Goal: Task Accomplishment & Management: Complete application form

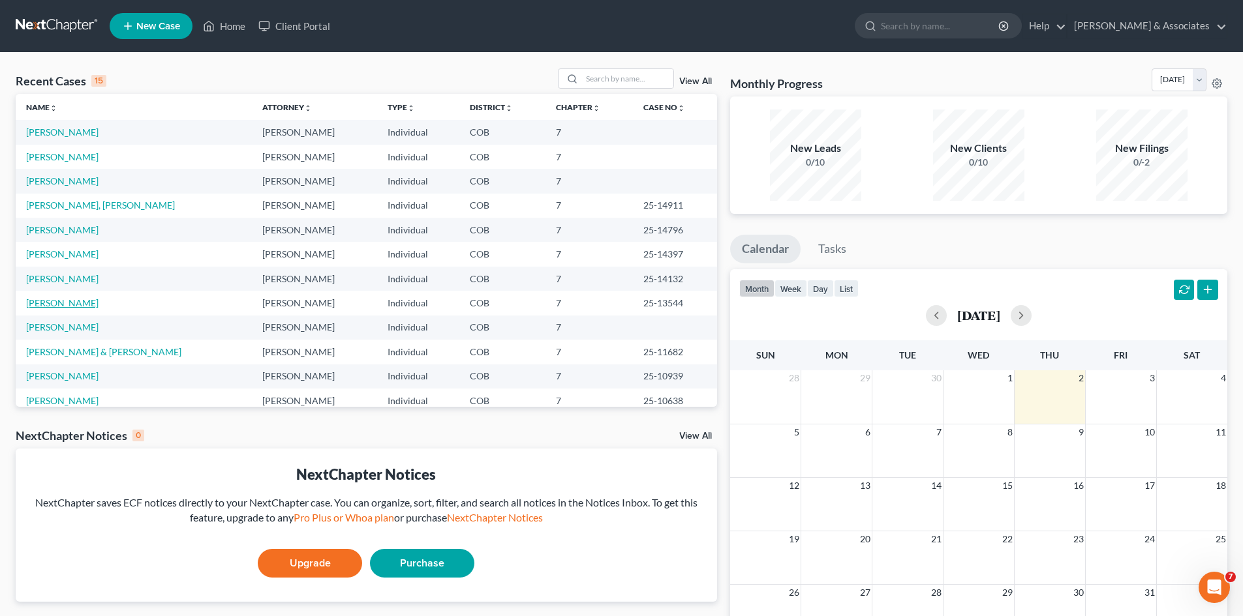
click at [78, 301] on link "[PERSON_NAME]" at bounding box center [62, 302] width 72 height 11
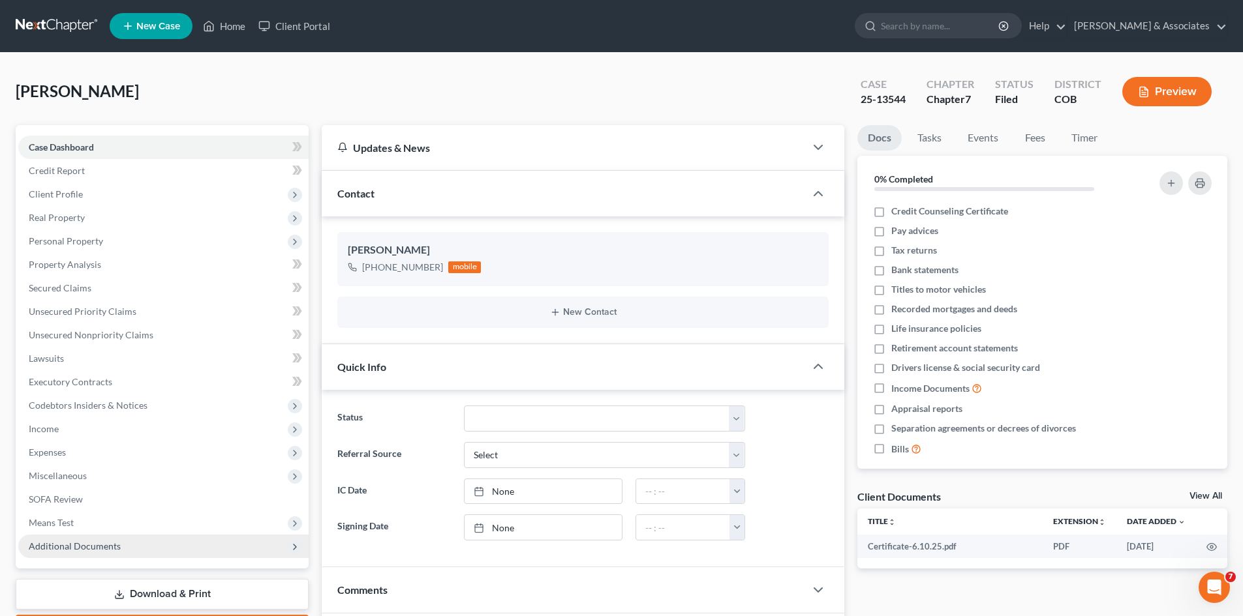
click at [99, 550] on span "Additional Documents" at bounding box center [75, 546] width 92 height 11
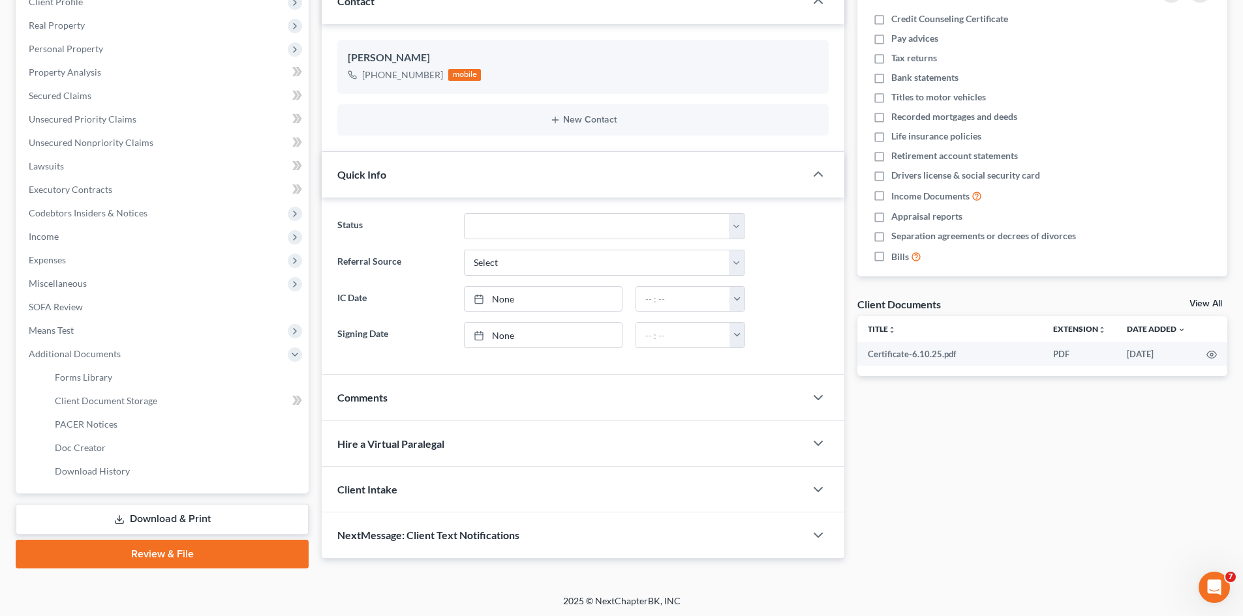
scroll to position [194, 0]
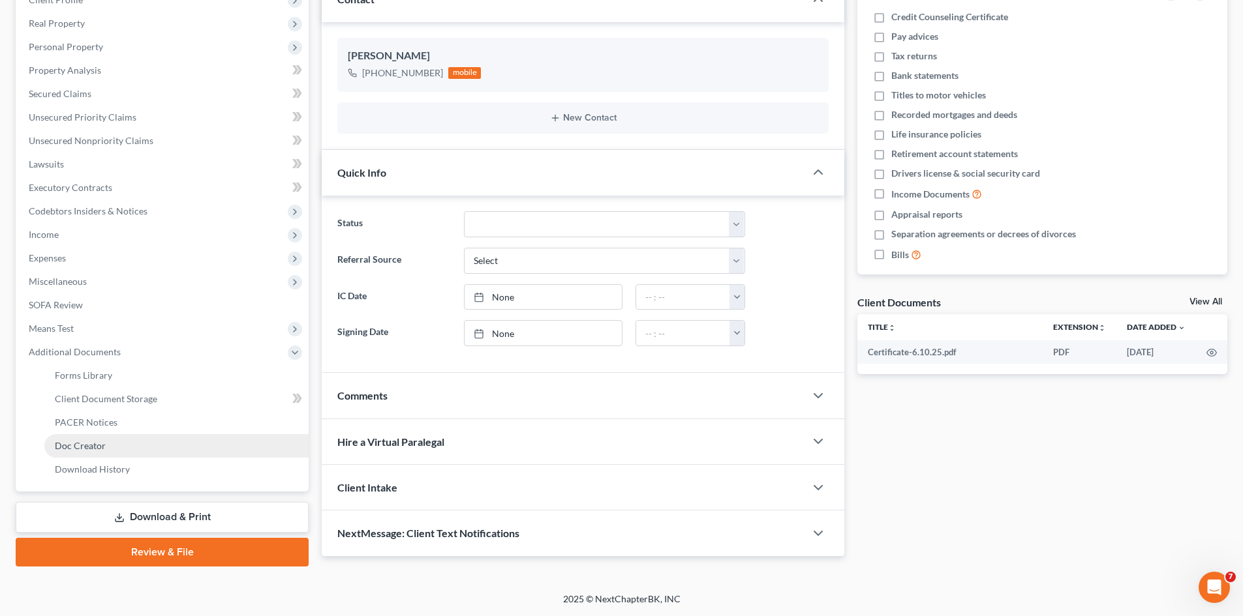
click at [81, 444] on span "Doc Creator" at bounding box center [80, 445] width 51 height 11
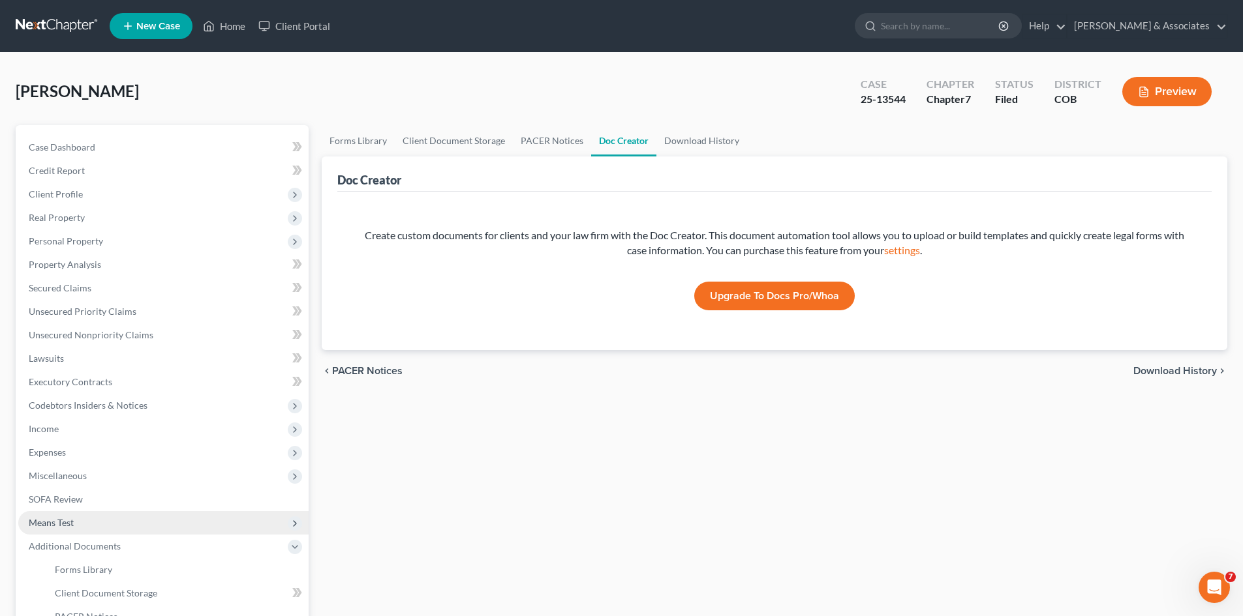
click at [40, 524] on span "Means Test" at bounding box center [51, 522] width 45 height 11
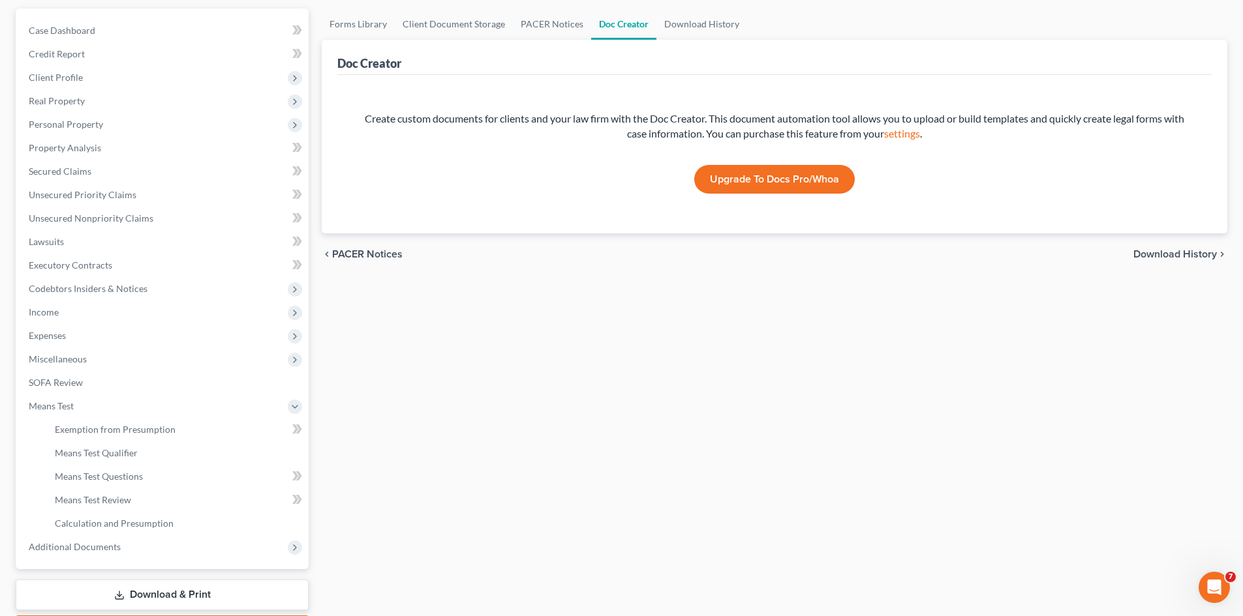
scroll to position [117, 0]
click at [59, 377] on span "SOFA Review" at bounding box center [56, 381] width 54 height 11
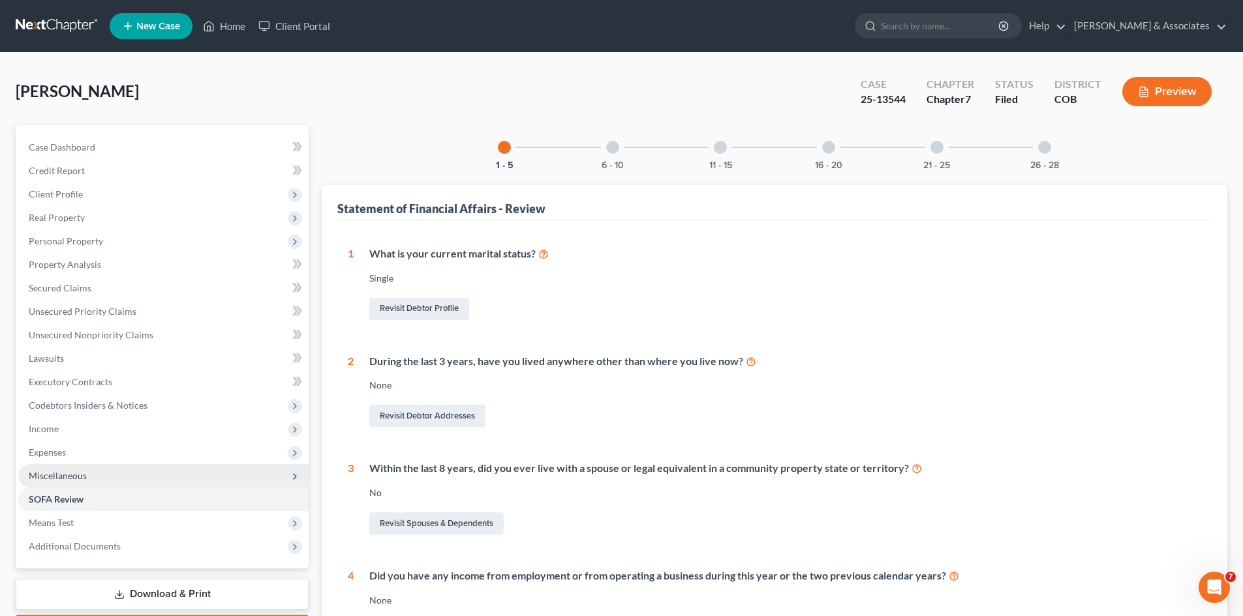
click at [65, 475] on span "Miscellaneous" at bounding box center [58, 475] width 58 height 11
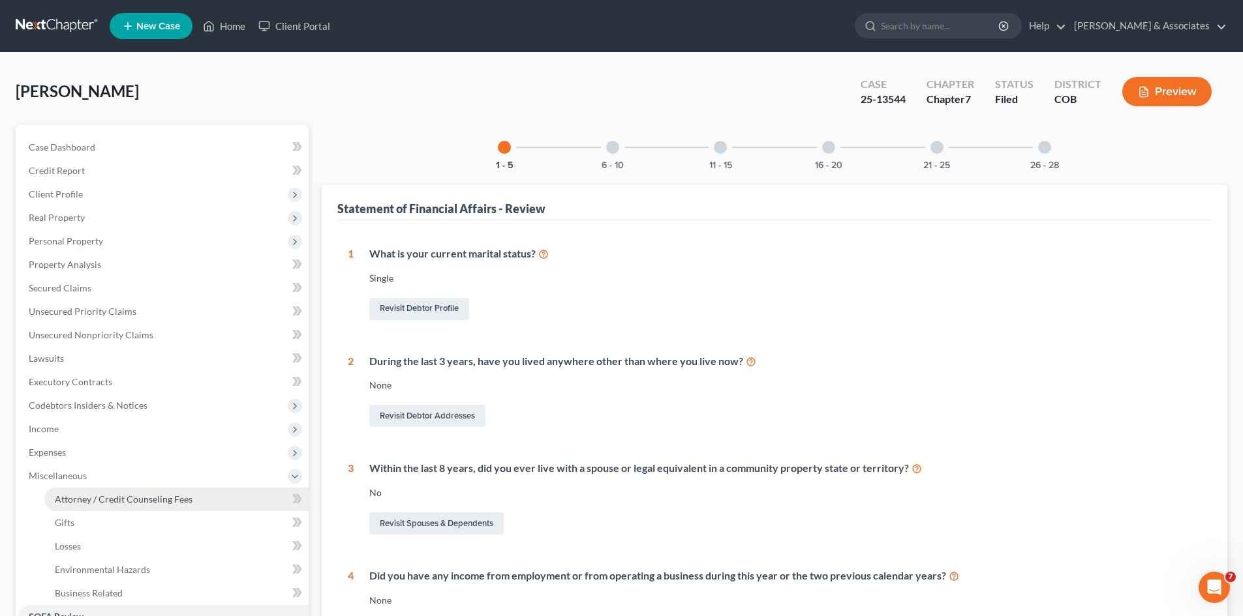
click at [97, 502] on span "Attorney / Credit Counseling Fees" at bounding box center [124, 499] width 138 height 11
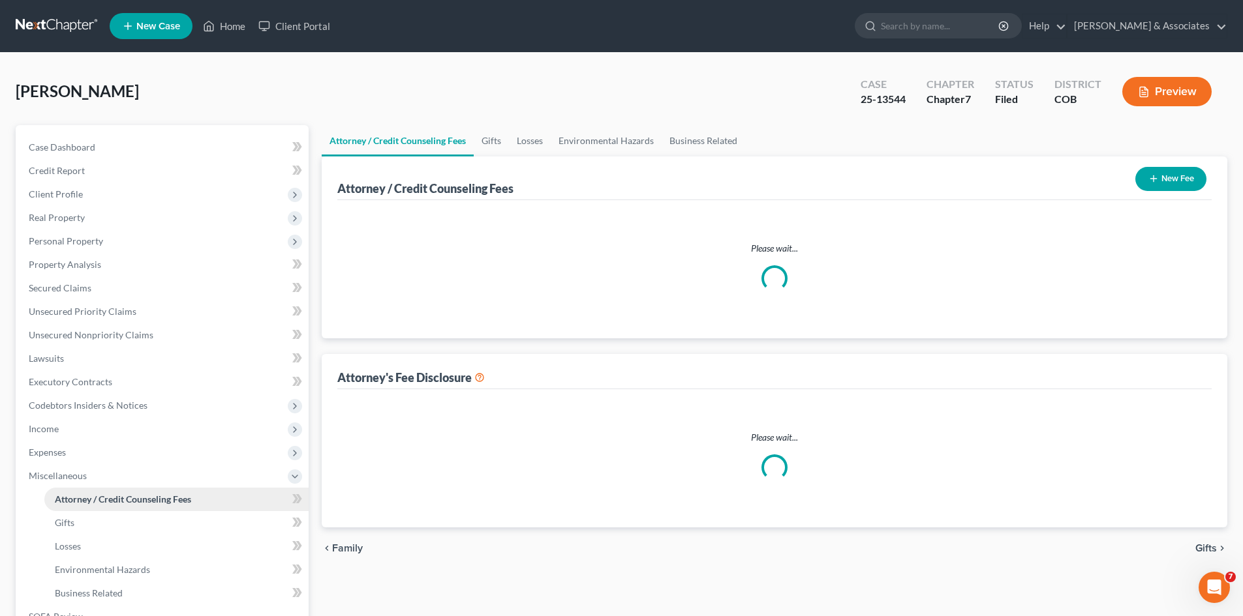
select select "0"
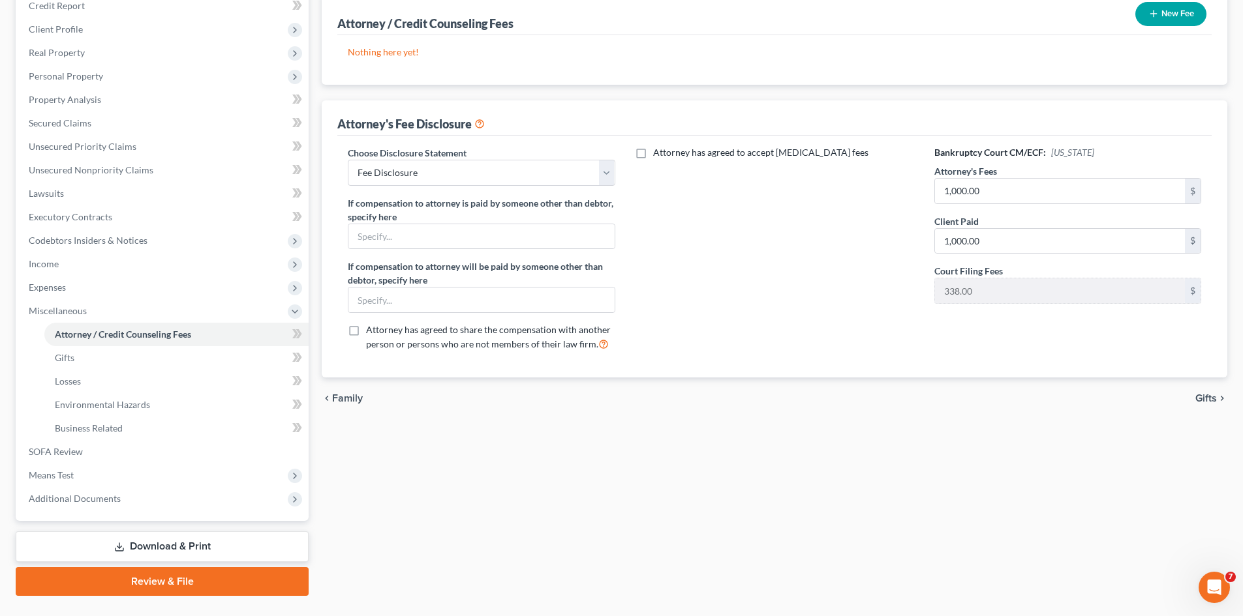
scroll to position [166, 0]
click at [363, 299] on input "text" at bounding box center [481, 299] width 266 height 25
click at [360, 233] on input "text" at bounding box center [481, 236] width 266 height 25
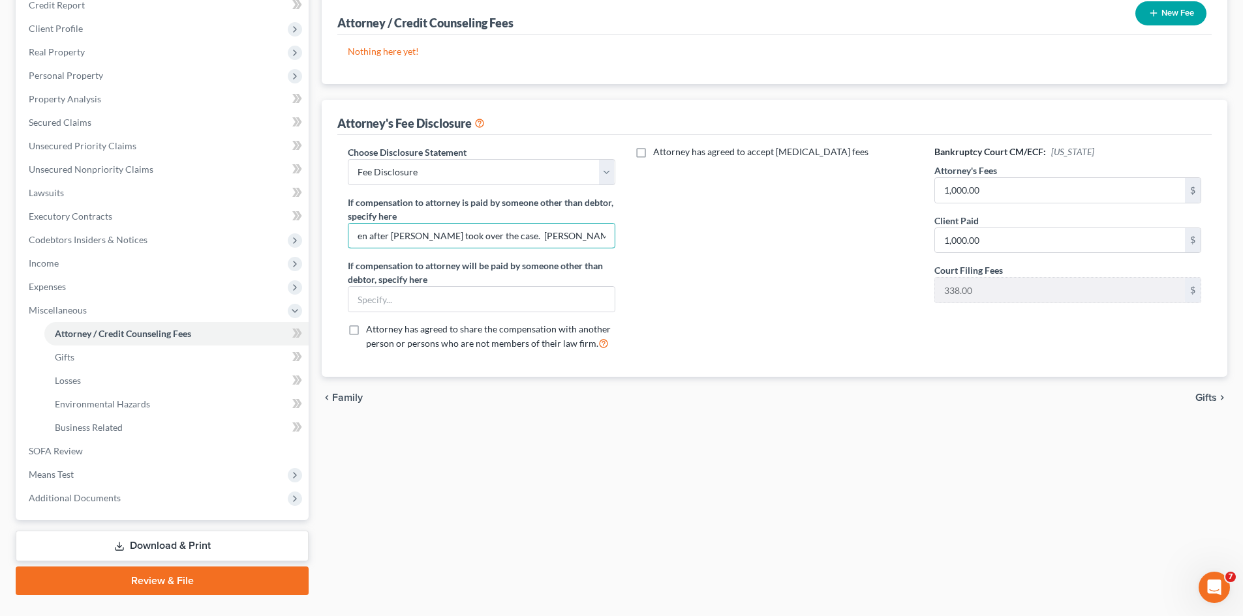
type input "A flat fee of $1000.00 that covered filing fees and costs was paid by the contr…"
click at [156, 546] on link "Download & Print" at bounding box center [162, 546] width 293 height 31
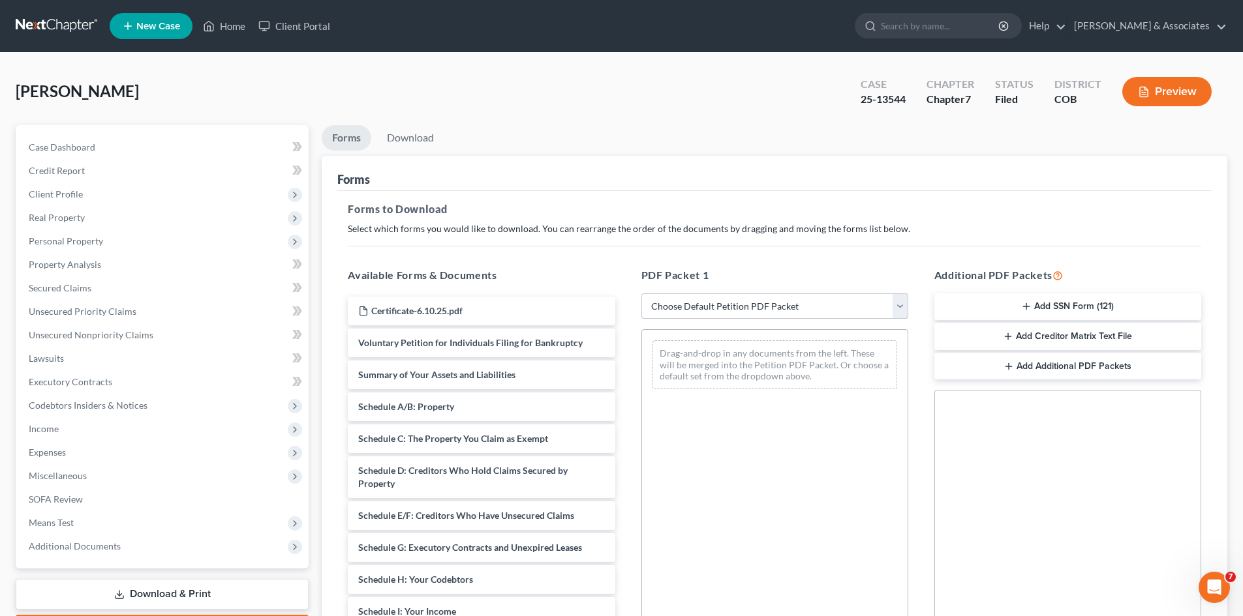
click at [902, 305] on select "Choose Default Petition PDF Packet Complete Bankruptcy Petition (all forms and …" at bounding box center [774, 307] width 267 height 26
select select "2"
click at [641, 294] on select "Choose Default Petition PDF Packet Complete Bankruptcy Petition (all forms and …" at bounding box center [774, 307] width 267 height 26
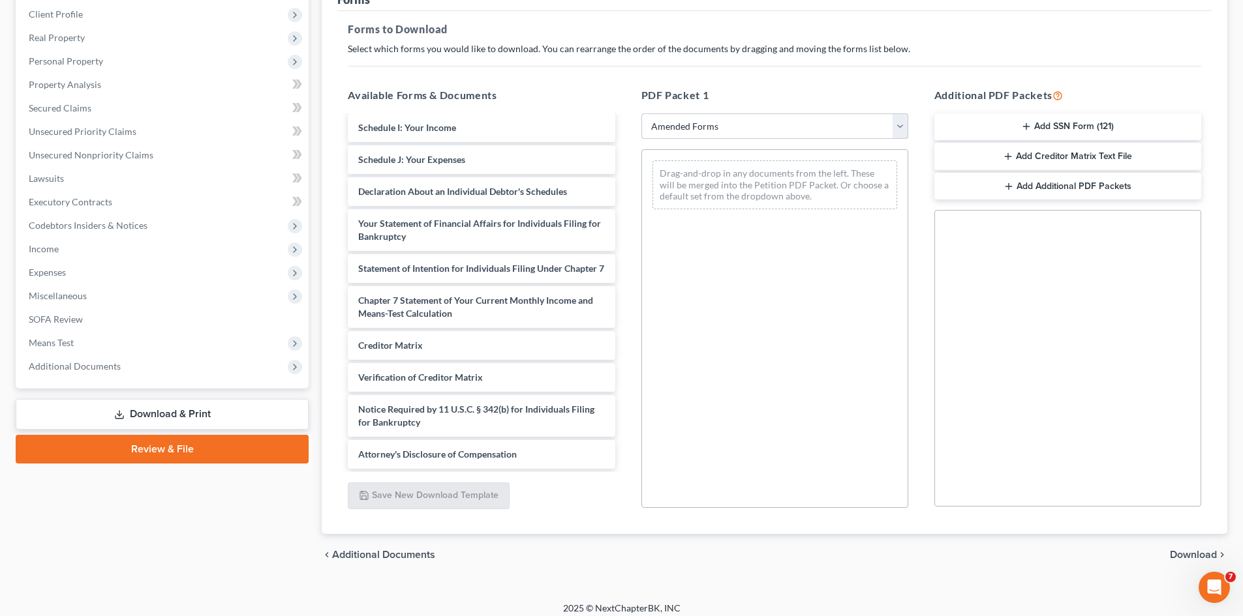
scroll to position [189, 0]
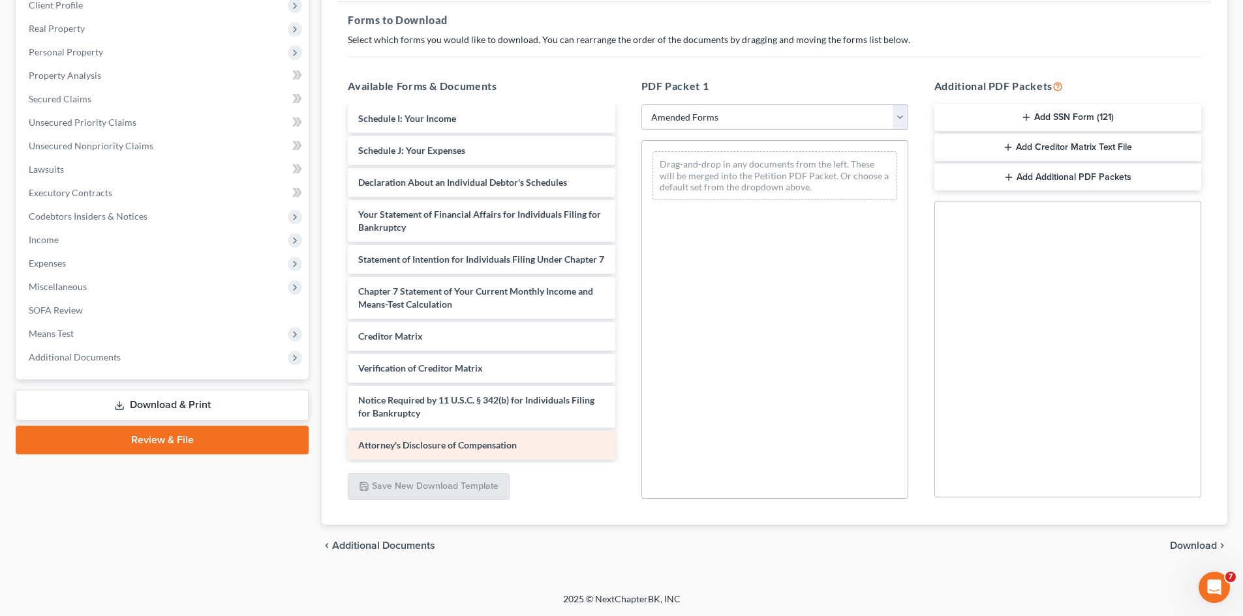
click at [492, 447] on span "Attorney's Disclosure of Compensation" at bounding box center [437, 445] width 159 height 11
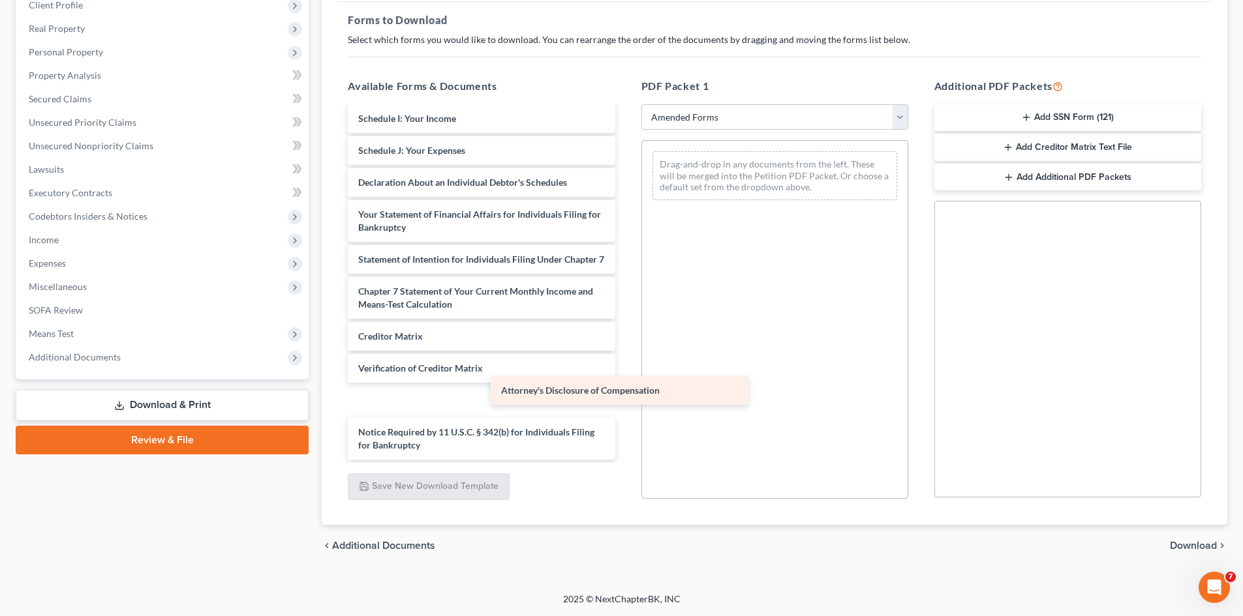
scroll to position [253, 0]
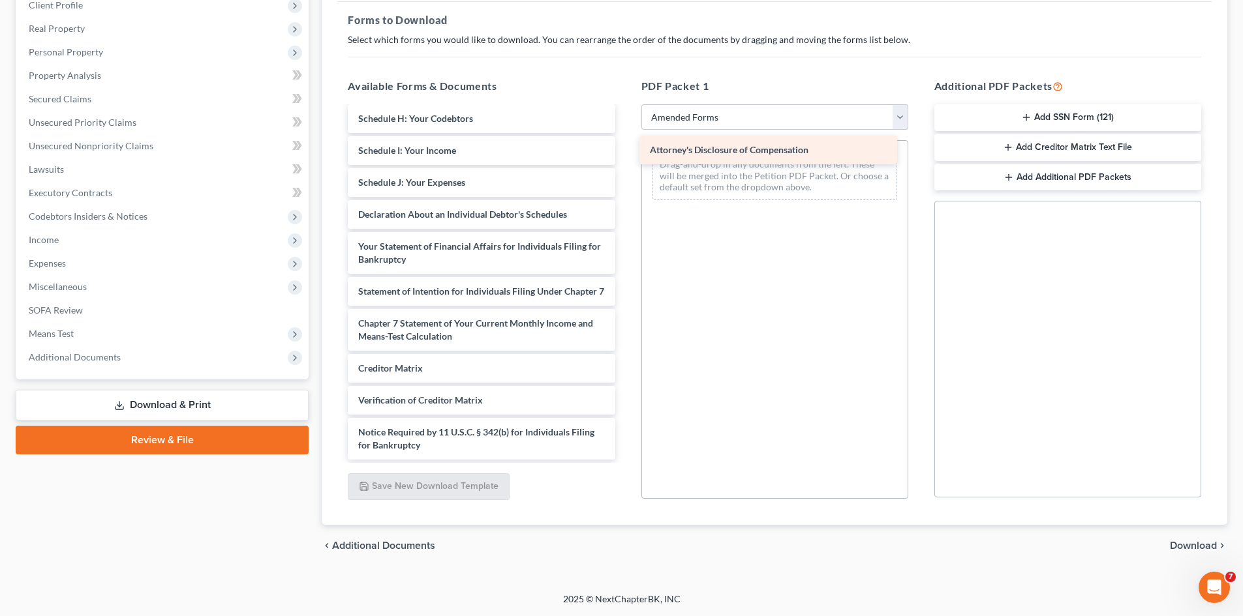
drag, startPoint x: 492, startPoint y: 451, endPoint x: 783, endPoint y: 156, distance: 415.2
click at [625, 156] on div "Attorney's Disclosure of Compensation Voluntary Petition for Individuals Filing…" at bounding box center [481, 164] width 288 height 592
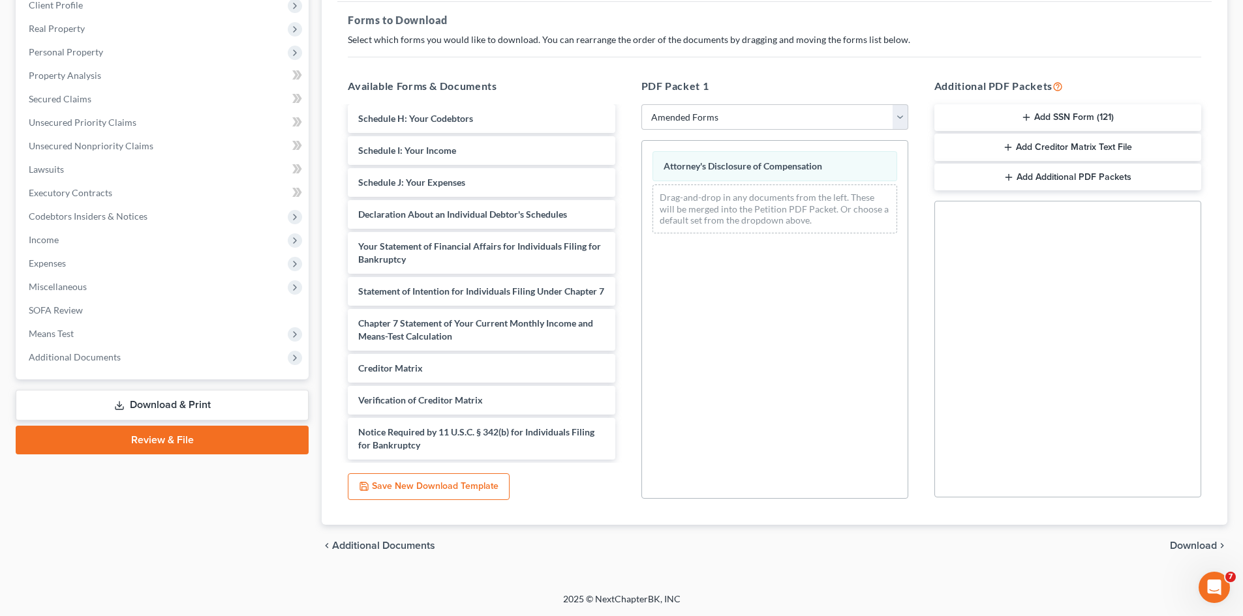
click at [1193, 545] on span "Download" at bounding box center [1193, 546] width 47 height 10
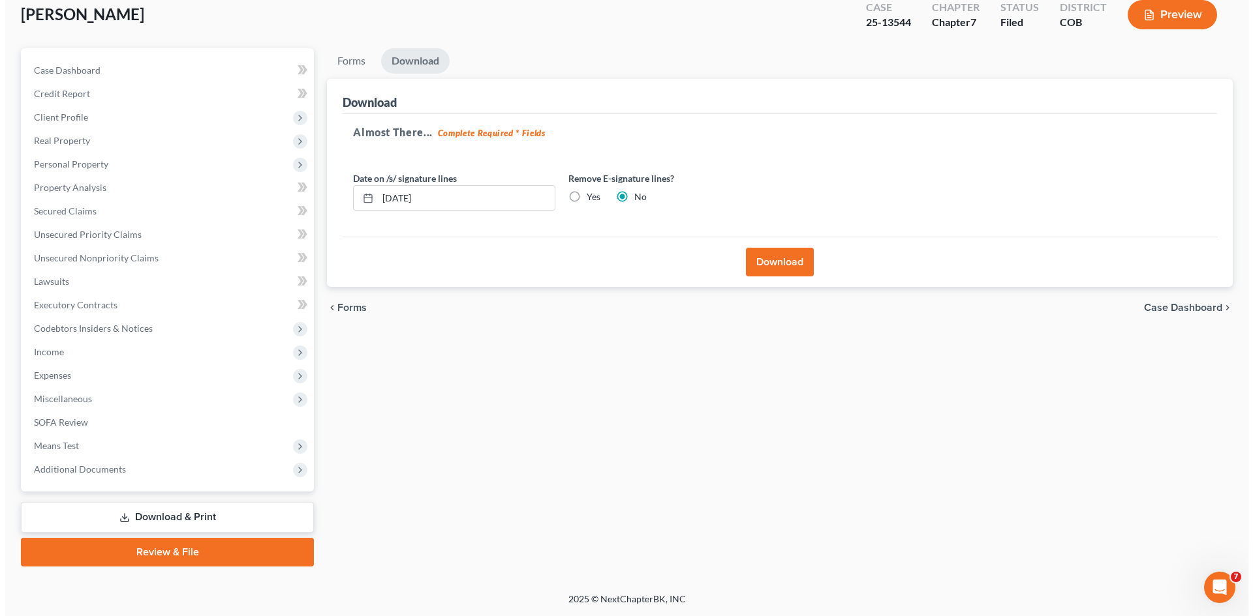
scroll to position [77, 0]
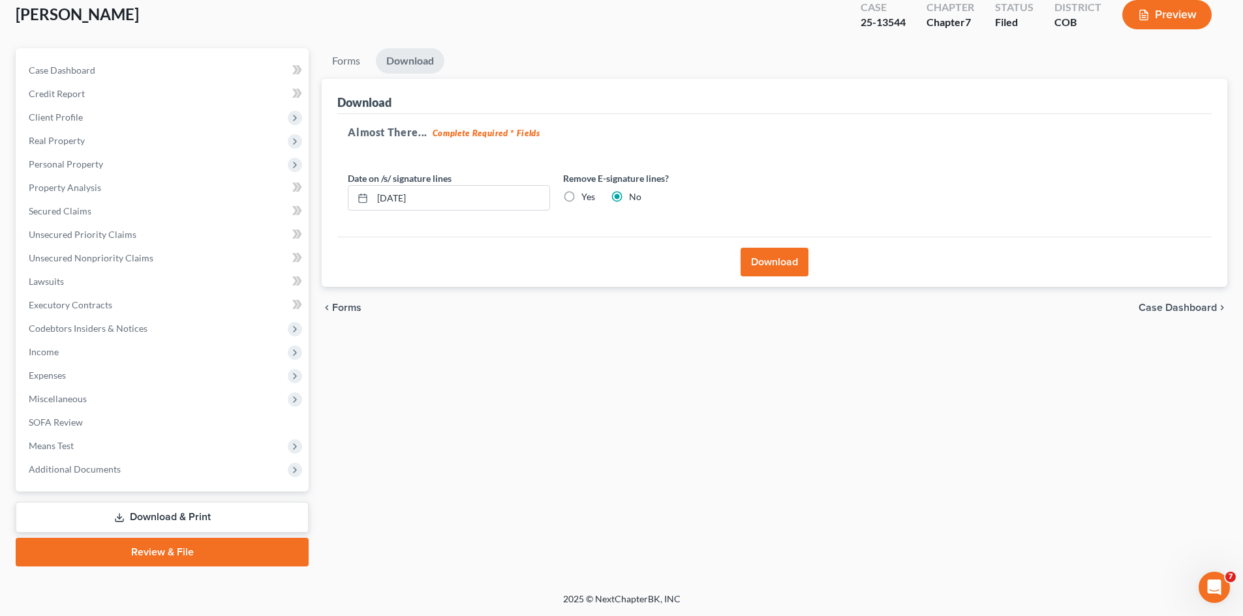
click at [785, 269] on button "Download" at bounding box center [774, 262] width 68 height 29
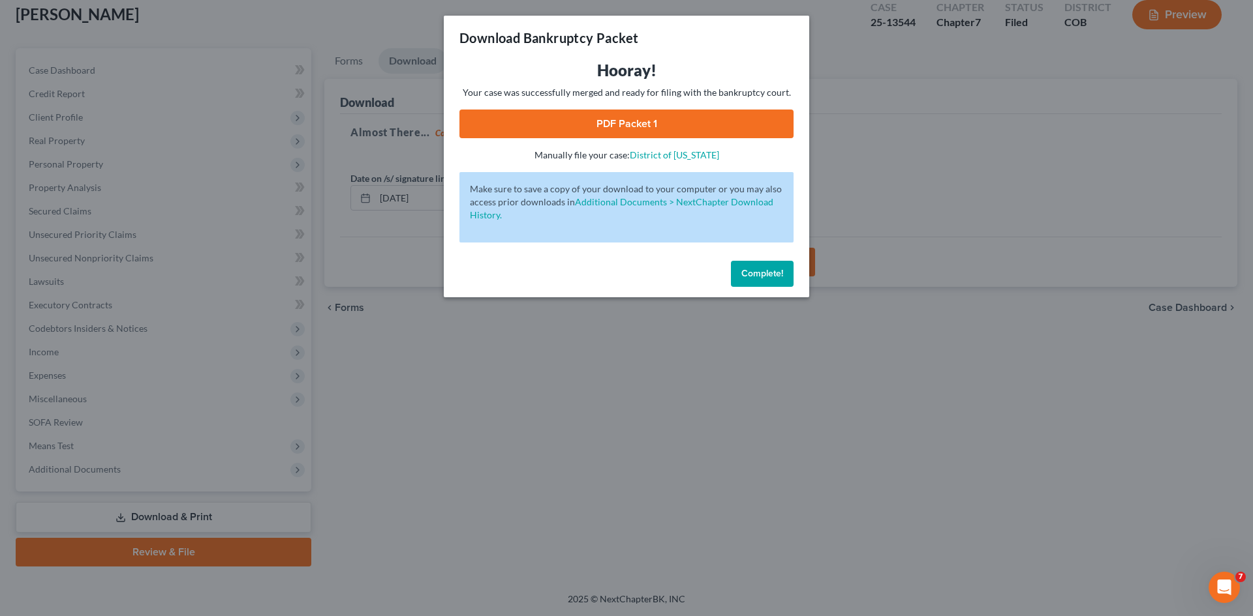
click at [634, 123] on link "PDF Packet 1" at bounding box center [626, 124] width 334 height 29
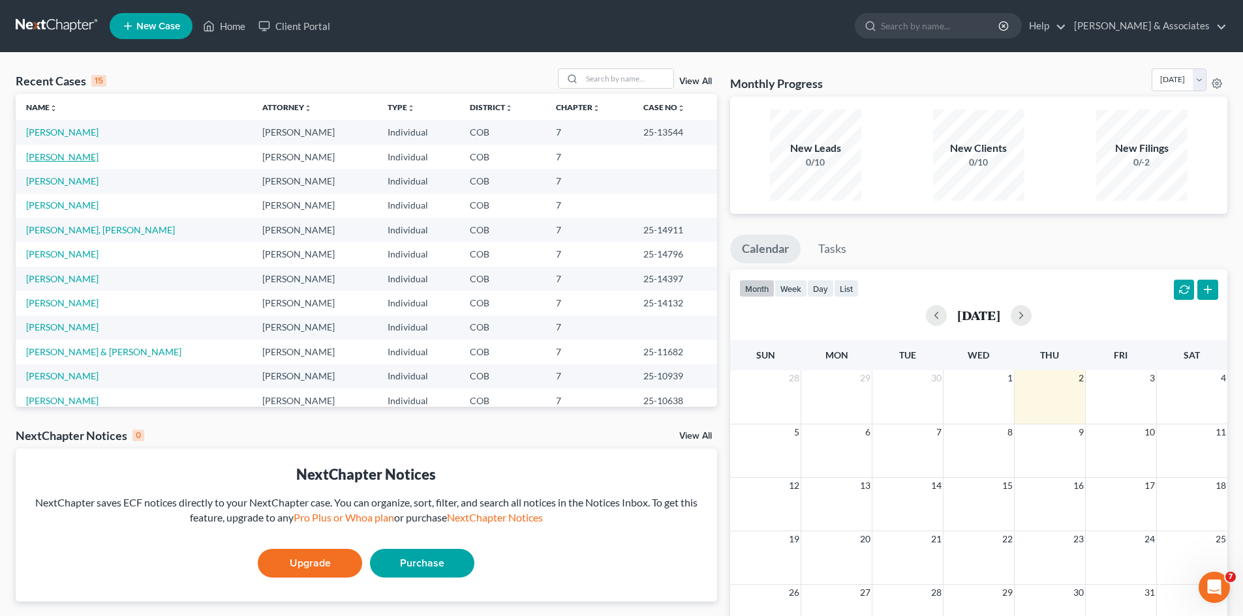
click at [74, 157] on link "[PERSON_NAME]" at bounding box center [62, 156] width 72 height 11
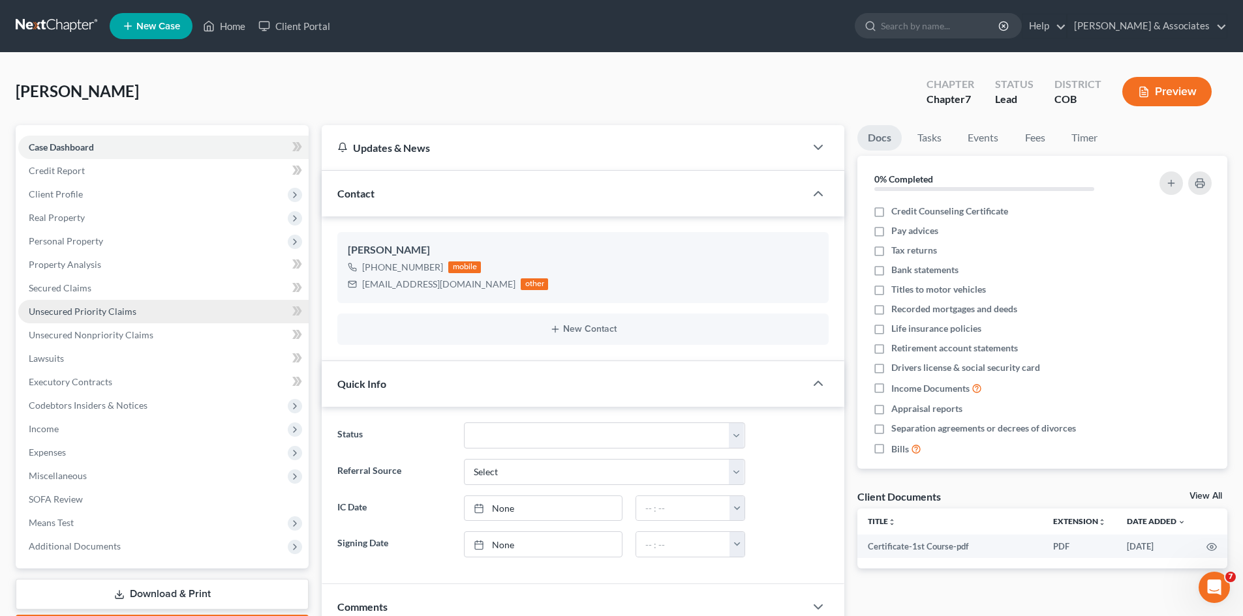
click at [51, 312] on span "Unsecured Priority Claims" at bounding box center [83, 311] width 108 height 11
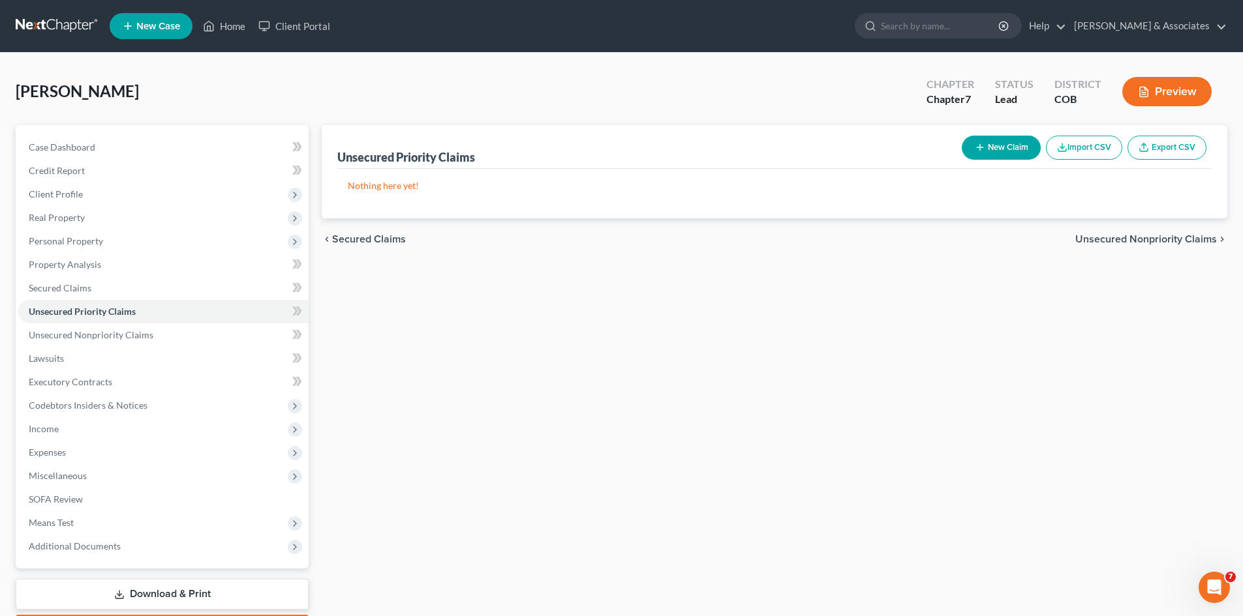
click at [1005, 149] on button "New Claim" at bounding box center [1001, 148] width 79 height 24
select select "0"
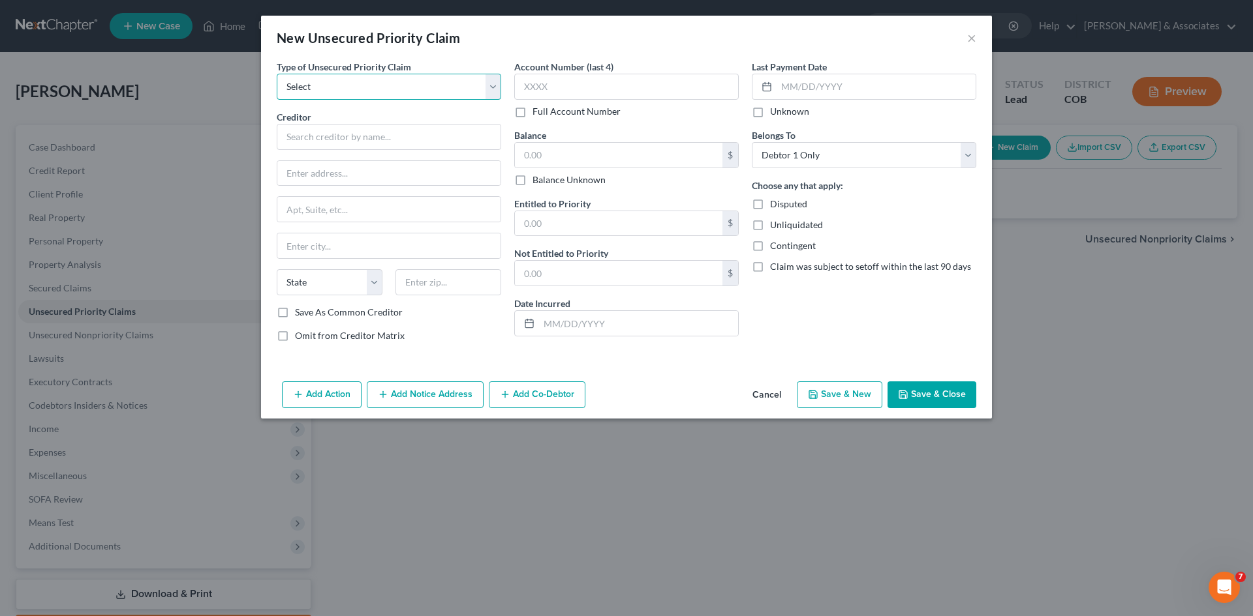
click at [498, 87] on select "Select Taxes & Other Government Units Domestic Support Obligations Extensions o…" at bounding box center [389, 87] width 224 height 26
select select "9"
click at [277, 74] on select "Select Taxes & Other Government Units Domestic Support Obligations Extensions o…" at bounding box center [389, 87] width 224 height 26
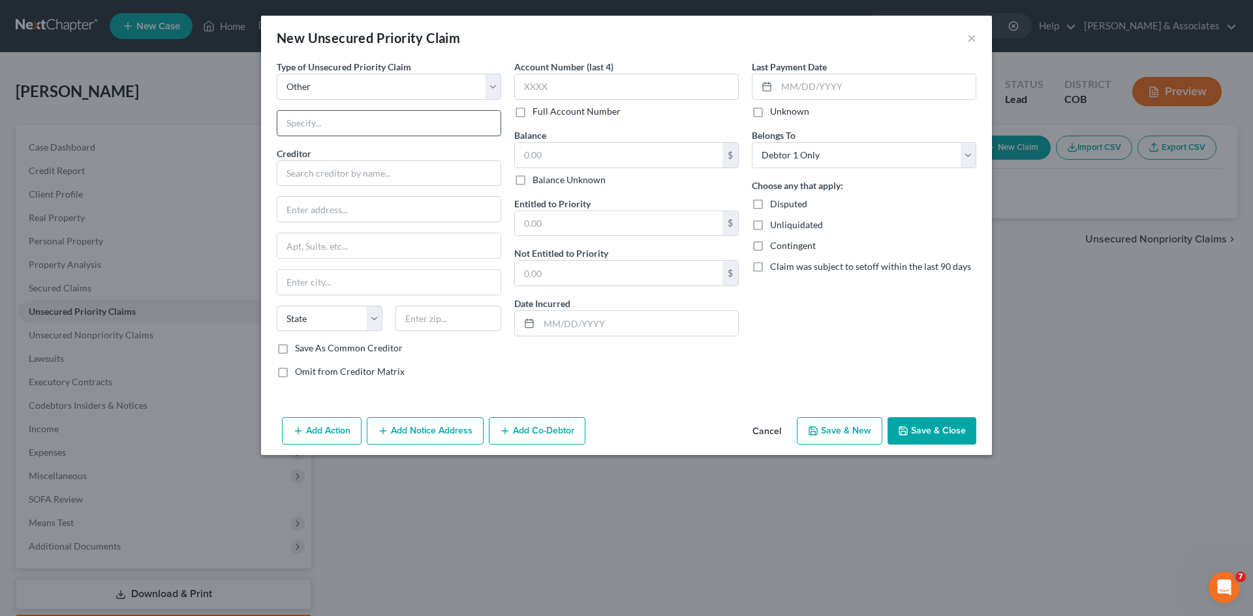
click at [288, 123] on input "text" at bounding box center [388, 123] width 223 height 25
type input "Foreclosure"
click at [301, 172] on input "text" at bounding box center [389, 173] width 224 height 26
type input "Holly Shilliday"
click at [387, 226] on div "Creditor * Holly Shilliday Holly Shilliday 7700 E. Arapahoe Road Suite 230, Eng…" at bounding box center [389, 245] width 224 height 196
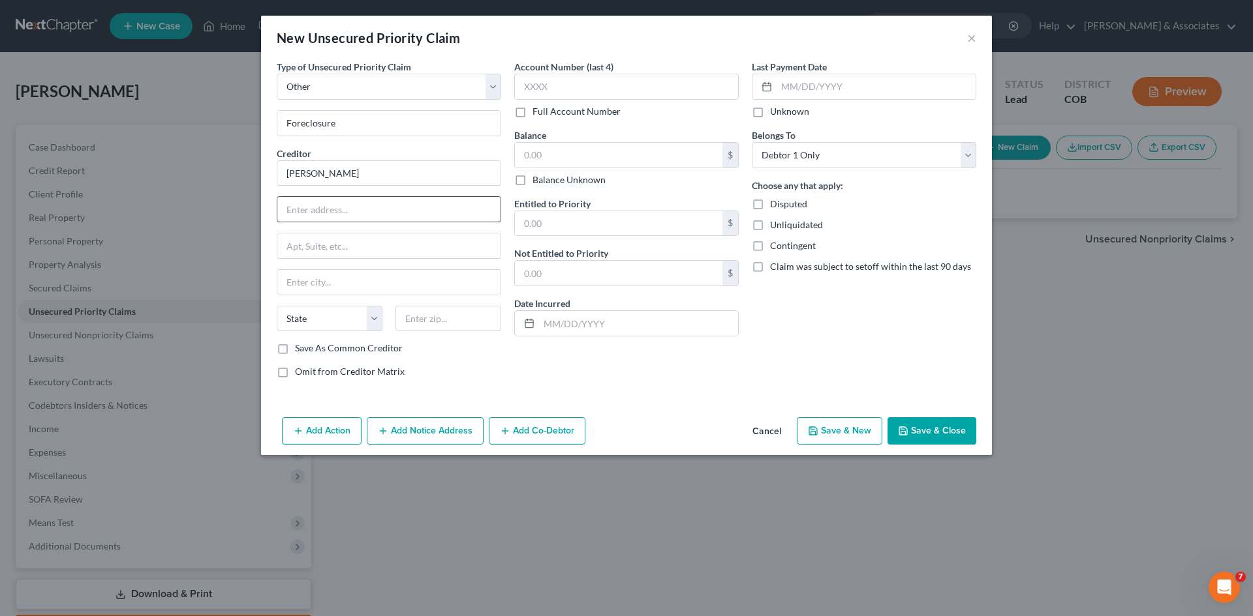
click at [288, 212] on input "text" at bounding box center [388, 209] width 223 height 25
type input "7700 E. Arapahoe Road"
type input "Suite 230"
type input "Centennial"
select select "5"
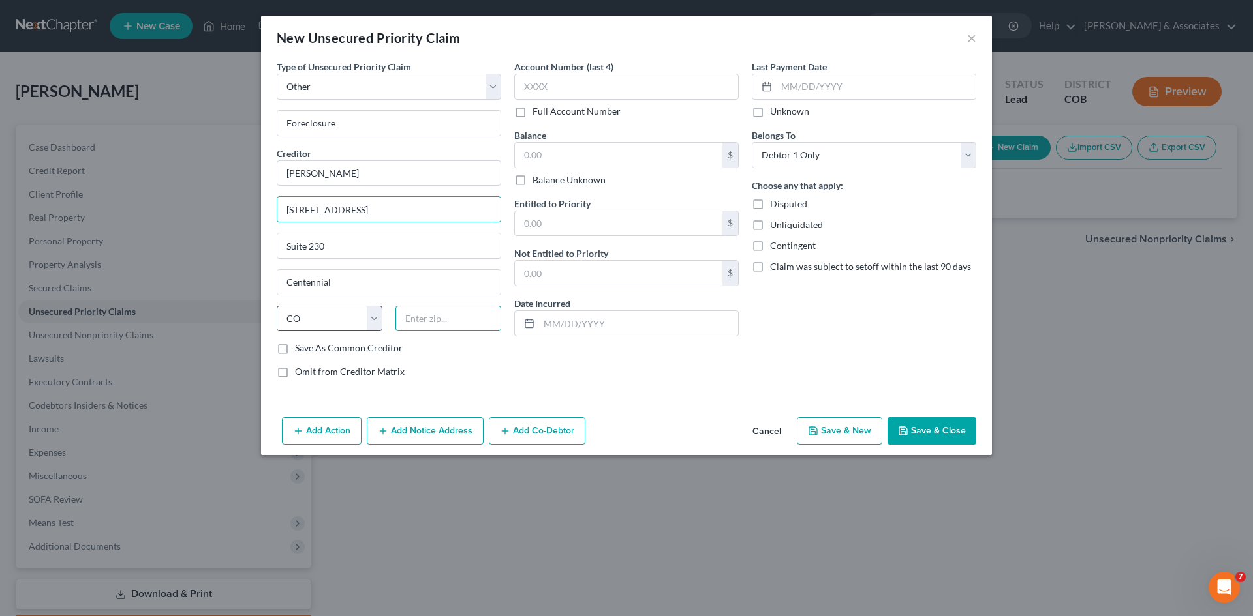
type input "80112"
type input "Englewood"
click at [295, 348] on label "Save As Common Creditor" at bounding box center [349, 348] width 108 height 13
click at [300, 348] on input "Save As Common Creditor" at bounding box center [304, 346] width 8 height 8
checkbox input "true"
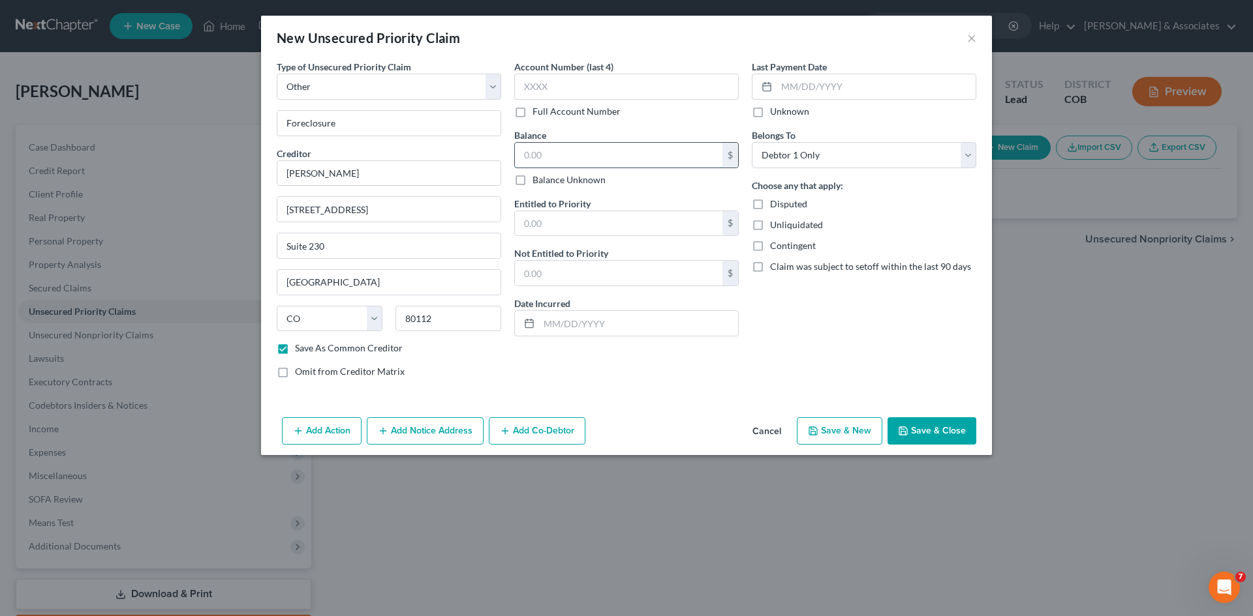
click at [526, 156] on input "text" at bounding box center [618, 155] width 207 height 25
type input "299,000.00"
click at [524, 223] on input "text" at bounding box center [618, 223] width 207 height 25
type input "299,000.00"
click at [547, 322] on input "text" at bounding box center [638, 323] width 199 height 25
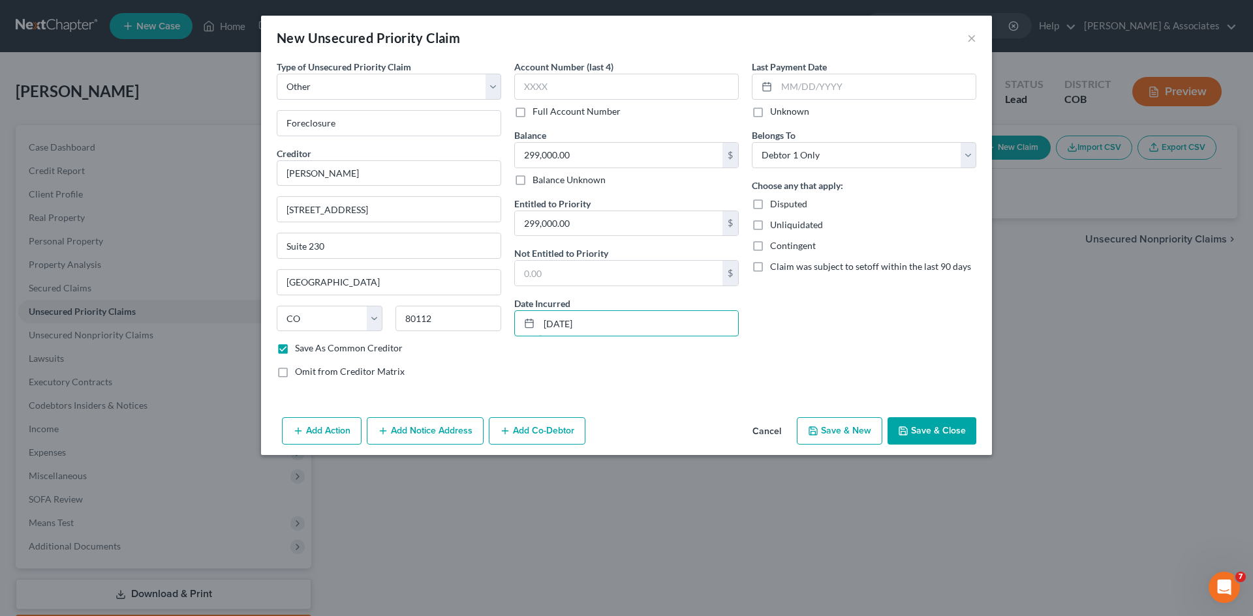
type input "05/01/2010"
click at [770, 113] on label "Unknown" at bounding box center [789, 111] width 39 height 13
click at [775, 113] on input "Unknown" at bounding box center [779, 109] width 8 height 8
checkbox input "true"
click at [553, 82] on input "text" at bounding box center [626, 87] width 224 height 26
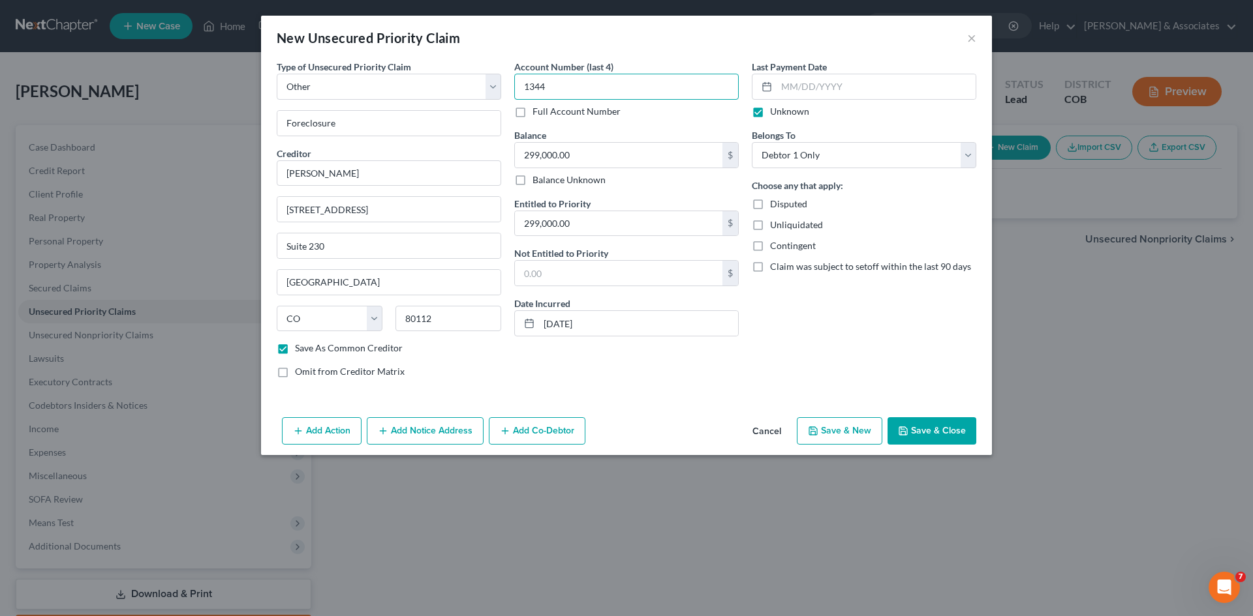
type input "1344"
click at [930, 429] on button "Save & Close" at bounding box center [931, 431] width 89 height 27
checkbox input "false"
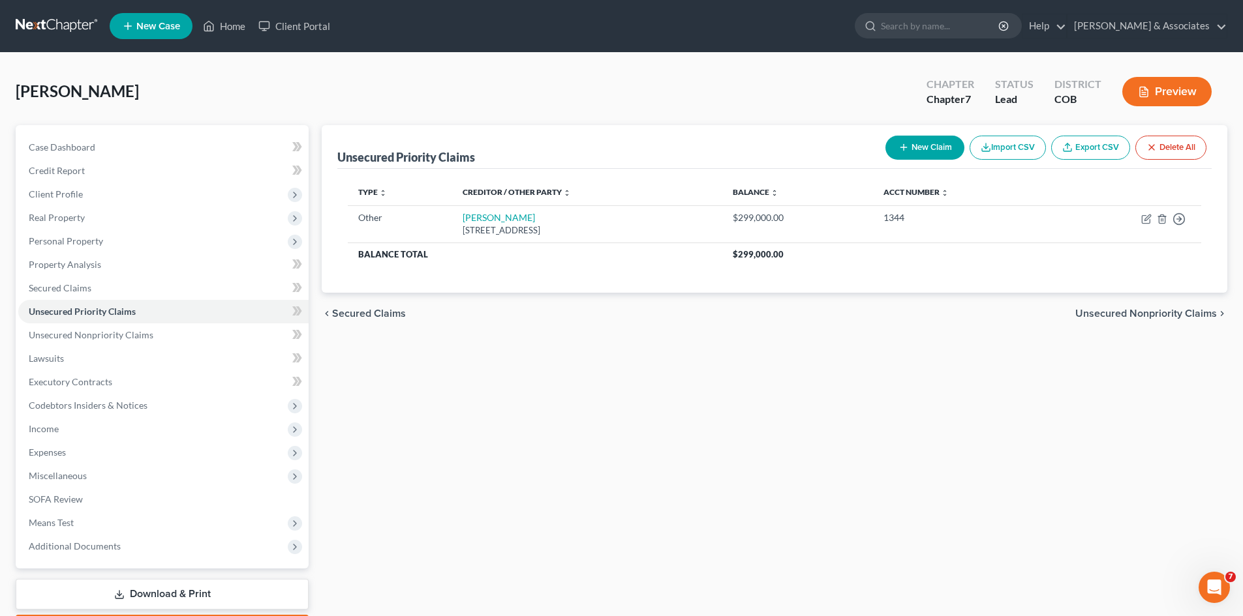
click at [183, 588] on link "Download & Print" at bounding box center [162, 594] width 293 height 31
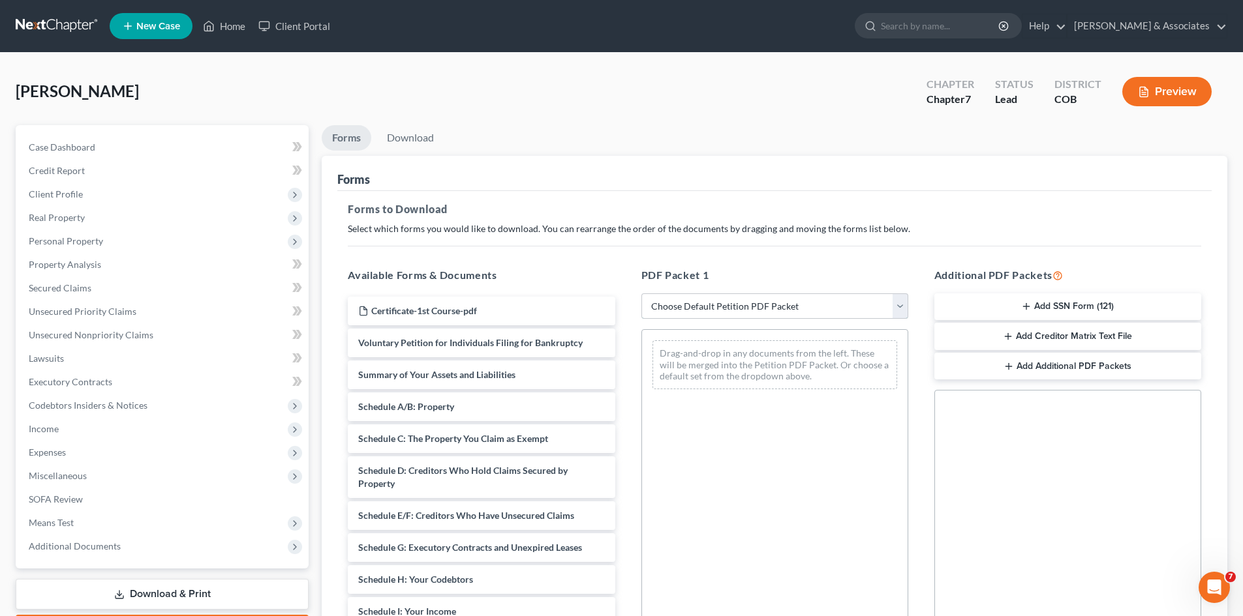
click at [905, 309] on select "Choose Default Petition PDF Packet Complete Bankruptcy Petition (all forms and …" at bounding box center [774, 307] width 267 height 26
select select "2"
click at [641, 294] on select "Choose Default Petition PDF Packet Complete Bankruptcy Petition (all forms and …" at bounding box center [774, 307] width 267 height 26
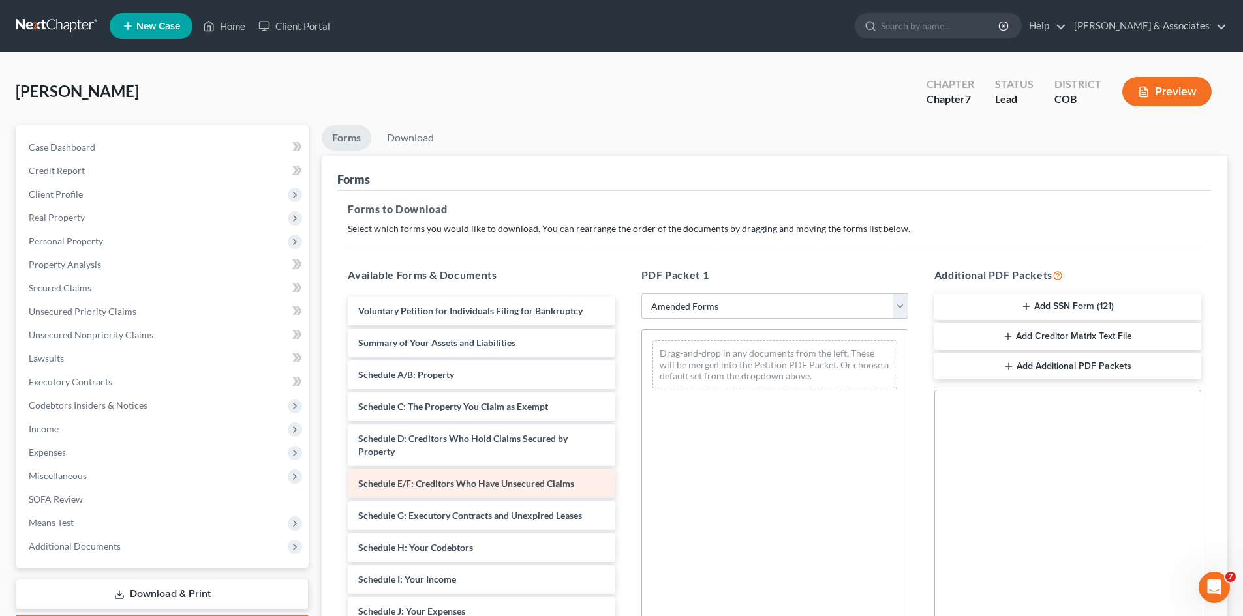
click at [513, 486] on span "Schedule E/F: Creditors Who Have Unsecured Claims" at bounding box center [466, 483] width 216 height 11
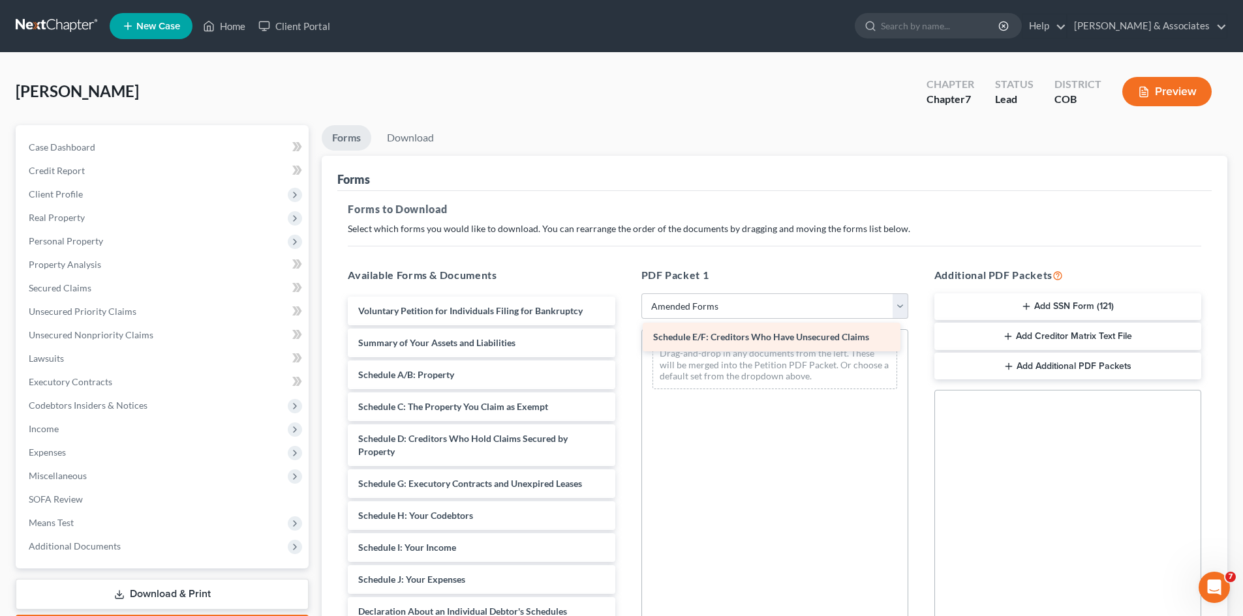
drag, startPoint x: 498, startPoint y: 485, endPoint x: 793, endPoint y: 338, distance: 329.4
click at [625, 338] on div "Schedule E/F: Creditors Who Have Unsecured Claims Voluntary Petition for Indivi…" at bounding box center [481, 593] width 288 height 592
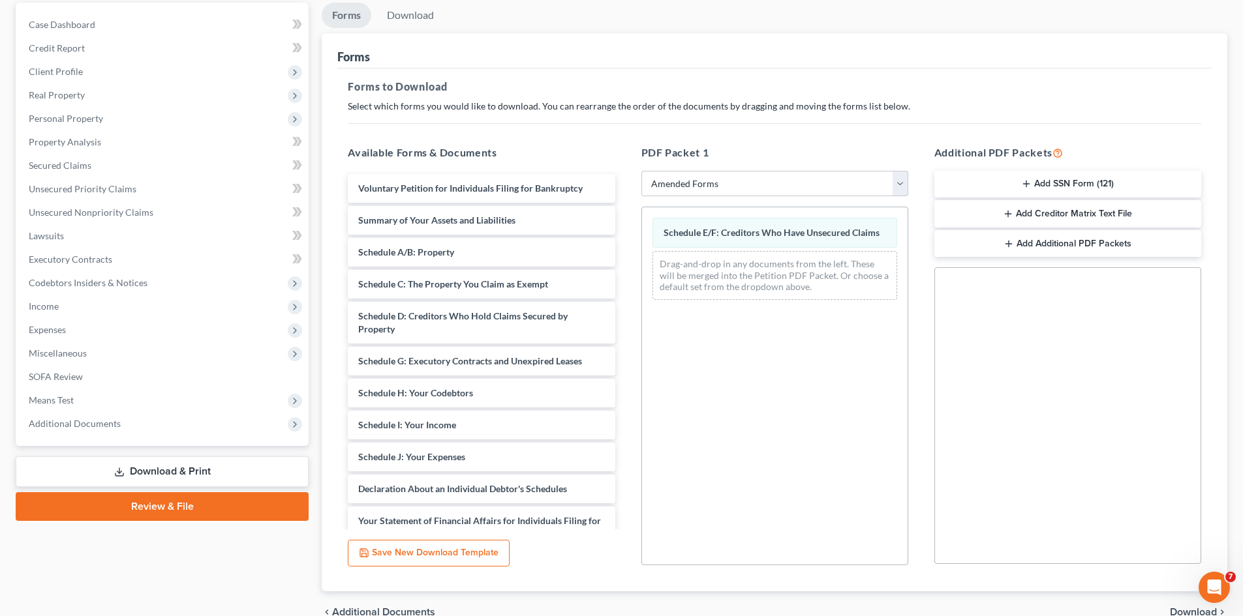
scroll to position [189, 0]
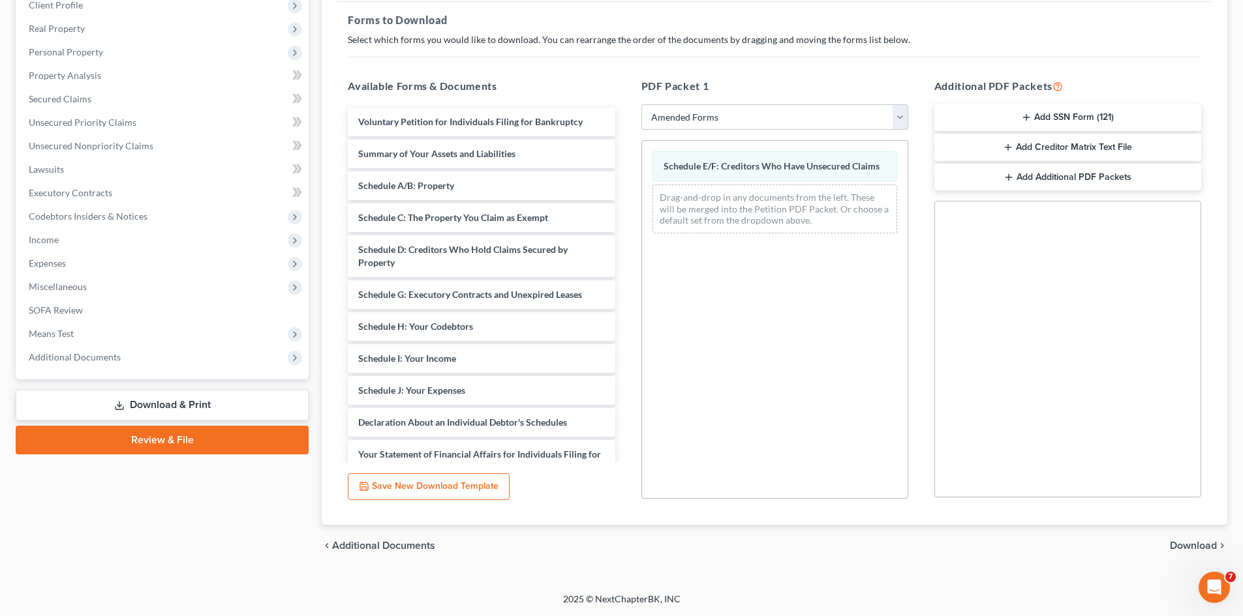
click at [1190, 542] on span "Download" at bounding box center [1193, 546] width 47 height 10
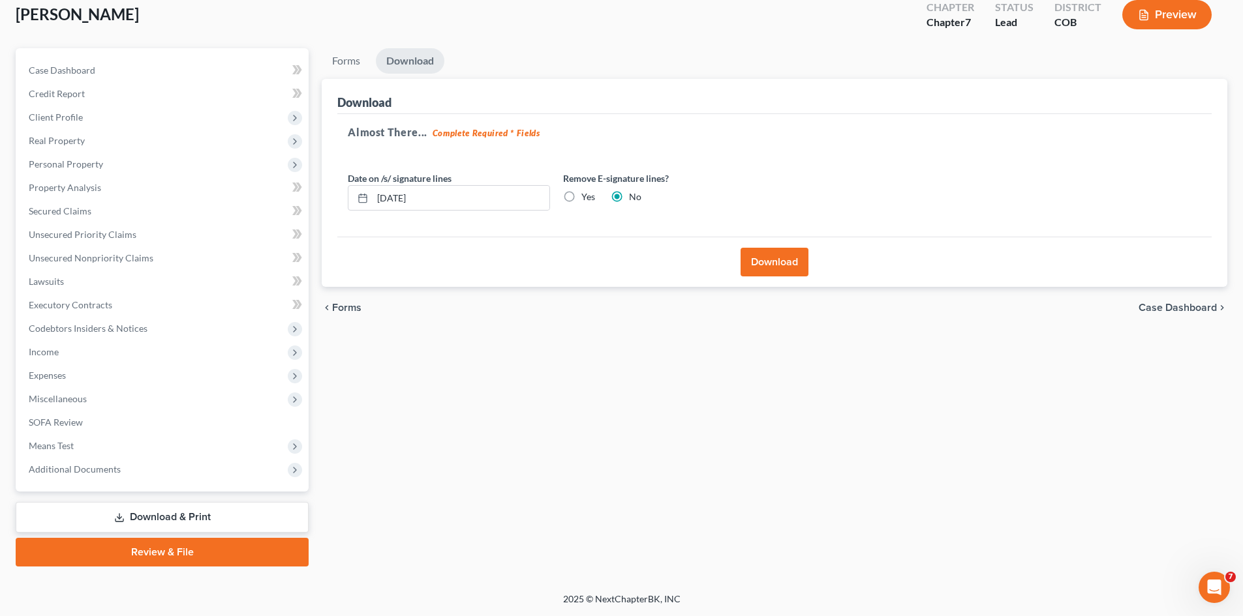
click at [766, 254] on button "Download" at bounding box center [774, 262] width 68 height 29
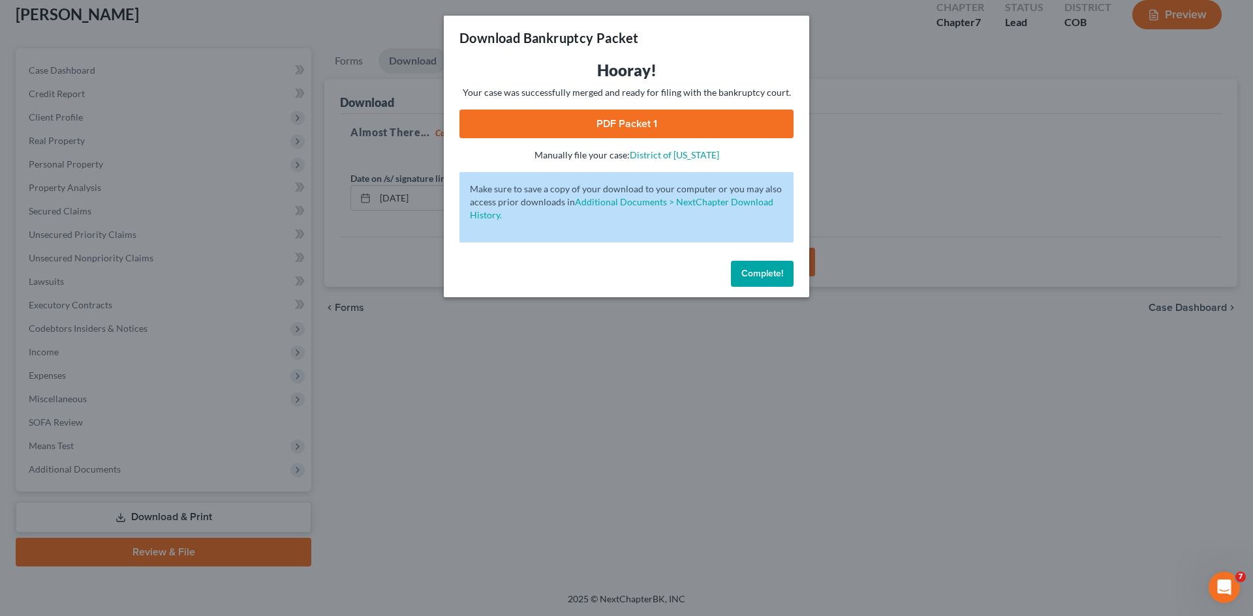
click at [631, 118] on link "PDF Packet 1" at bounding box center [626, 124] width 334 height 29
click at [778, 272] on span "Complete!" at bounding box center [762, 273] width 42 height 11
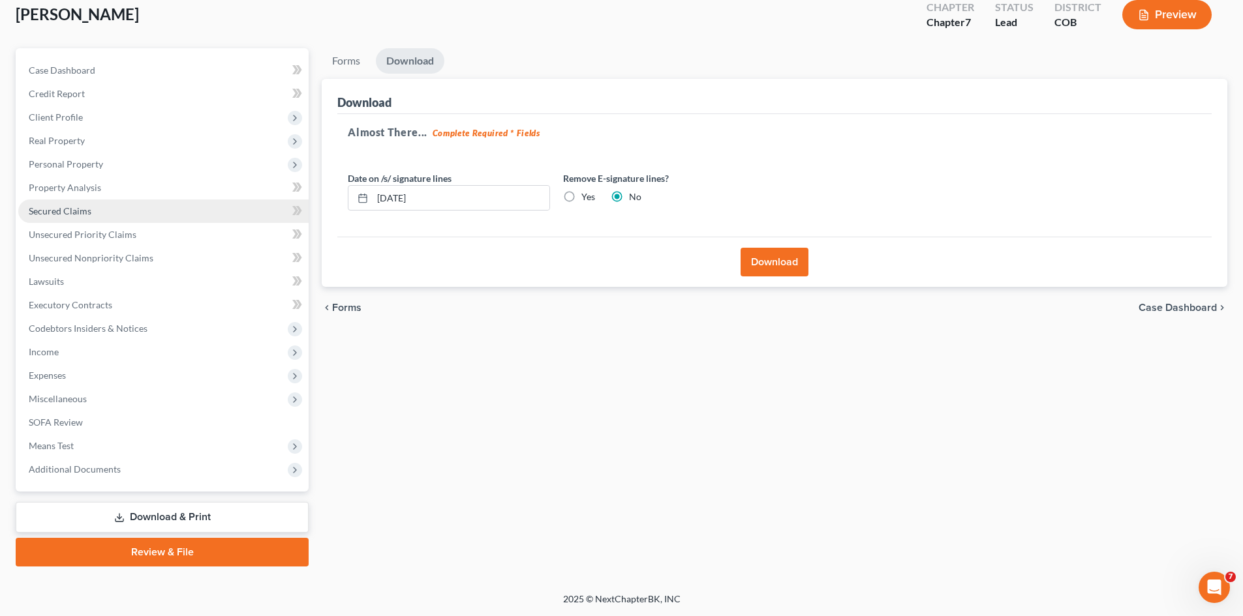
click at [51, 216] on span "Secured Claims" at bounding box center [60, 210] width 63 height 11
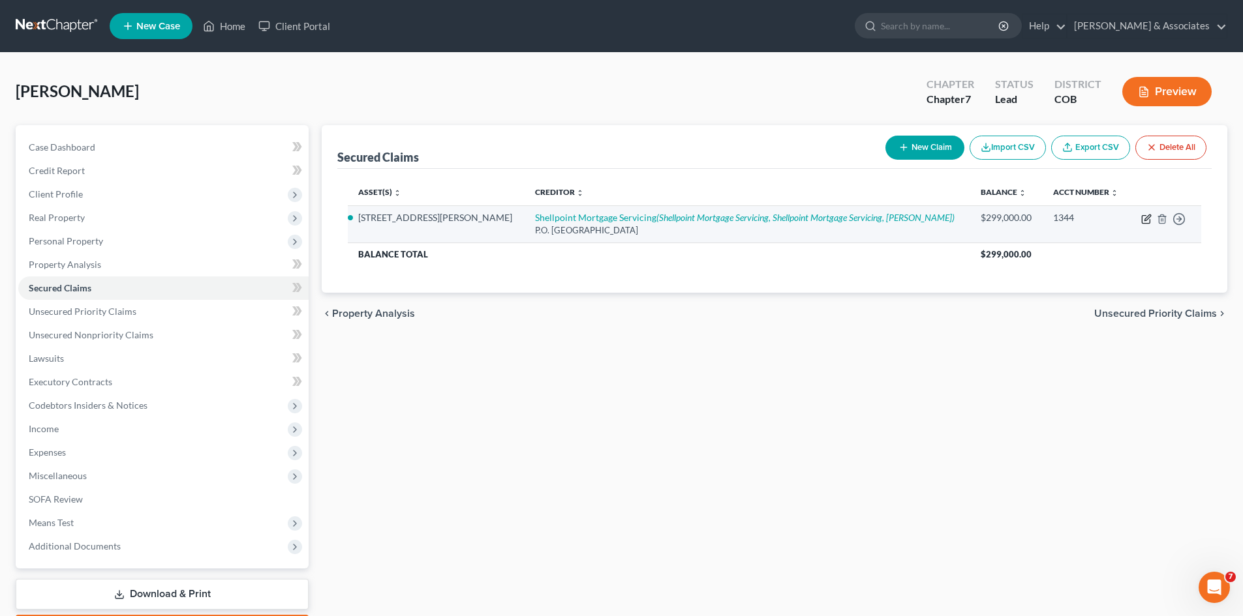
click at [1146, 217] on icon "button" at bounding box center [1147, 218] width 6 height 6
select select "23"
select select "0"
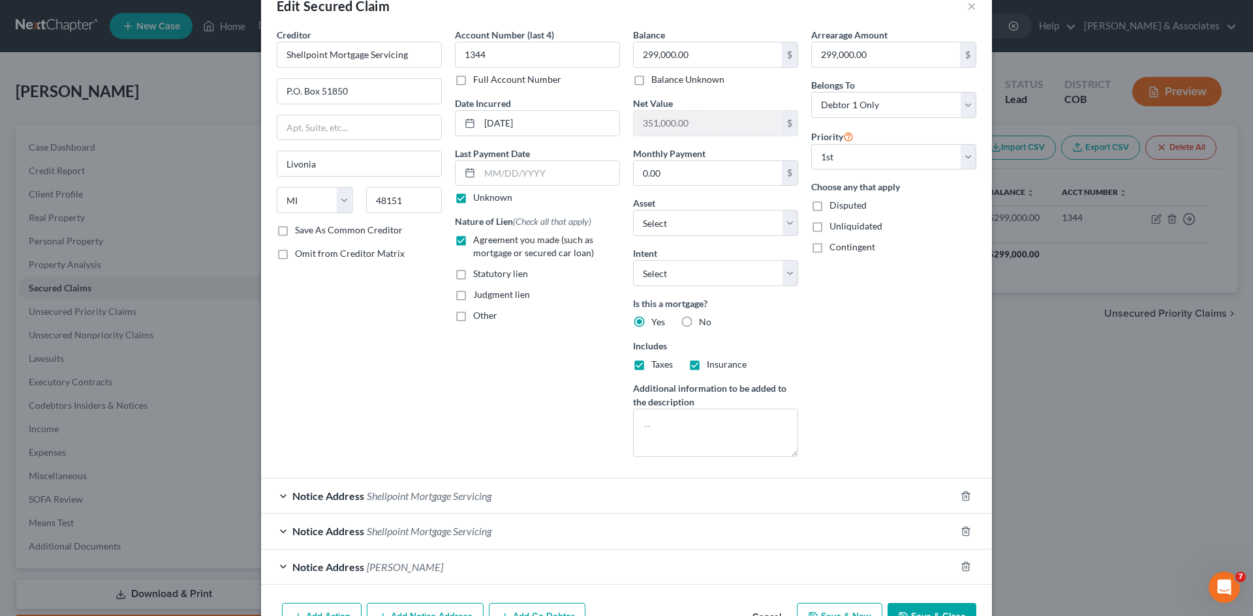
scroll to position [50, 0]
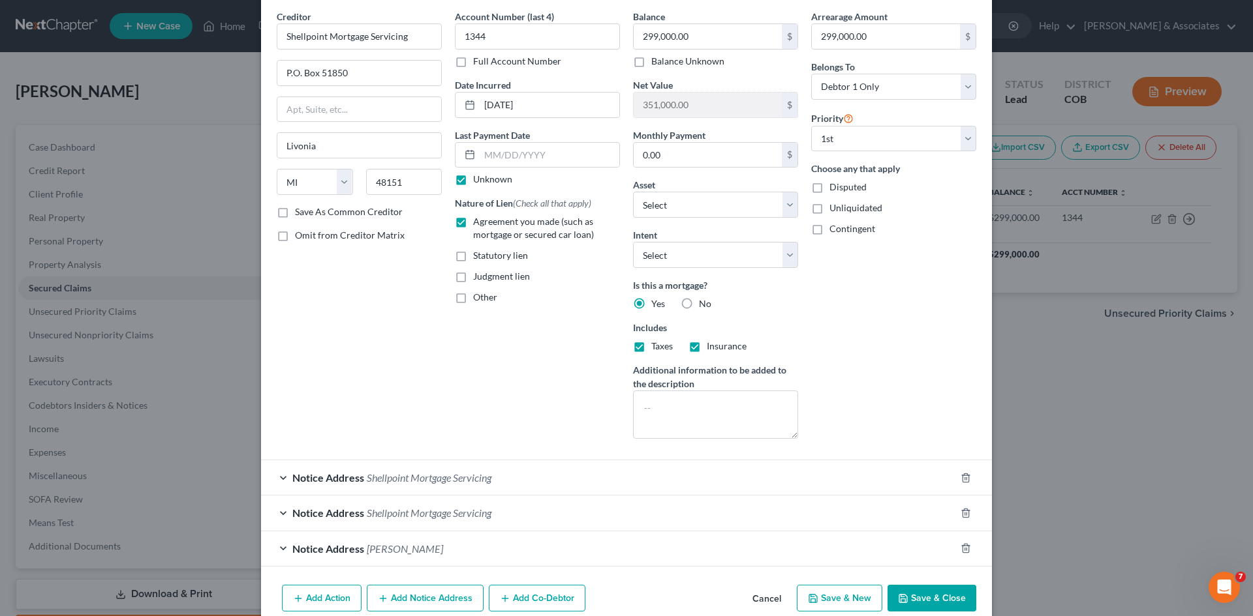
click at [278, 551] on div "Notice Address Holly Shilliday" at bounding box center [608, 549] width 694 height 35
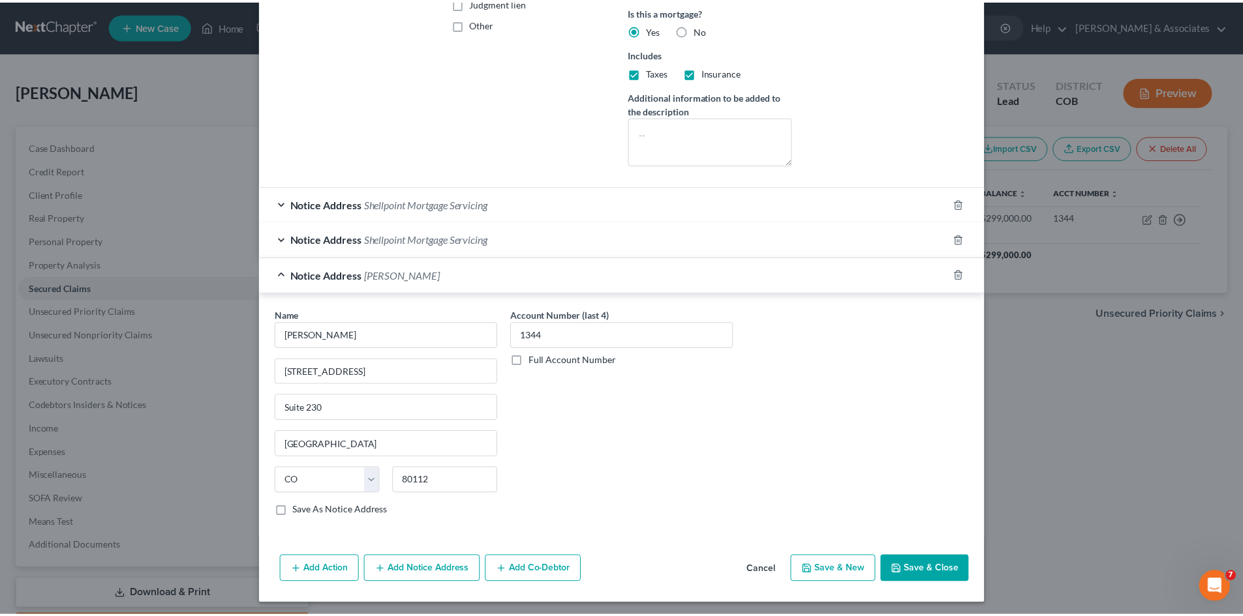
scroll to position [327, 0]
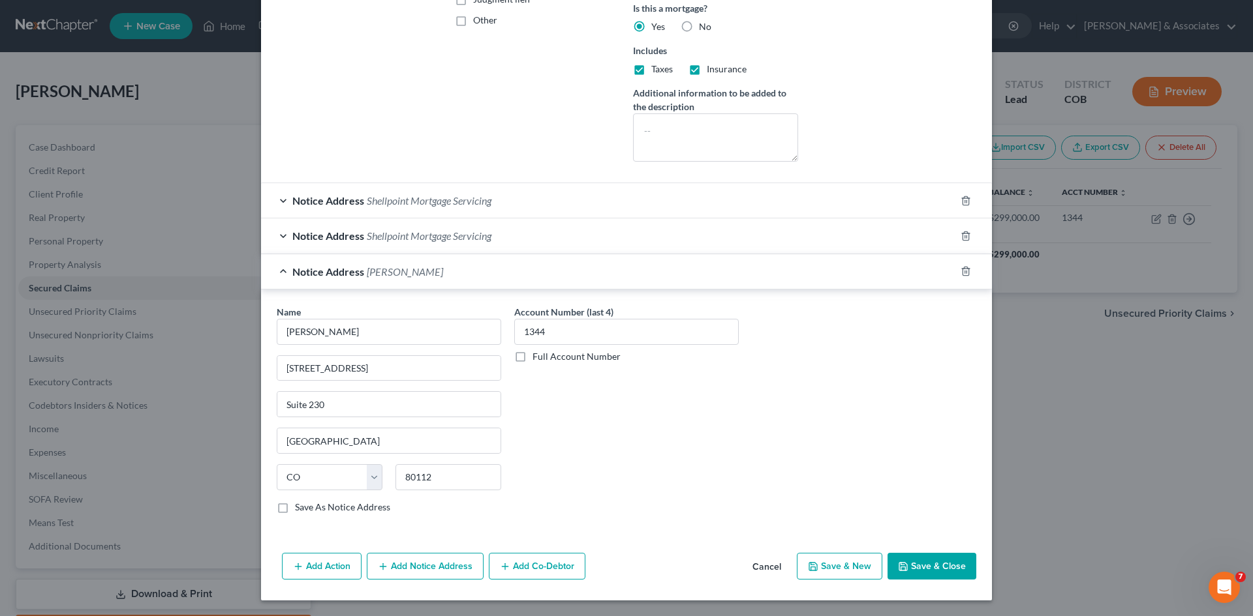
click at [758, 570] on button "Cancel" at bounding box center [767, 568] width 50 height 26
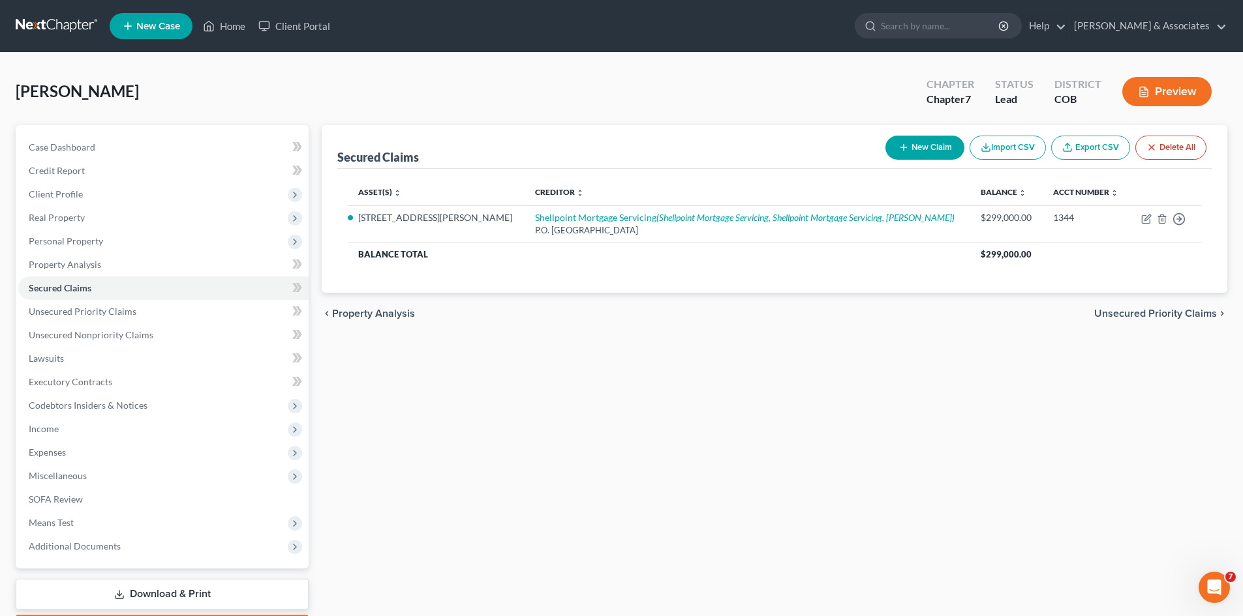
click at [915, 152] on button "New Claim" at bounding box center [924, 148] width 79 height 24
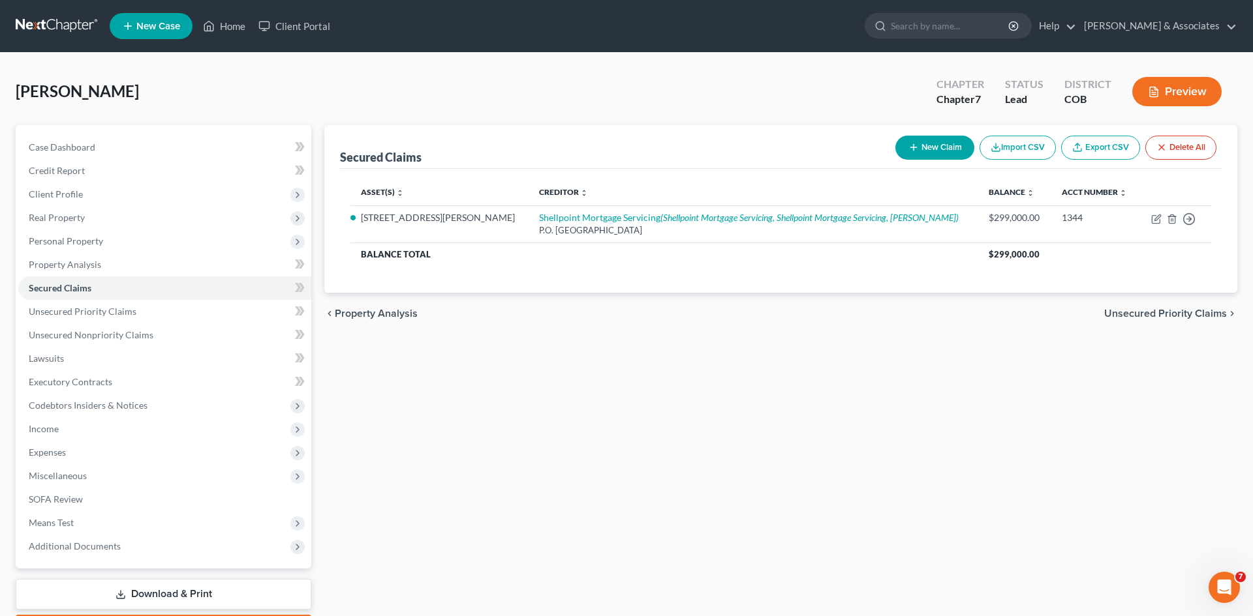
select select "0"
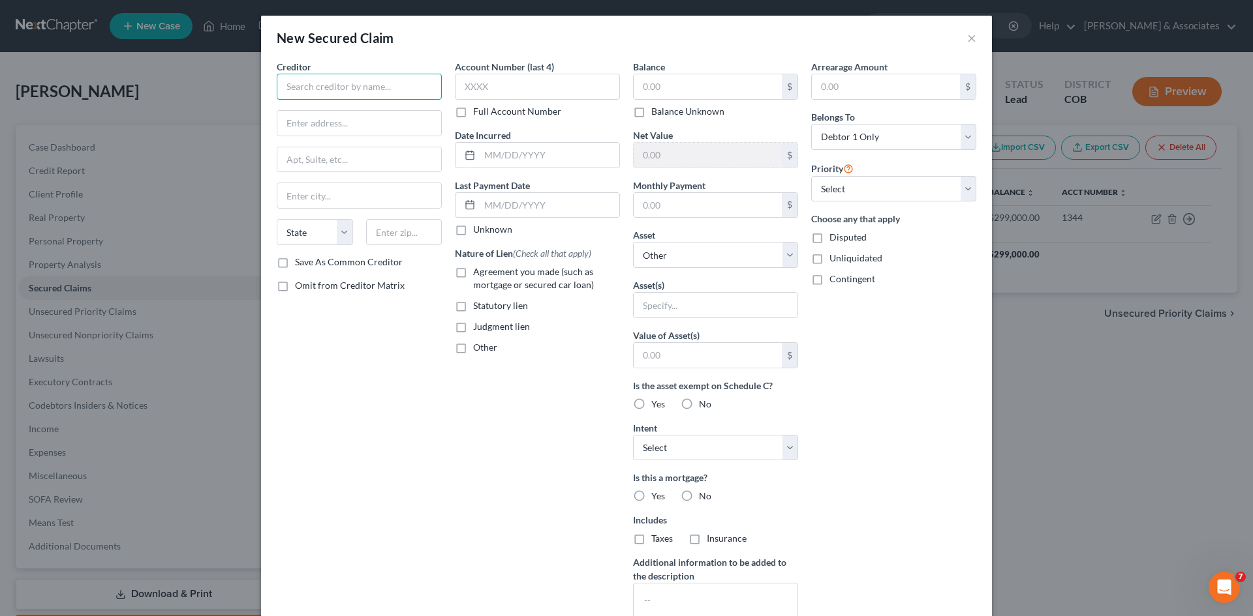
click at [290, 83] on input "text" at bounding box center [359, 87] width 165 height 26
type input "Holly Shilliday"
click at [465, 92] on input "text" at bounding box center [537, 87] width 165 height 26
type input "1344"
click at [319, 121] on input "text" at bounding box center [359, 123] width 164 height 25
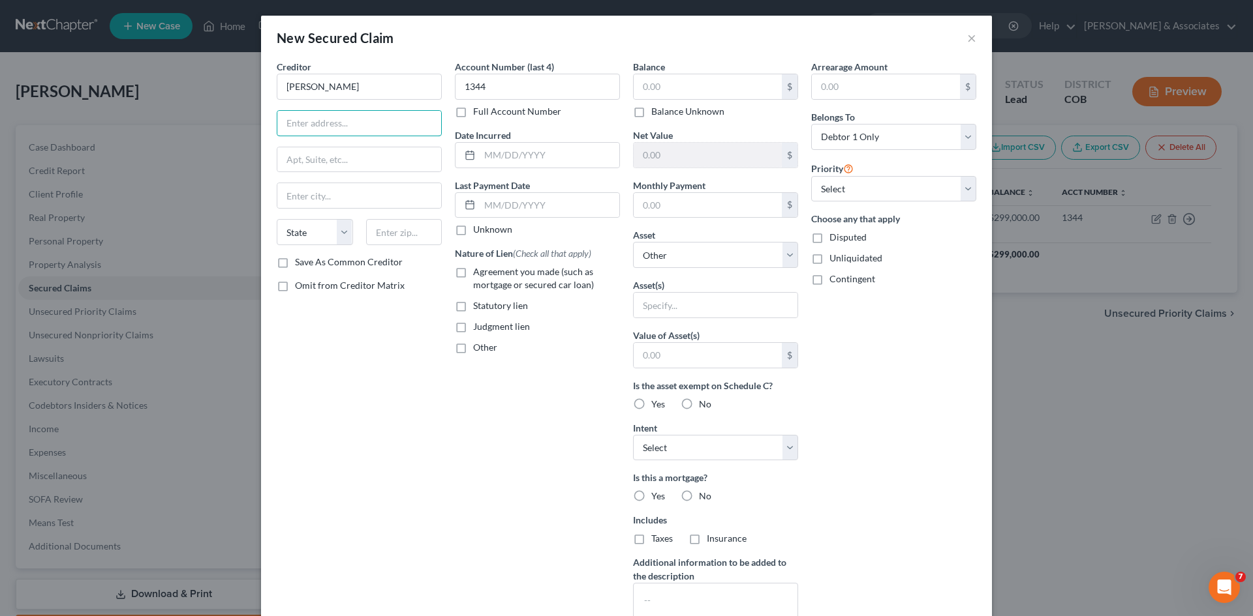
type input "7700 E. Arapahoe Road"
type input "Suite 230"
type input "Centennial"
type input "80112"
type input "Englewood"
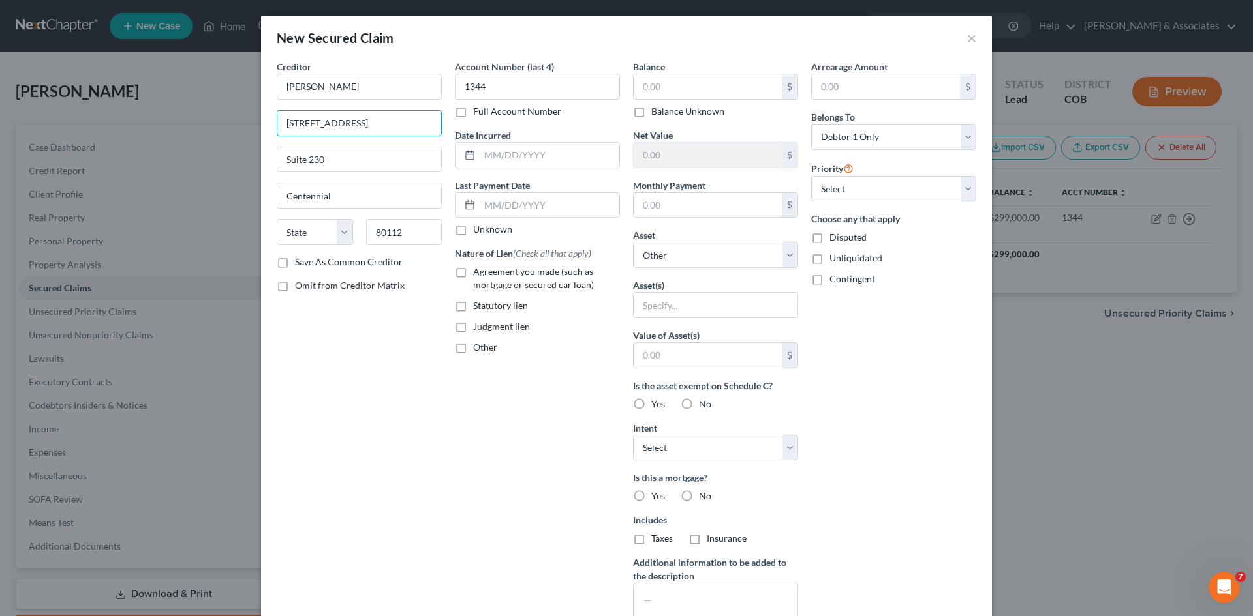
select select "5"
click at [473, 346] on label "Other" at bounding box center [485, 347] width 24 height 13
click at [478, 346] on input "Other" at bounding box center [482, 345] width 8 height 8
checkbox input "true"
click at [472, 376] on input "text" at bounding box center [537, 377] width 164 height 25
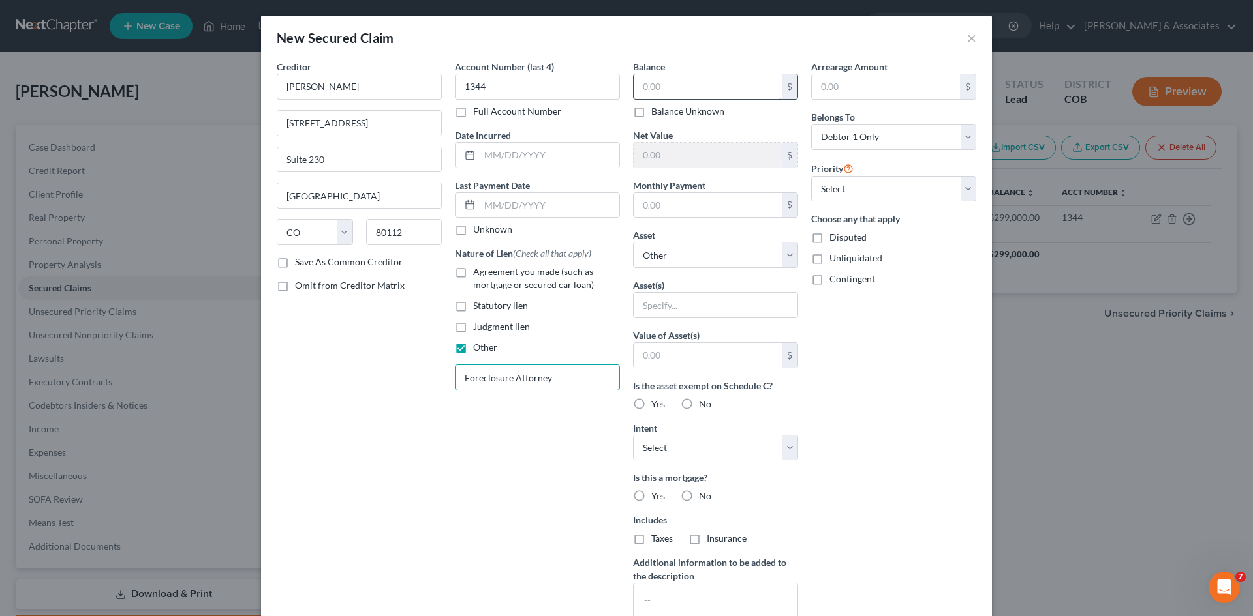
type input "Foreclosure Attorney"
click at [637, 87] on input "text" at bounding box center [707, 86] width 148 height 25
type input "299,000.00"
click at [638, 155] on input "text" at bounding box center [707, 155] width 148 height 25
click at [817, 84] on input "text" at bounding box center [886, 86] width 148 height 25
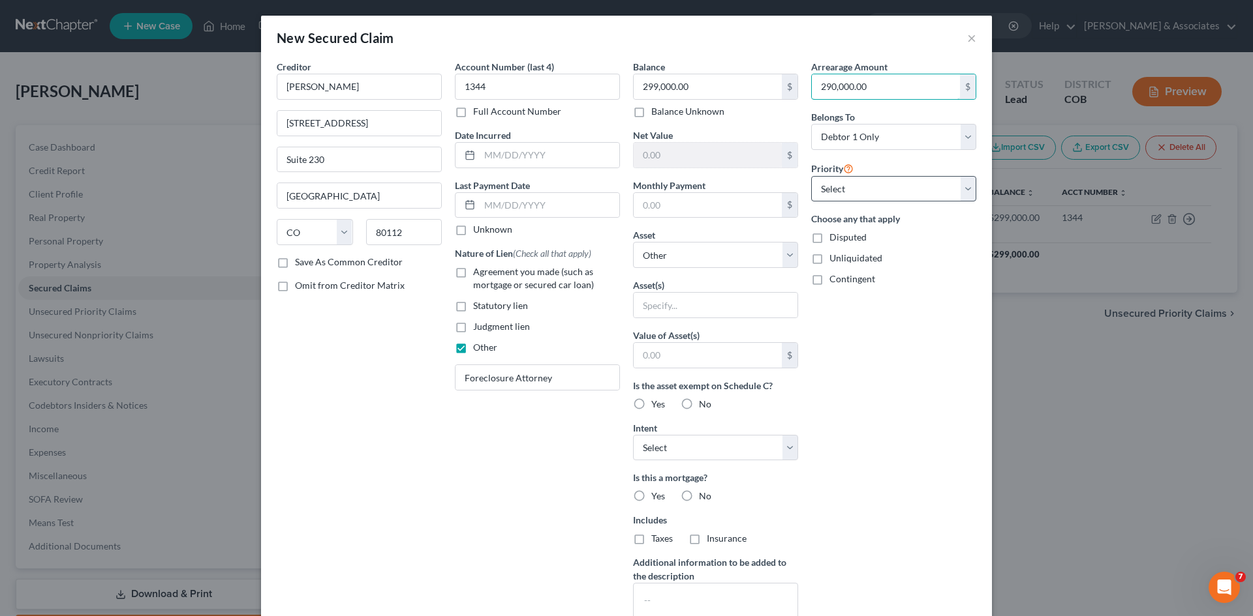
type input "290,000.00"
click at [962, 187] on select "Select 1st 2nd 3rd 4th 5th 6th 7th 8th 9th 10th 11th 12th 13th 14th 15th 16th 1…" at bounding box center [893, 189] width 165 height 26
click at [856, 185] on select "Select 1st 2nd 3rd 4th 5th 6th 7th 8th 9th 10th 11th 12th 13th 14th 15th 16th 1…" at bounding box center [893, 189] width 165 height 26
click at [785, 256] on select "Select Other Multiple Assets Clothing - 3 pair of pants, 10 tops, 4 sweaters, 1…" at bounding box center [715, 255] width 165 height 26
select select "5"
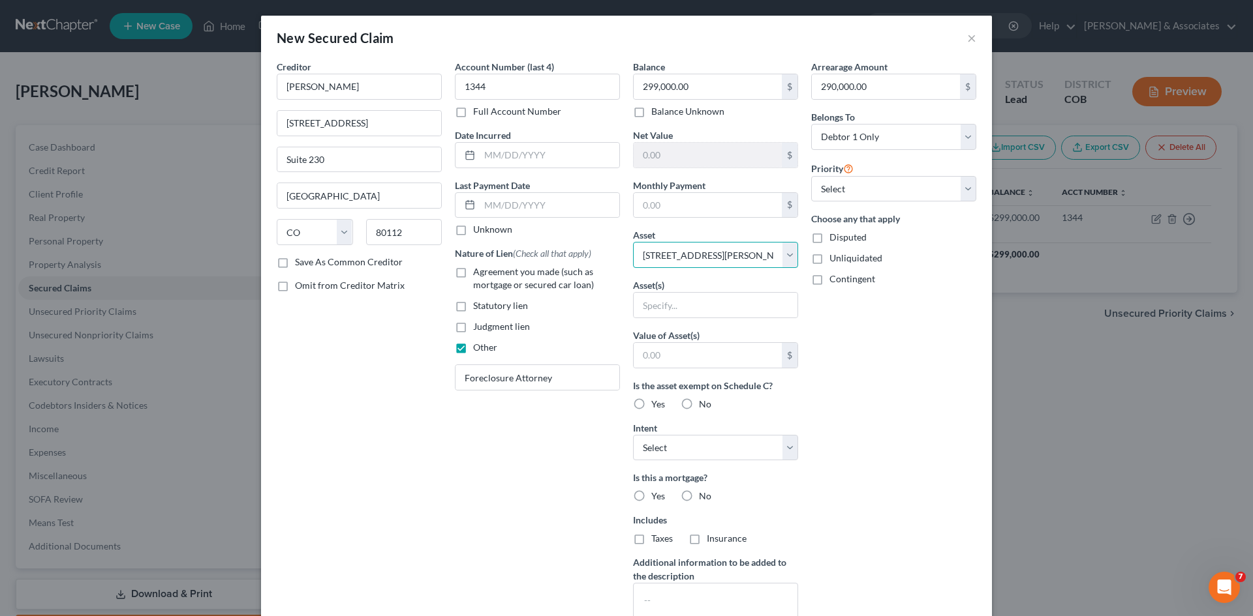
click at [633, 242] on select "Select Other Multiple Assets Clothing - 3 pair of pants, 10 tops, 4 sweaters, 1…" at bounding box center [715, 255] width 165 height 26
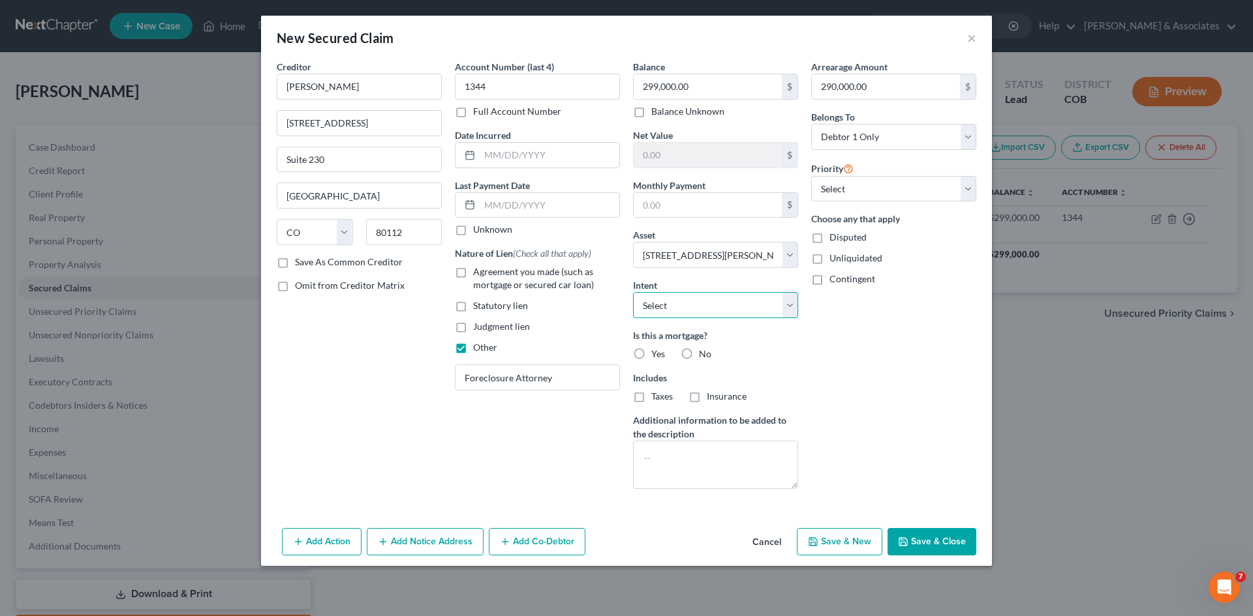
click at [789, 309] on select "Select Surrender Redeem Reaffirm Avoid Other" at bounding box center [715, 305] width 165 height 26
click at [673, 301] on select "Select Surrender Redeem Reaffirm Avoid Other" at bounding box center [715, 305] width 165 height 26
click at [699, 352] on label "No" at bounding box center [705, 354] width 12 height 13
click at [704, 352] on input "No" at bounding box center [708, 352] width 8 height 8
radio input "true"
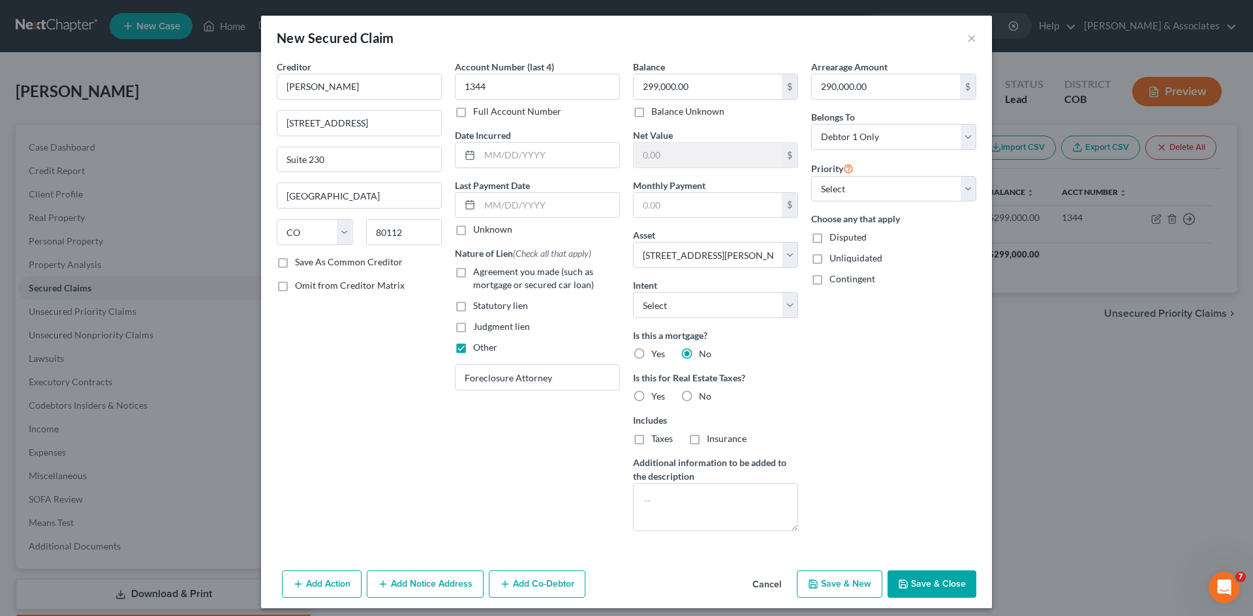
click at [699, 394] on label "No" at bounding box center [705, 396] width 12 height 13
click at [704, 394] on input "No" at bounding box center [708, 394] width 8 height 8
radio input "true"
click at [646, 496] on textarea at bounding box center [715, 507] width 165 height 48
type textarea "Foreclosure Attorney"
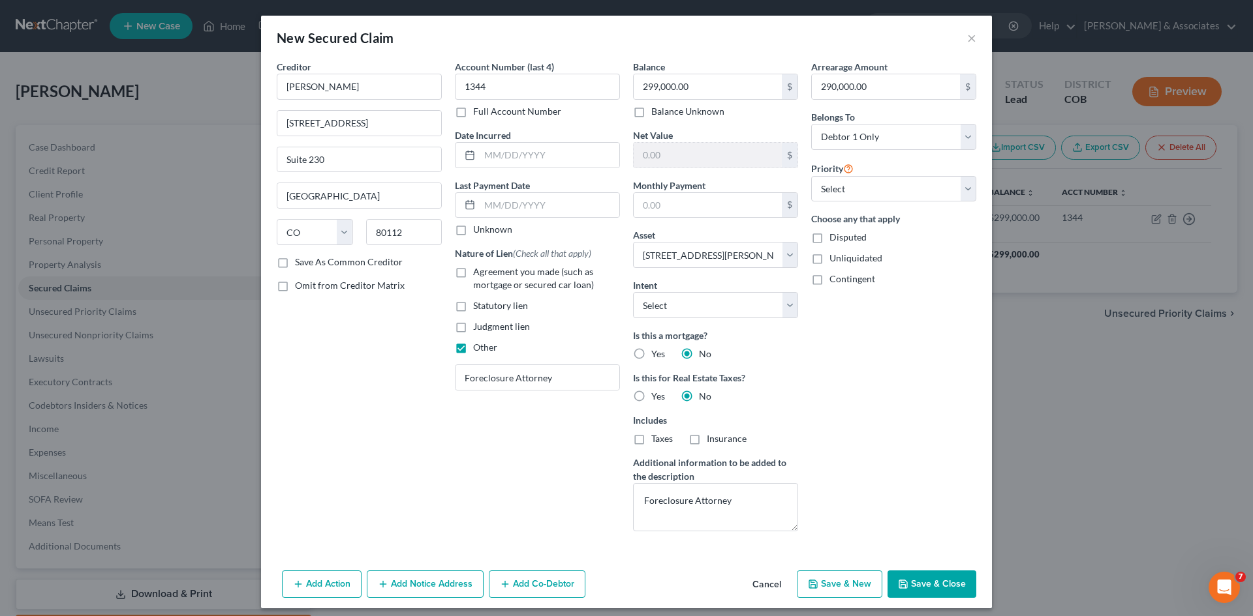
click at [932, 586] on button "Save & Close" at bounding box center [931, 584] width 89 height 27
select select
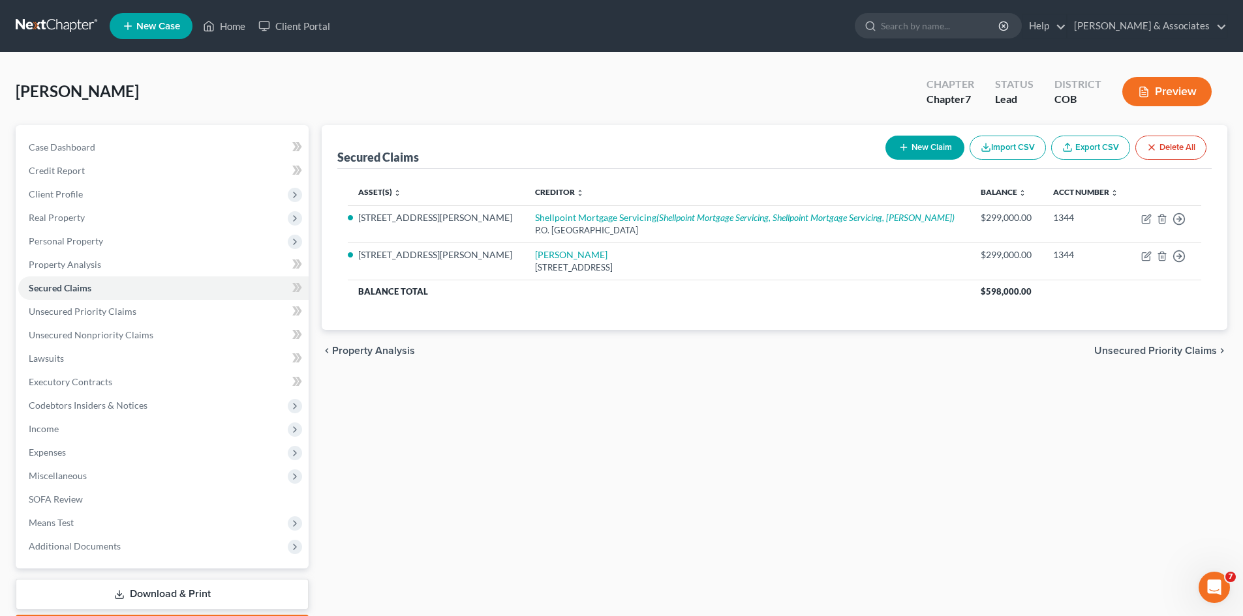
click at [146, 600] on link "Download & Print" at bounding box center [162, 594] width 293 height 31
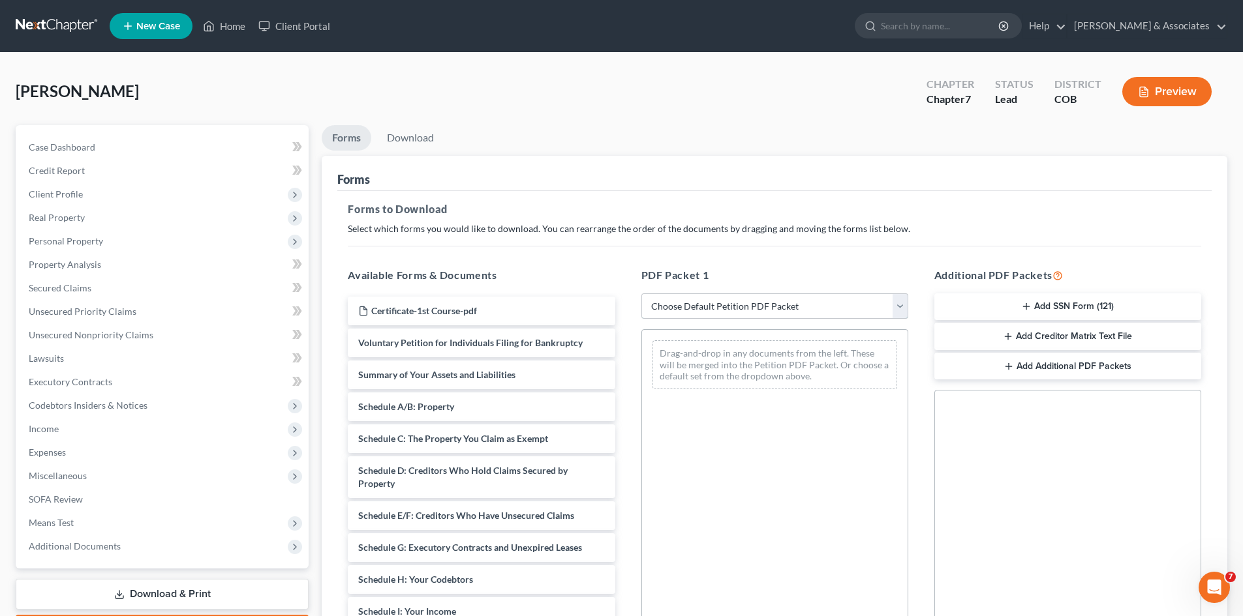
click at [896, 308] on select "Choose Default Petition PDF Packet Complete Bankruptcy Petition (all forms and …" at bounding box center [774, 307] width 267 height 26
select select "2"
click at [641, 294] on select "Choose Default Petition PDF Packet Complete Bankruptcy Petition (all forms and …" at bounding box center [774, 307] width 267 height 26
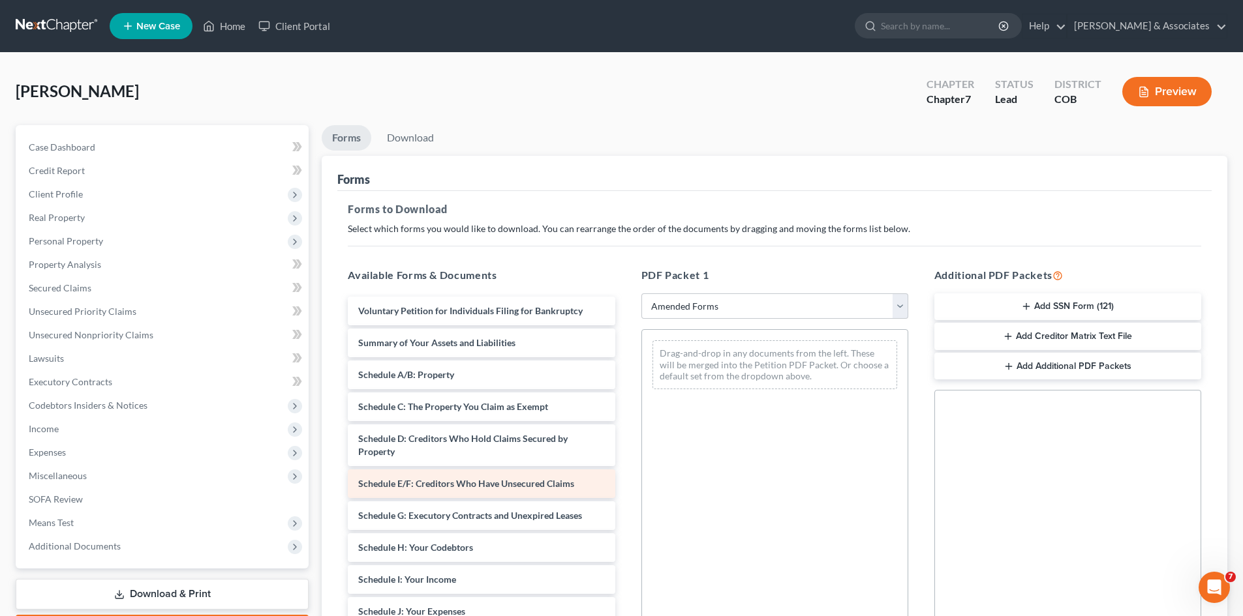
click at [418, 489] on div "Schedule E/F: Creditors Who Have Unsecured Claims" at bounding box center [481, 484] width 267 height 29
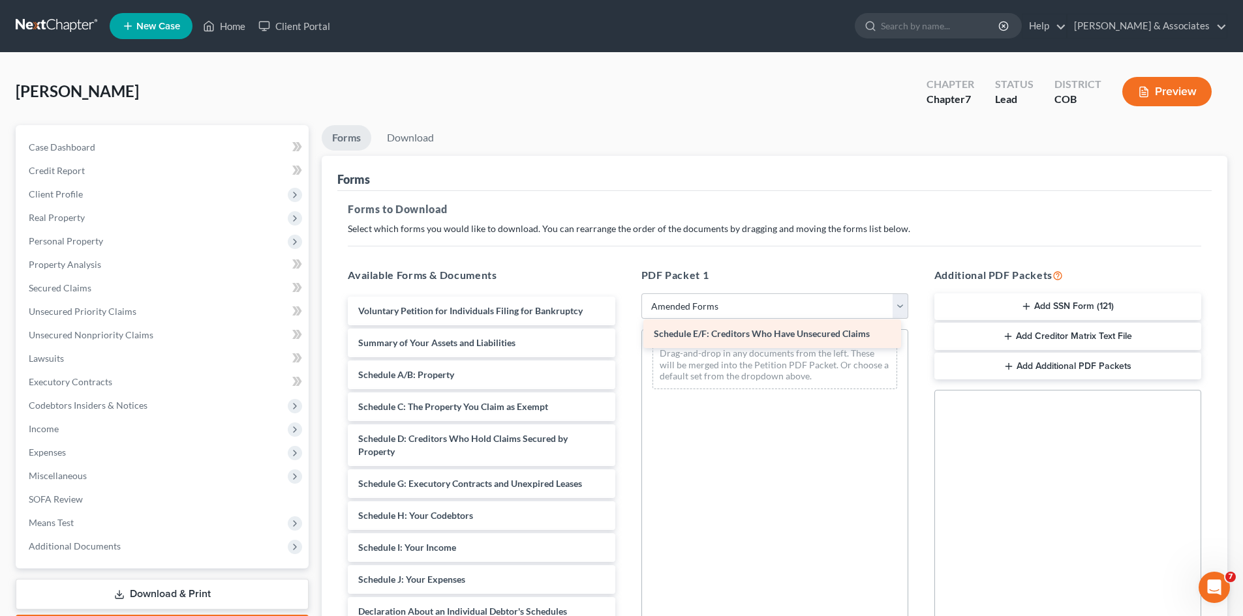
drag, startPoint x: 508, startPoint y: 480, endPoint x: 803, endPoint y: 330, distance: 331.4
click at [625, 330] on div "Schedule E/F: Creditors Who Have Unsecured Claims Voluntary Petition for Indivi…" at bounding box center [481, 593] width 288 height 592
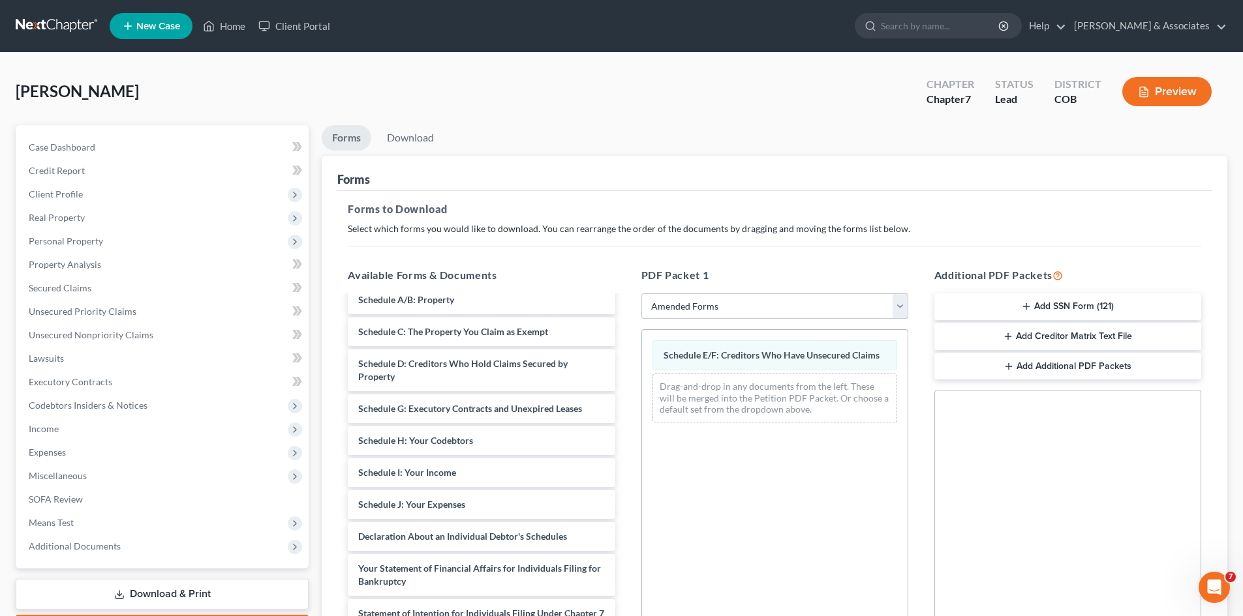
scroll to position [84, 0]
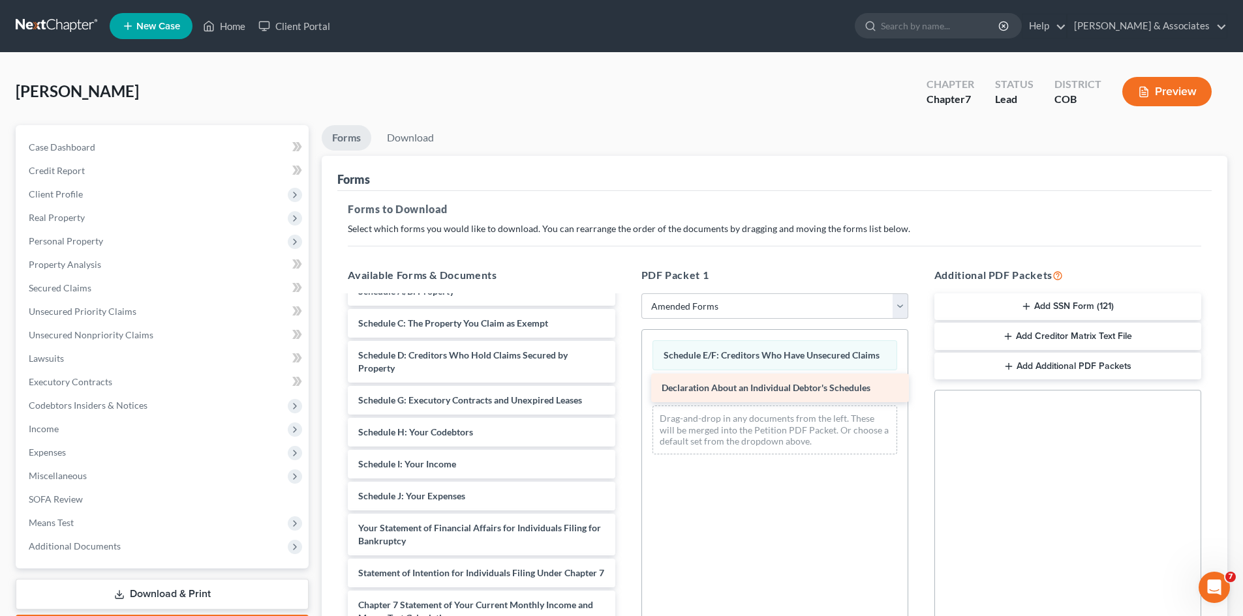
drag, startPoint x: 531, startPoint y: 524, endPoint x: 834, endPoint y: 384, distance: 334.2
click at [625, 384] on div "Declaration About an Individual Debtor's Schedules Voluntary Petition for Indiv…" at bounding box center [481, 493] width 288 height 560
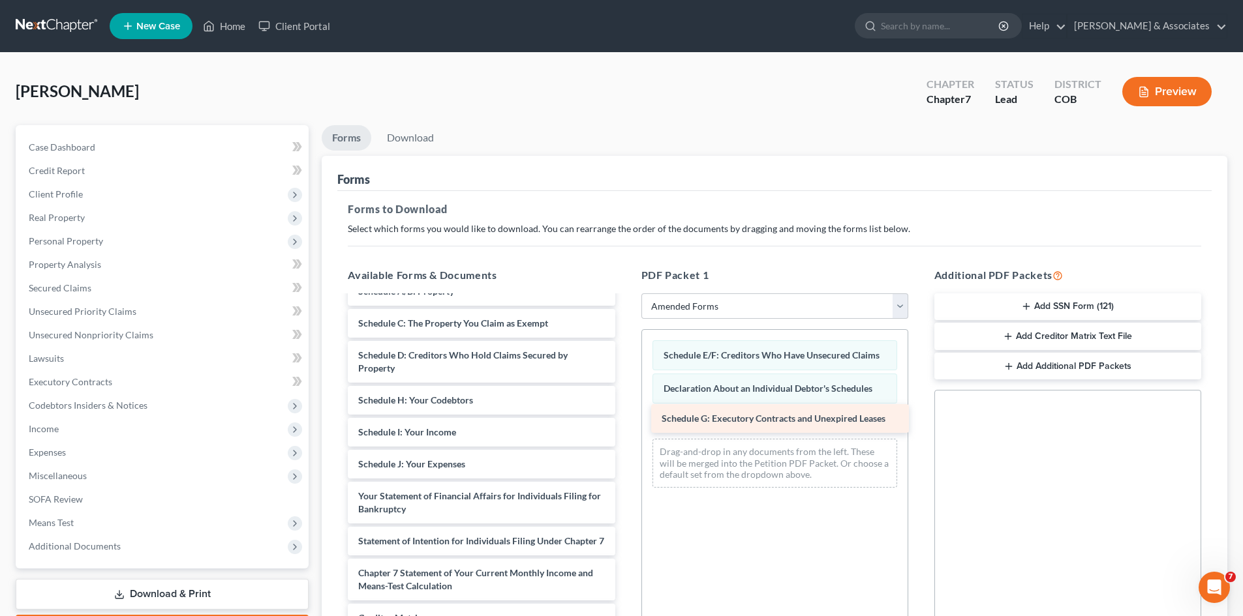
drag, startPoint x: 513, startPoint y: 405, endPoint x: 816, endPoint y: 423, distance: 303.9
click at [625, 423] on div "Schedule G: Executory Contracts and Unexpired Leases Voluntary Petition for Ind…" at bounding box center [481, 477] width 288 height 528
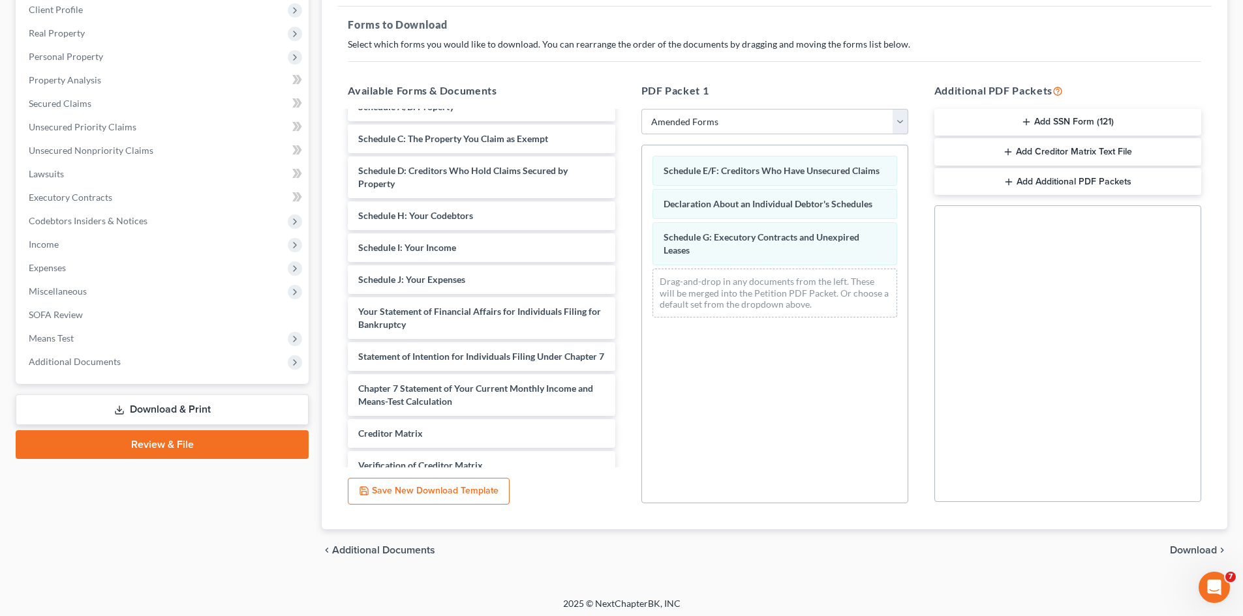
scroll to position [189, 0]
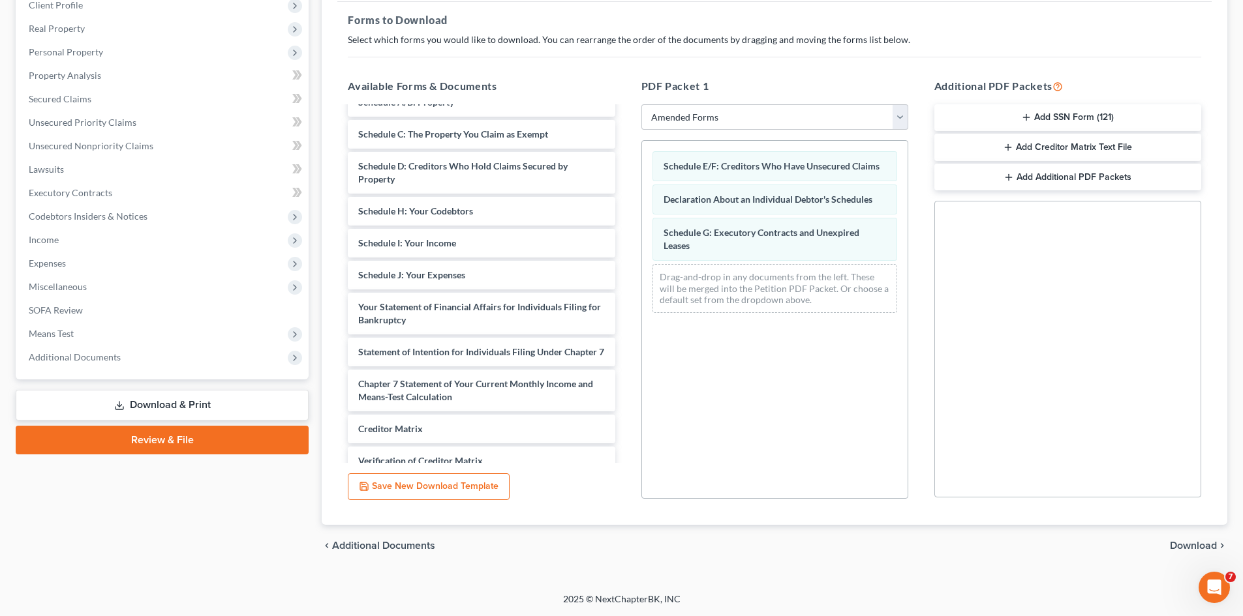
click at [1189, 545] on span "Download" at bounding box center [1193, 546] width 47 height 10
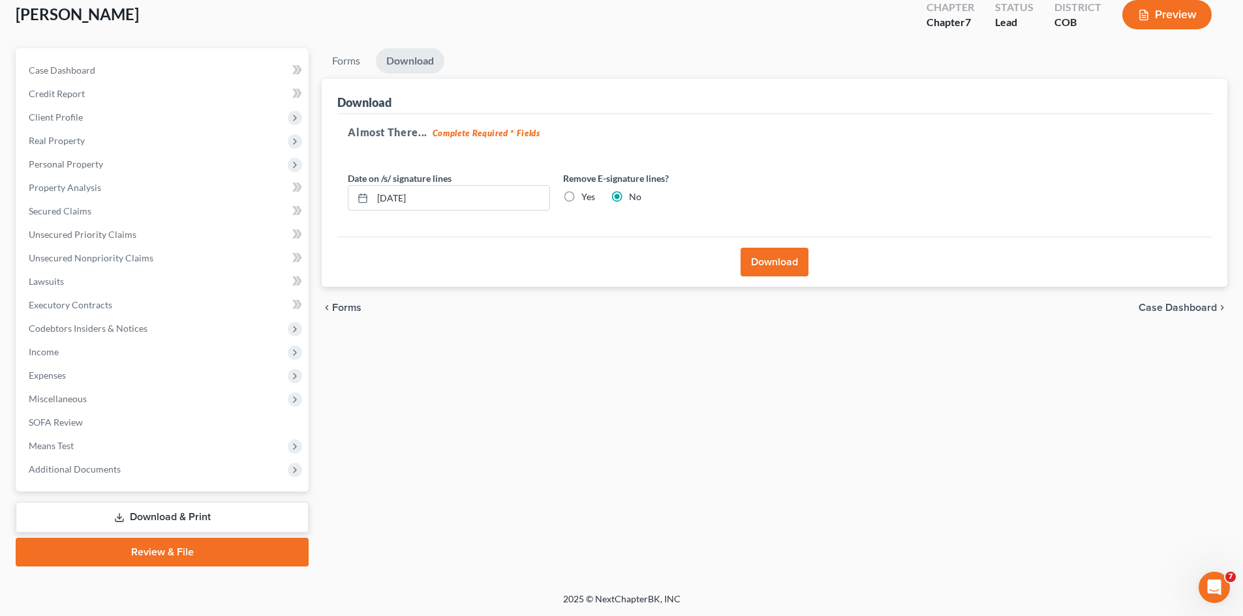
click at [763, 267] on button "Download" at bounding box center [774, 262] width 68 height 29
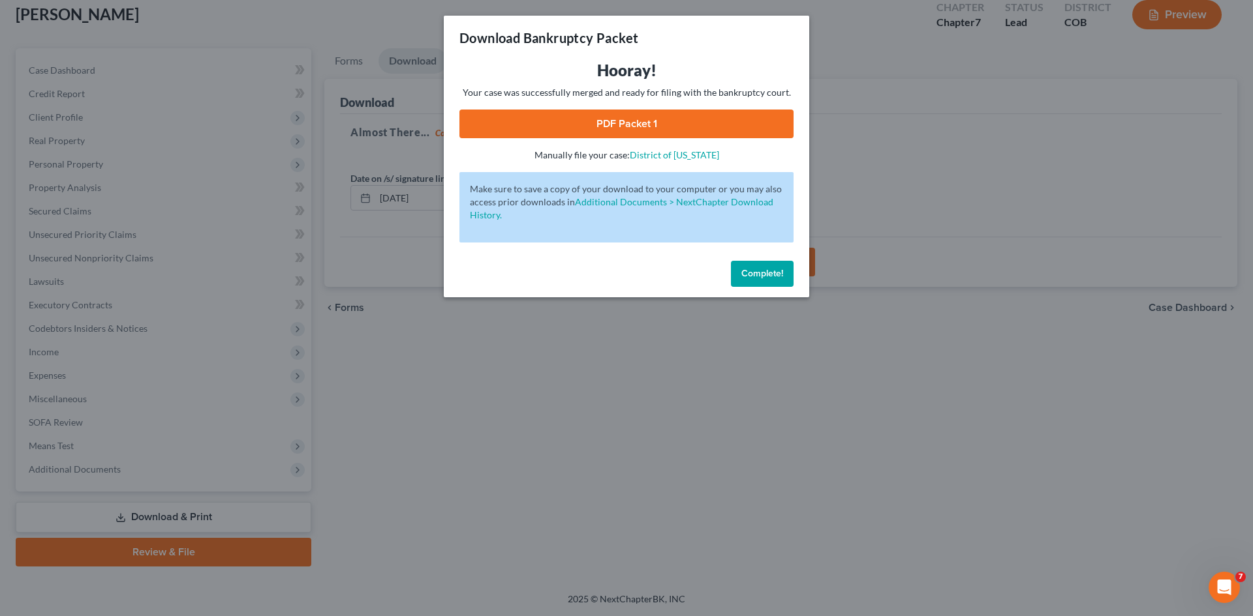
click at [634, 125] on link "PDF Packet 1" at bounding box center [626, 124] width 334 height 29
click at [755, 278] on span "Complete!" at bounding box center [762, 273] width 42 height 11
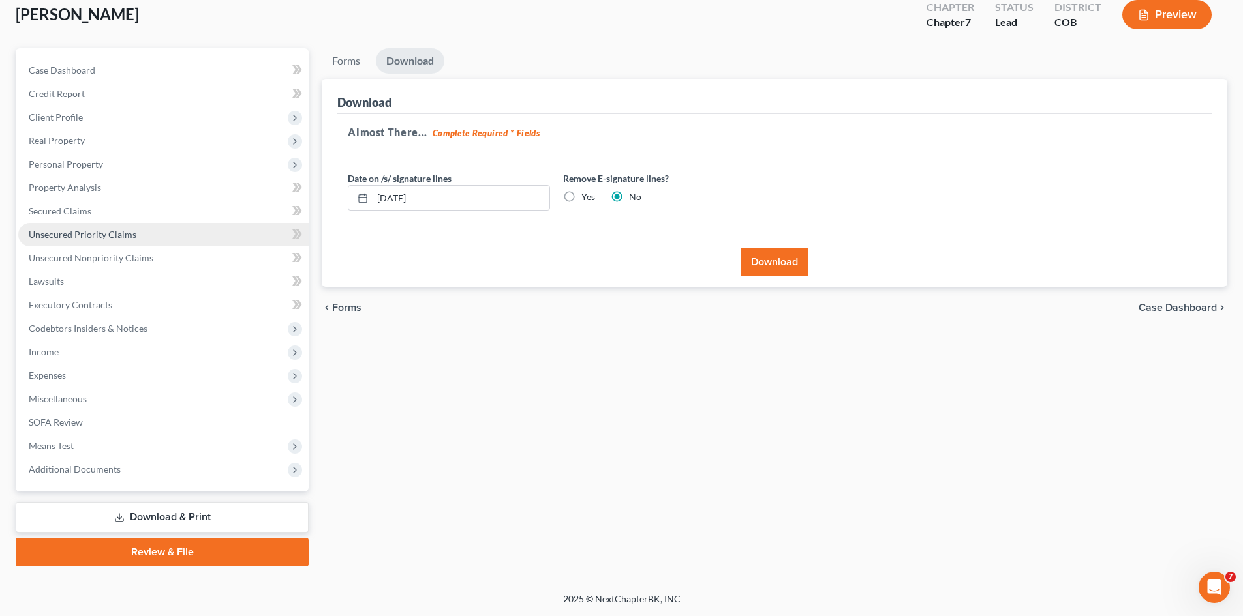
click at [76, 234] on span "Unsecured Priority Claims" at bounding box center [83, 234] width 108 height 11
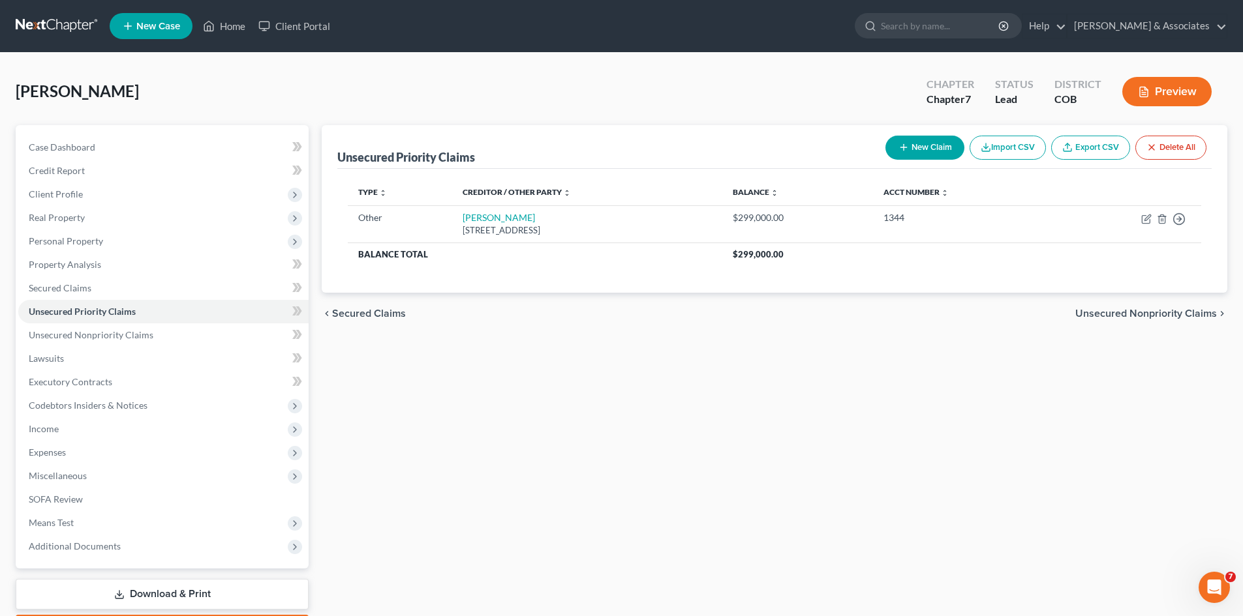
click at [217, 590] on link "Download & Print" at bounding box center [162, 594] width 293 height 31
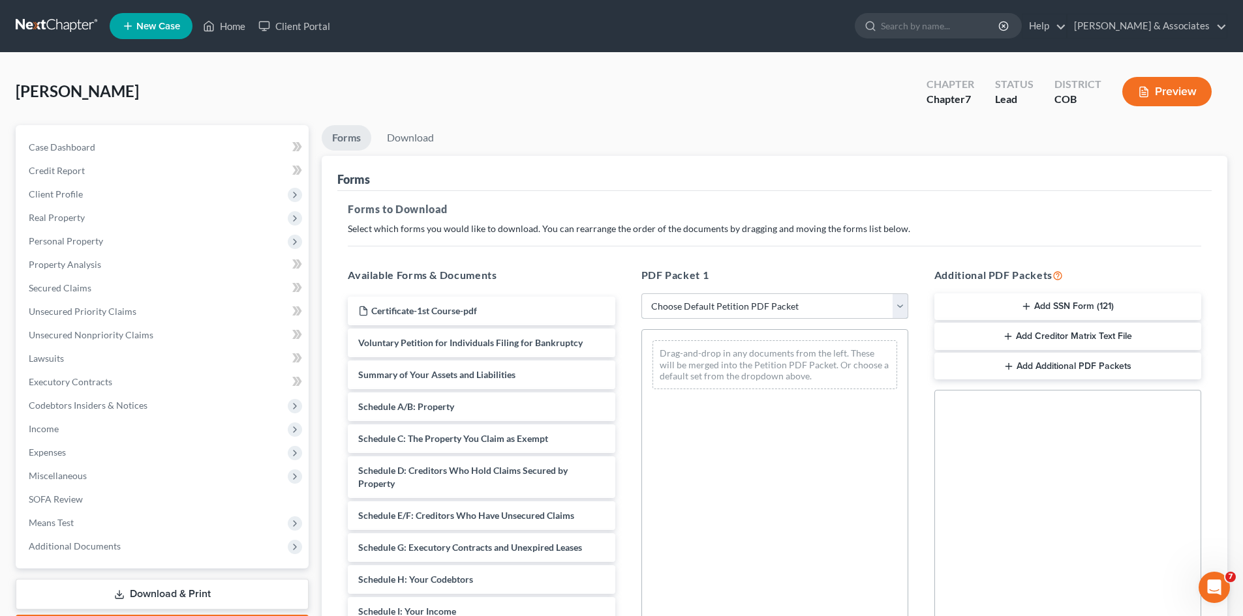
drag, startPoint x: 899, startPoint y: 307, endPoint x: 891, endPoint y: 311, distance: 9.1
click at [899, 307] on select "Choose Default Petition PDF Packet Complete Bankruptcy Petition (all forms and …" at bounding box center [774, 307] width 267 height 26
select select "2"
click at [641, 294] on select "Choose Default Petition PDF Packet Complete Bankruptcy Petition (all forms and …" at bounding box center [774, 307] width 267 height 26
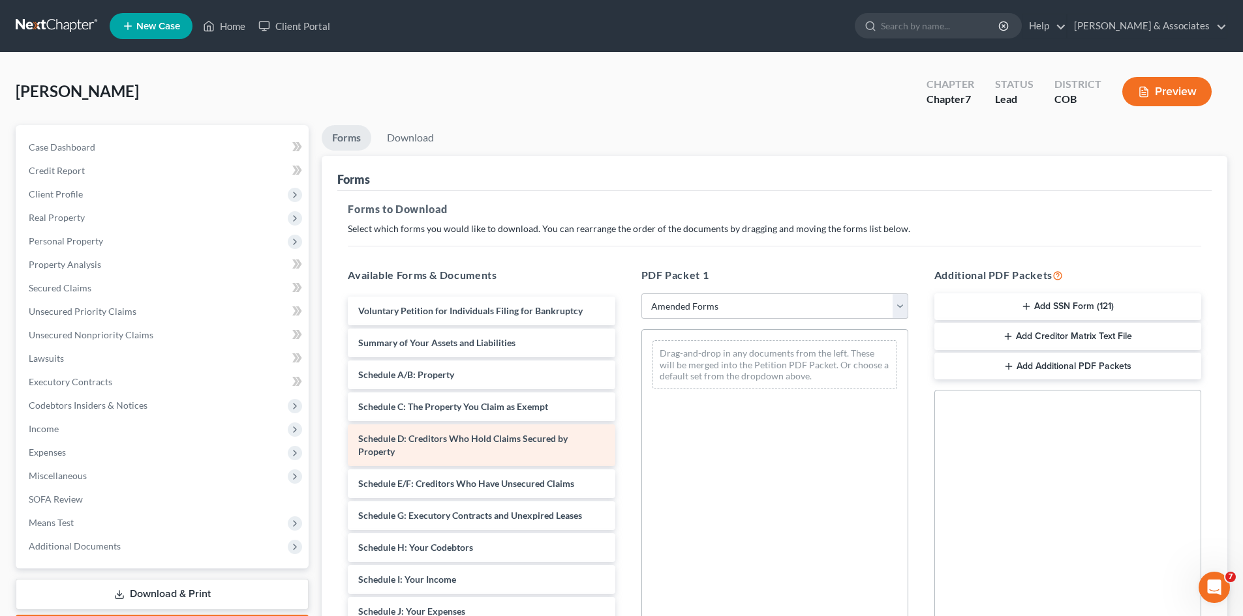
click at [403, 452] on div "Schedule D: Creditors Who Hold Claims Secured by Property" at bounding box center [481, 446] width 267 height 42
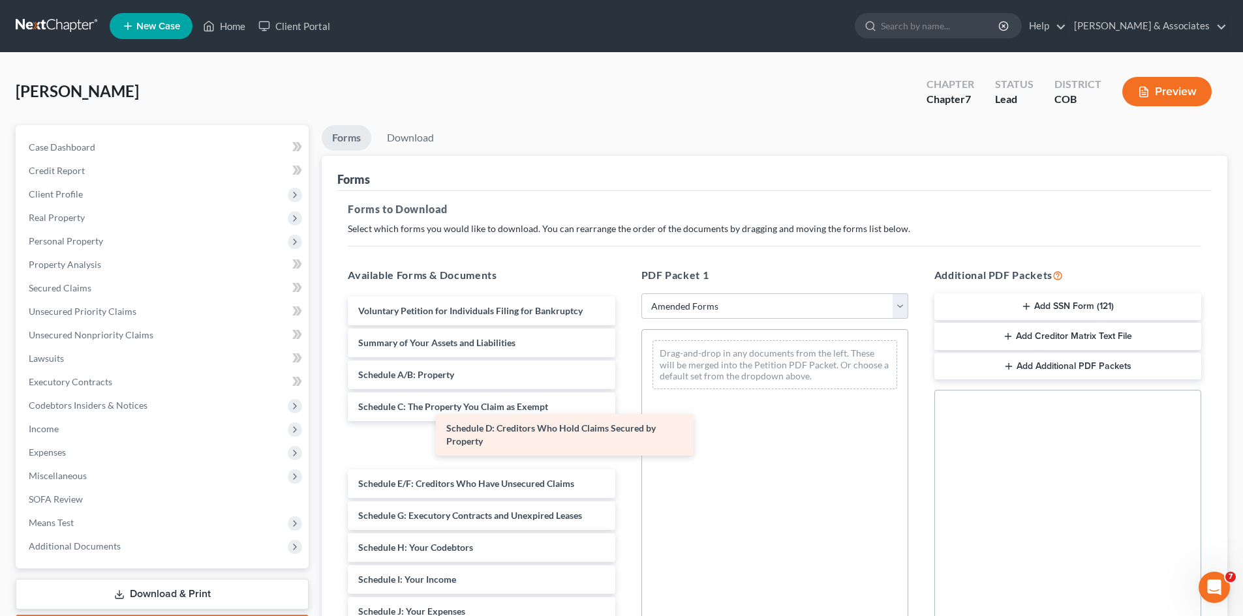
drag, startPoint x: 432, startPoint y: 442, endPoint x: 520, endPoint y: 432, distance: 88.7
click at [520, 432] on div "Schedule D: Creditors Who Hold Claims Secured by Property Voluntary Petition fo…" at bounding box center [481, 609] width 288 height 624
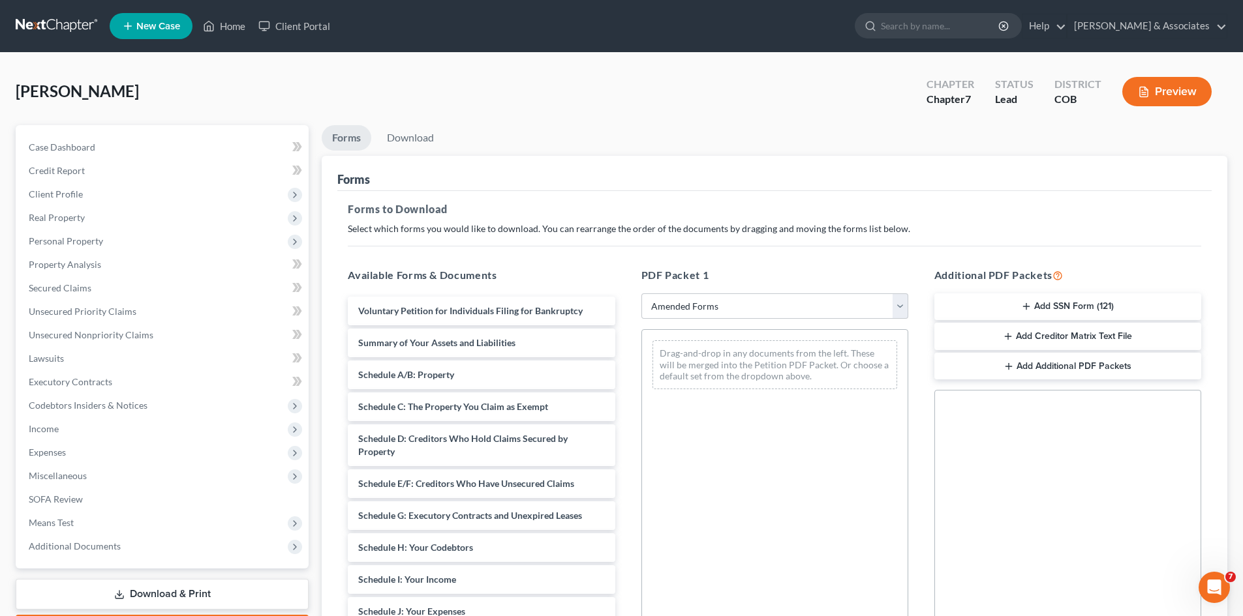
drag, startPoint x: 599, startPoint y: 406, endPoint x: 685, endPoint y: 387, distance: 88.3
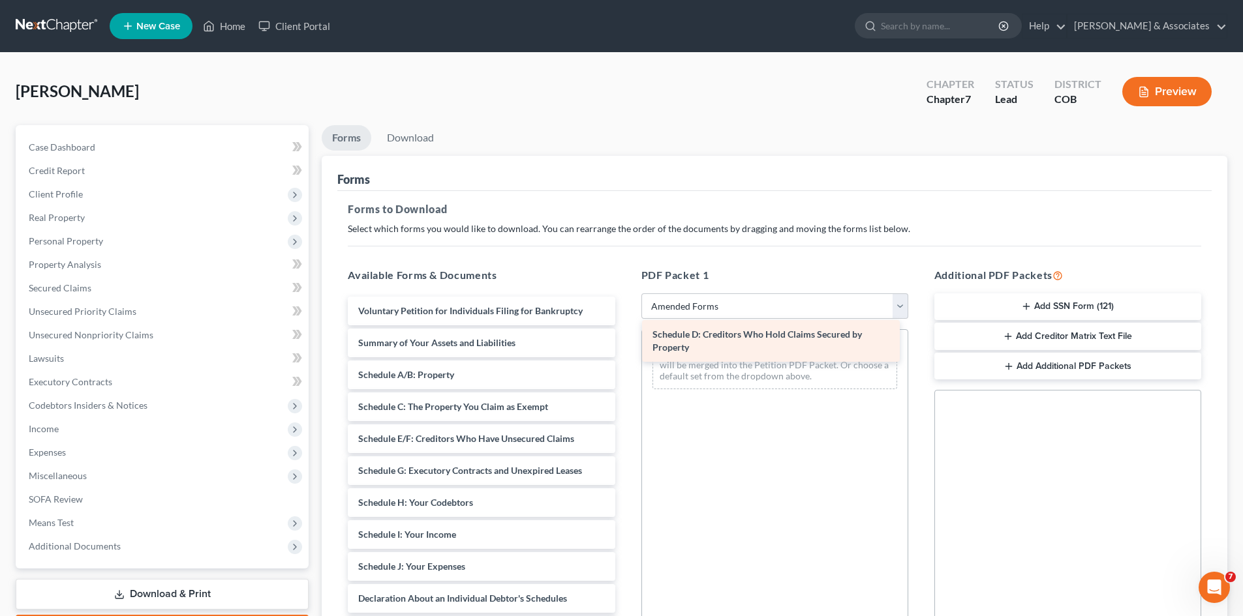
drag, startPoint x: 433, startPoint y: 445, endPoint x: 727, endPoint y: 341, distance: 312.2
click at [625, 341] on div "Schedule D: Creditors Who Hold Claims Secured by Property Voluntary Petition fo…" at bounding box center [481, 586] width 288 height 579
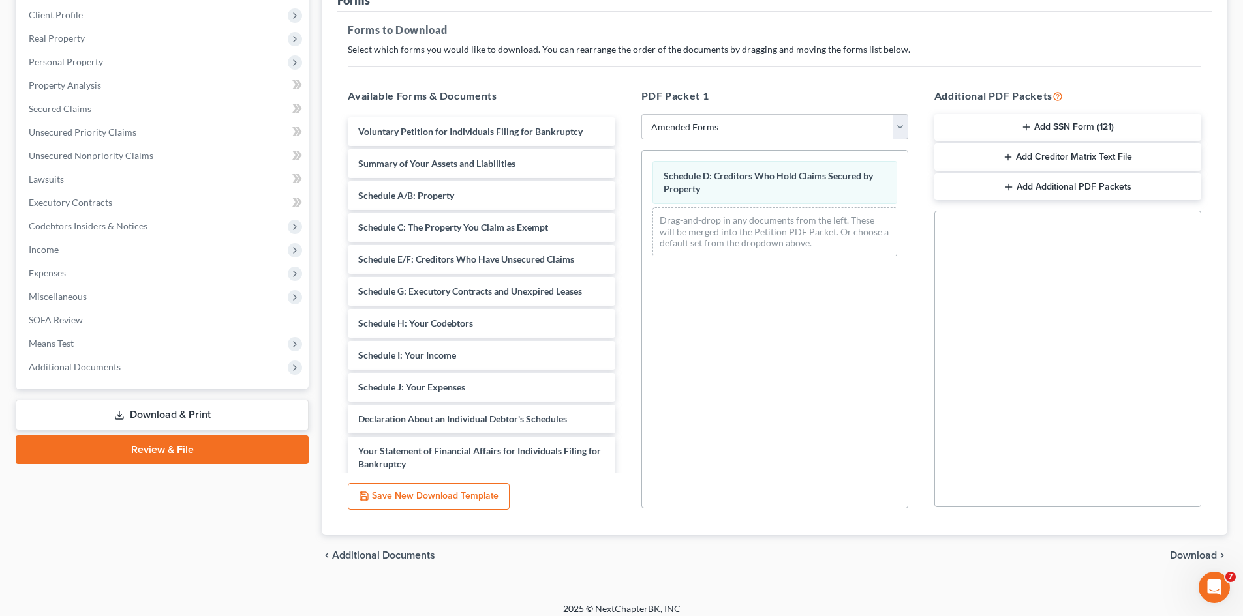
scroll to position [189, 0]
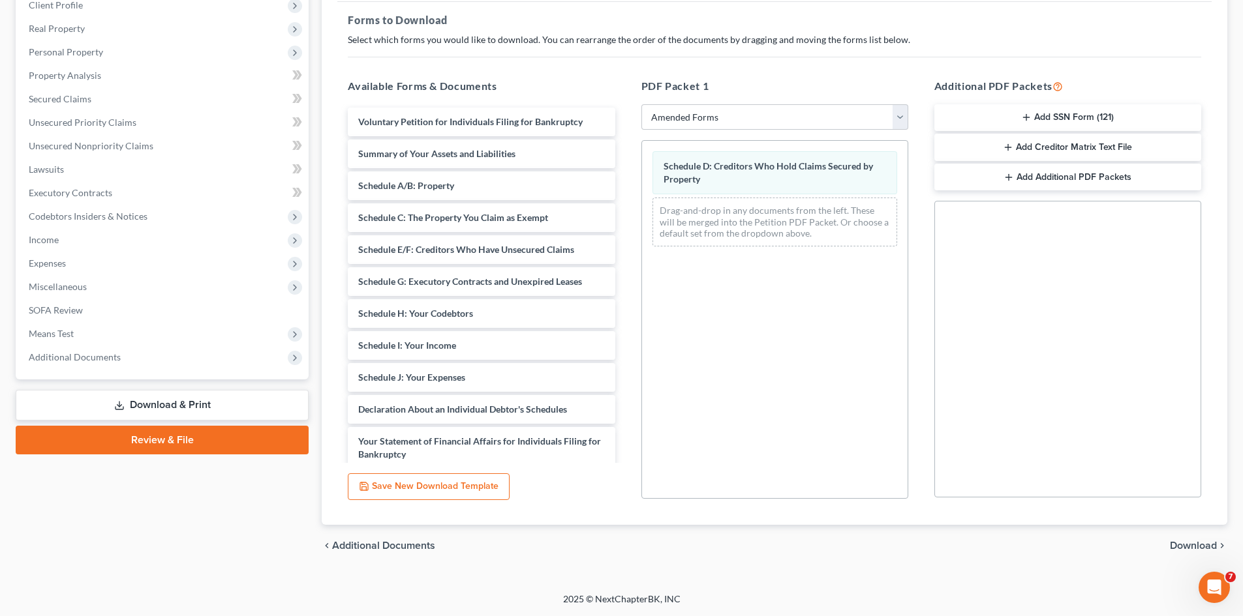
click at [1206, 548] on span "Download" at bounding box center [1193, 546] width 47 height 10
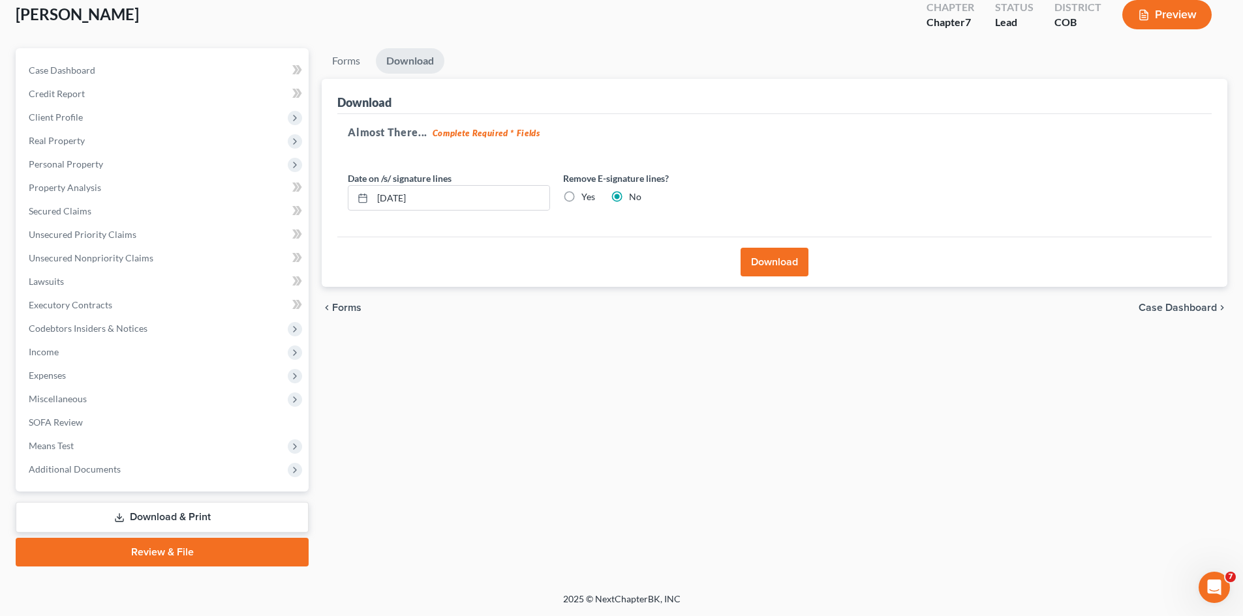
click at [772, 267] on button "Download" at bounding box center [774, 262] width 68 height 29
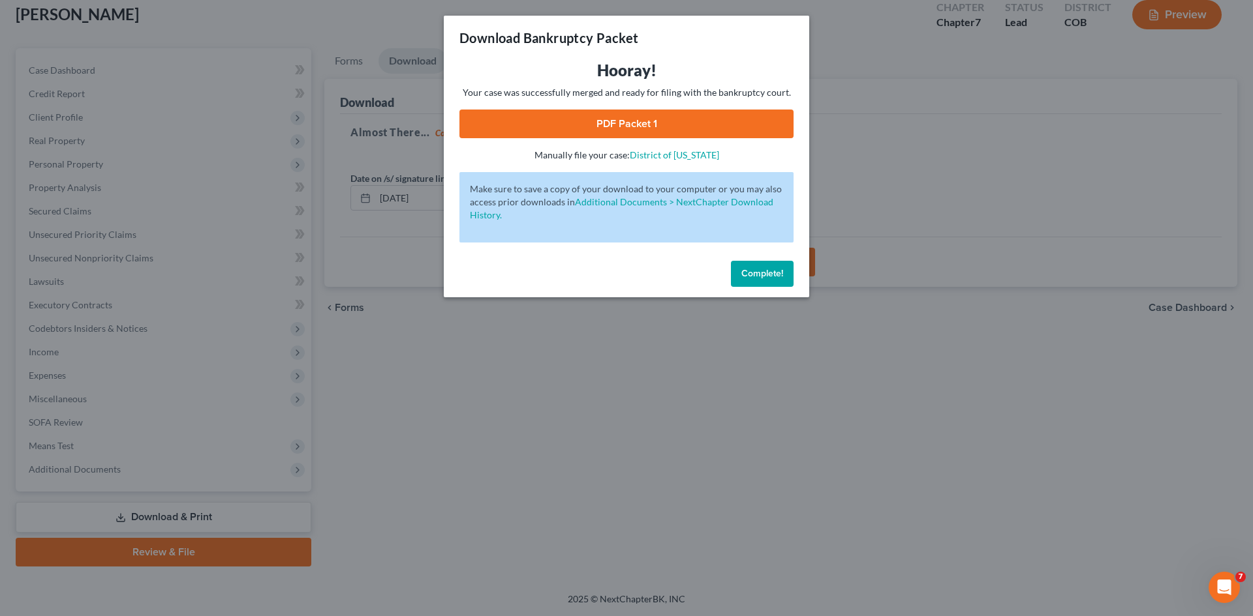
click at [622, 119] on link "PDF Packet 1" at bounding box center [626, 124] width 334 height 29
drag, startPoint x: 777, startPoint y: 271, endPoint x: 784, endPoint y: 275, distance: 8.2
click at [777, 271] on span "Complete!" at bounding box center [762, 273] width 42 height 11
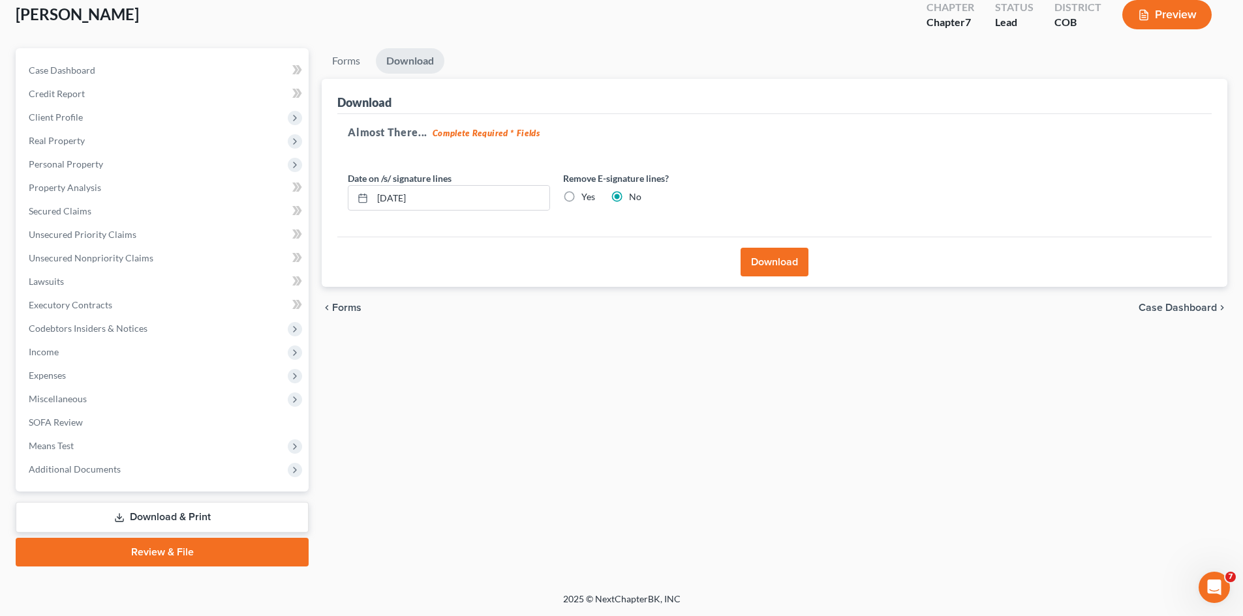
click at [162, 515] on link "Download & Print" at bounding box center [162, 517] width 293 height 31
click at [785, 264] on button "Download" at bounding box center [774, 262] width 68 height 29
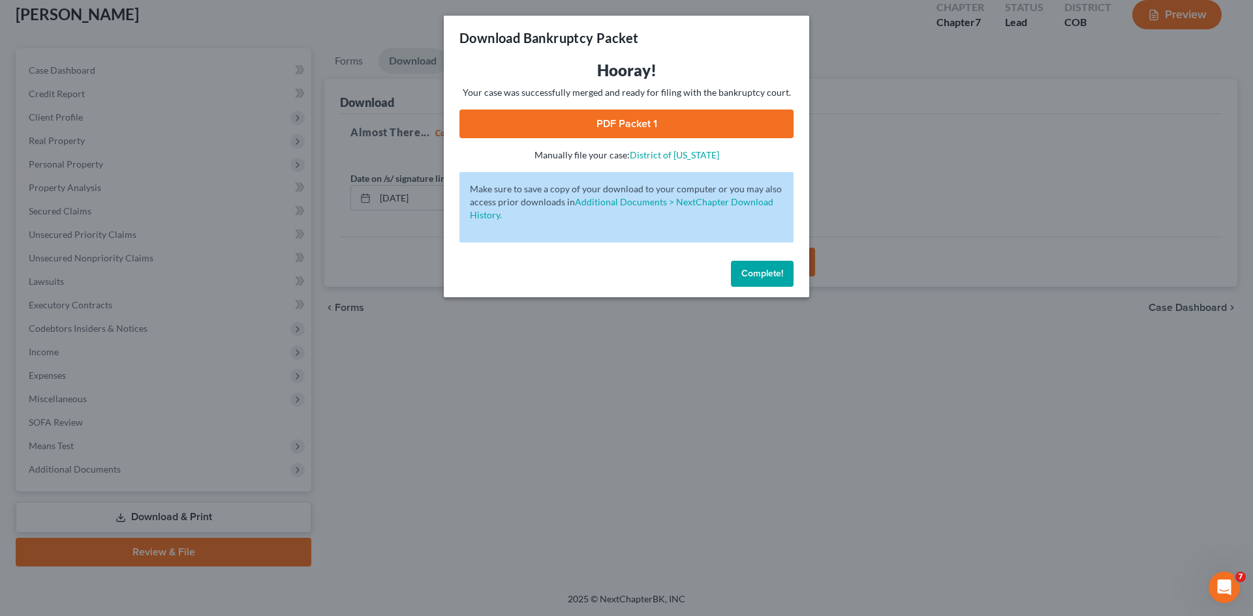
click at [765, 278] on span "Complete!" at bounding box center [762, 273] width 42 height 11
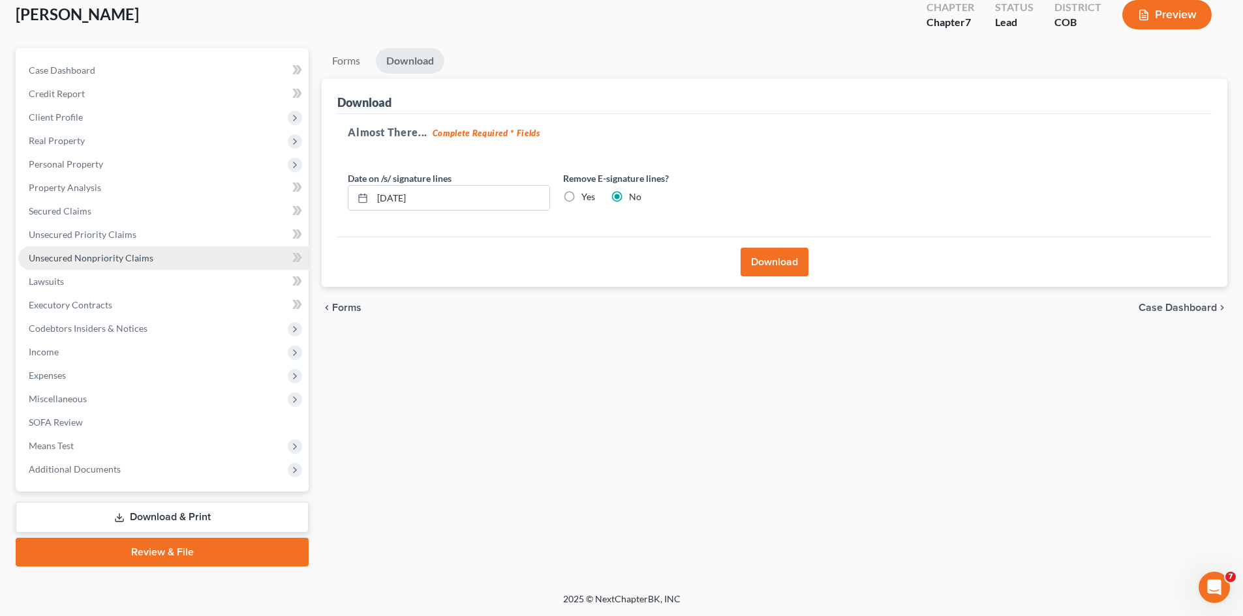
click at [213, 250] on link "Unsecured Nonpriority Claims" at bounding box center [163, 258] width 290 height 23
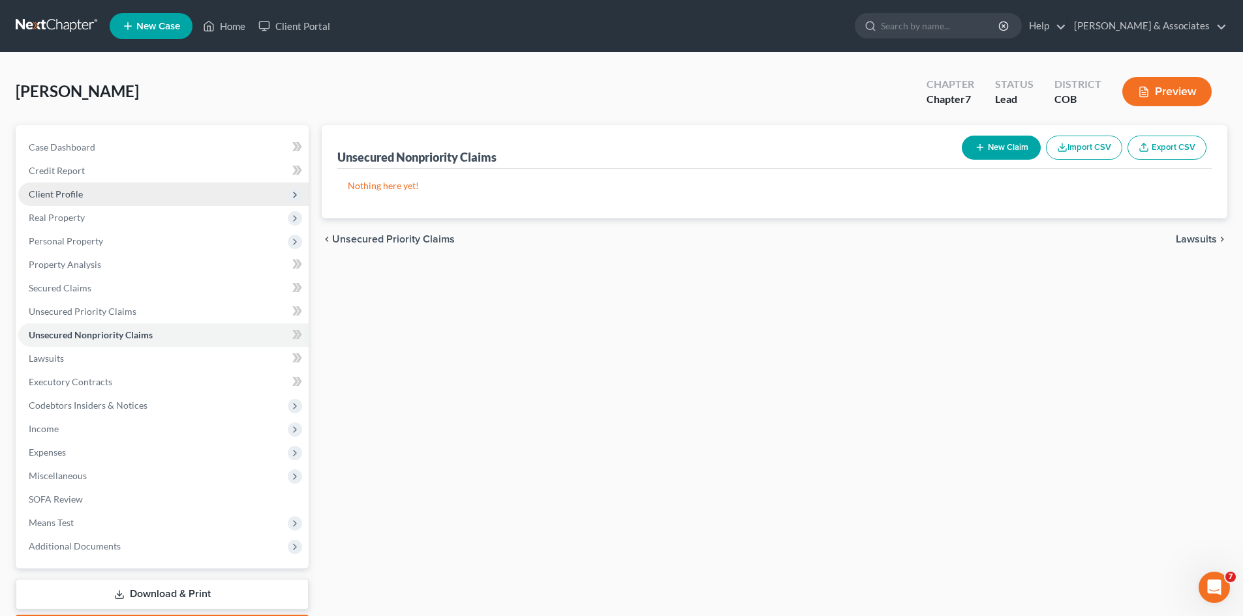
click at [156, 188] on span "Client Profile" at bounding box center [163, 194] width 290 height 23
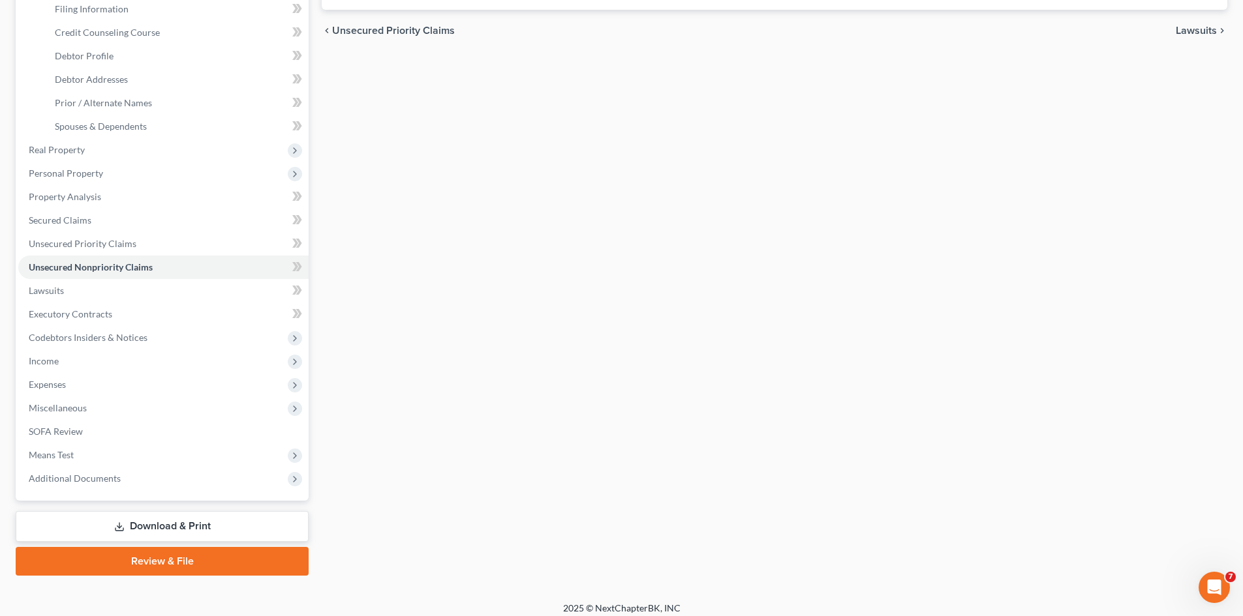
scroll to position [218, 0]
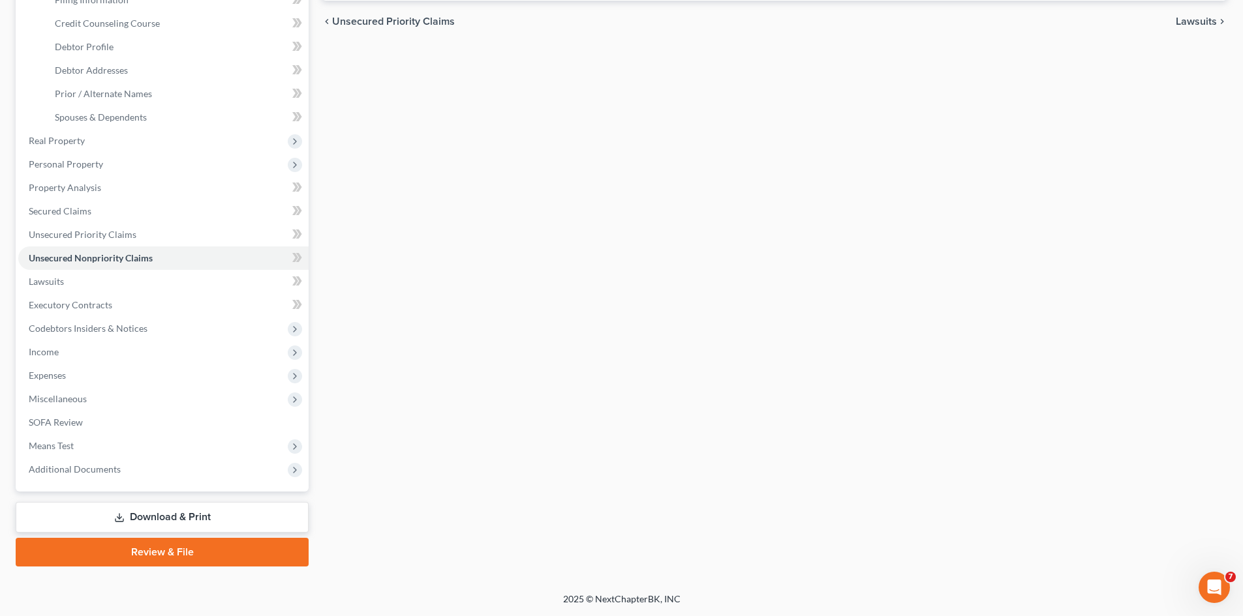
click at [155, 514] on link "Download & Print" at bounding box center [162, 517] width 293 height 31
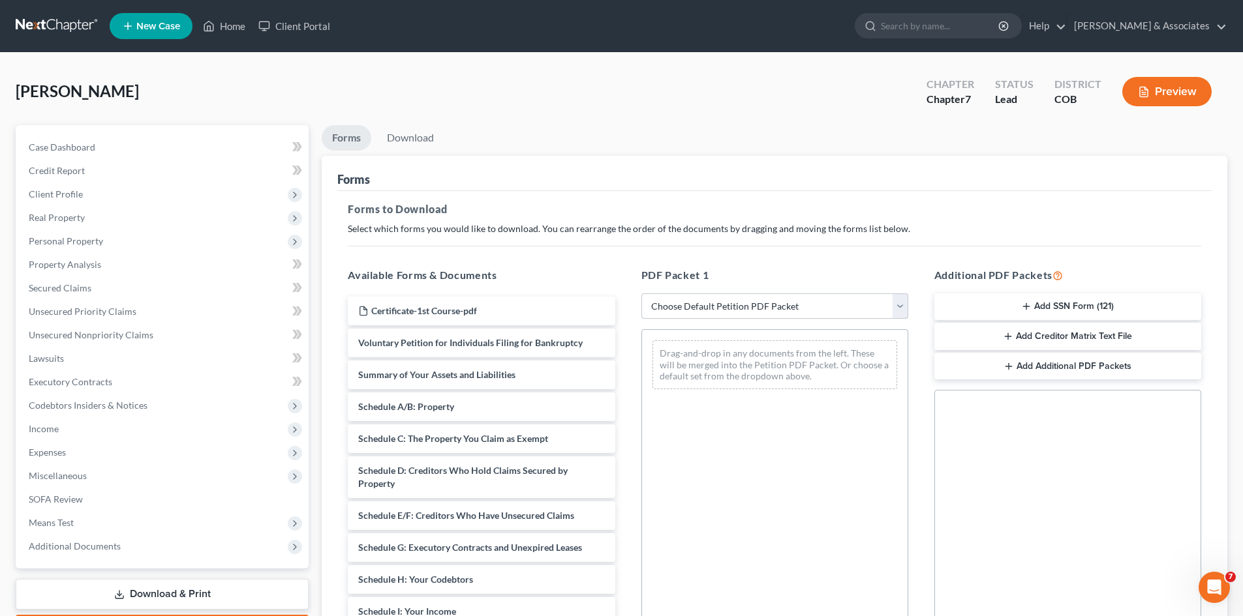
click at [897, 310] on select "Choose Default Petition PDF Packet Complete Bankruptcy Petition (all forms and …" at bounding box center [774, 307] width 267 height 26
select select "2"
click at [641, 294] on select "Choose Default Petition PDF Packet Complete Bankruptcy Petition (all forms and …" at bounding box center [774, 307] width 267 height 26
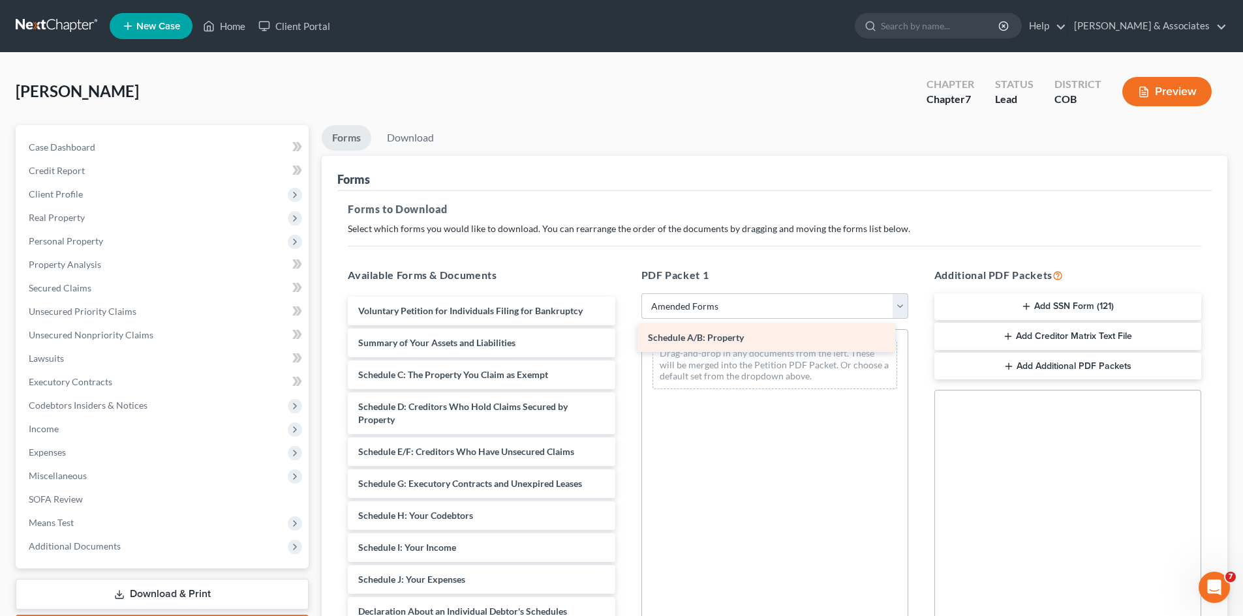
drag, startPoint x: 455, startPoint y: 376, endPoint x: 748, endPoint y: 339, distance: 294.6
click at [625, 339] on div "Schedule A/B: Property Voluntary Petition for Individuals Filing for Bankruptcy…" at bounding box center [481, 593] width 288 height 592
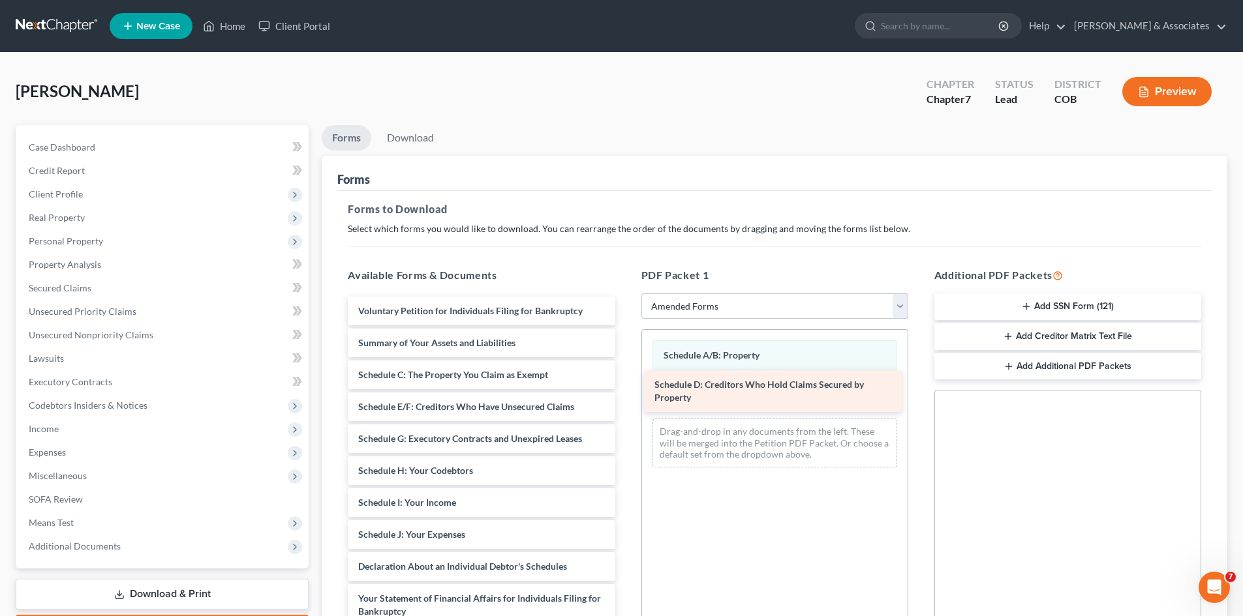
drag, startPoint x: 404, startPoint y: 411, endPoint x: 701, endPoint y: 389, distance: 297.0
click at [625, 389] on div "Schedule D: Creditors Who Hold Claims Secured by Property Voluntary Petition fo…" at bounding box center [481, 570] width 288 height 547
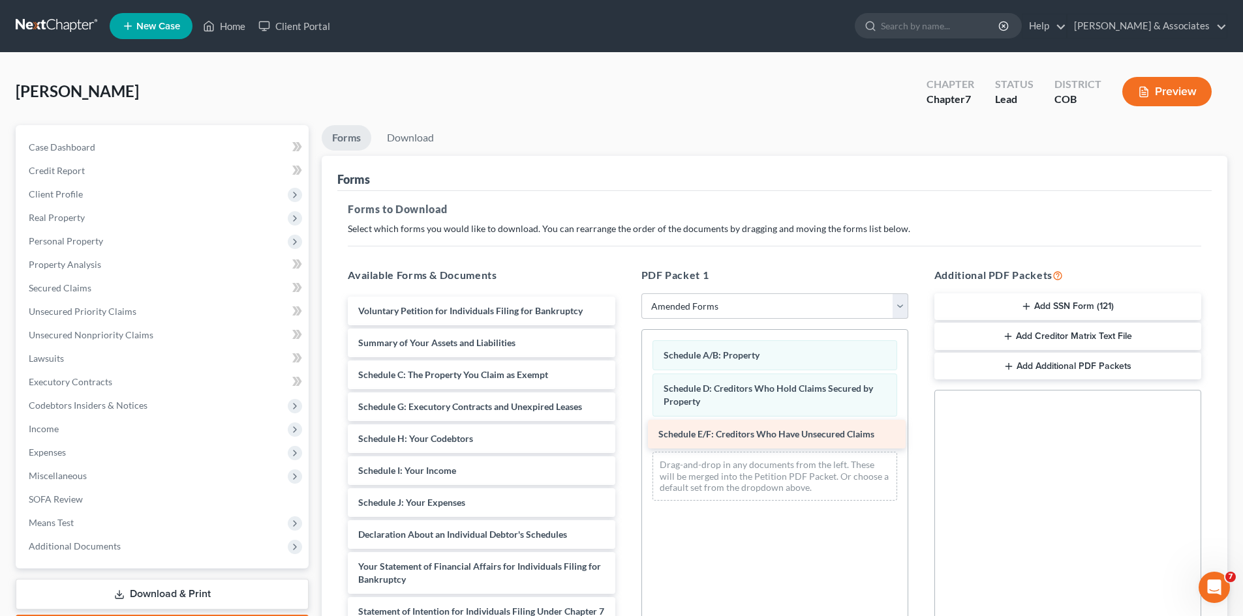
drag, startPoint x: 397, startPoint y: 403, endPoint x: 697, endPoint y: 430, distance: 301.3
click at [625, 430] on div "Schedule E/F: Creditors Who Have Unsecured Claims Voluntary Petition for Indivi…" at bounding box center [481, 554] width 288 height 515
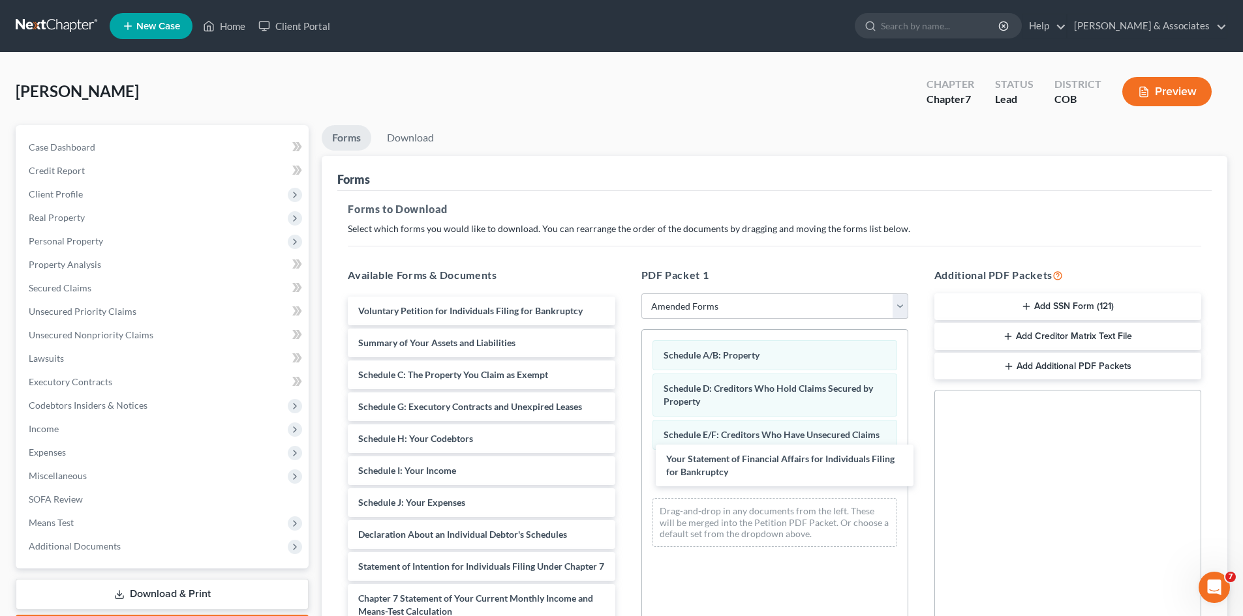
drag, startPoint x: 515, startPoint y: 575, endPoint x: 618, endPoint y: 551, distance: 106.5
click at [625, 476] on div "Your Statement of Financial Affairs for Individuals Filing for Bankruptcy Volun…" at bounding box center [481, 532] width 288 height 470
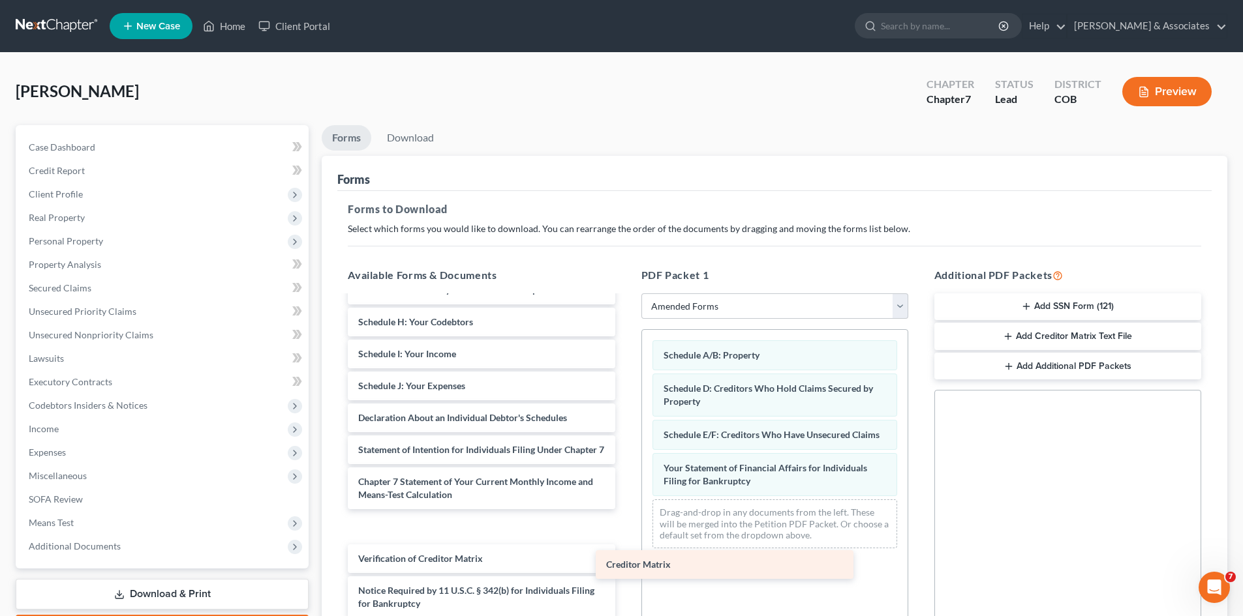
scroll to position [99, 0]
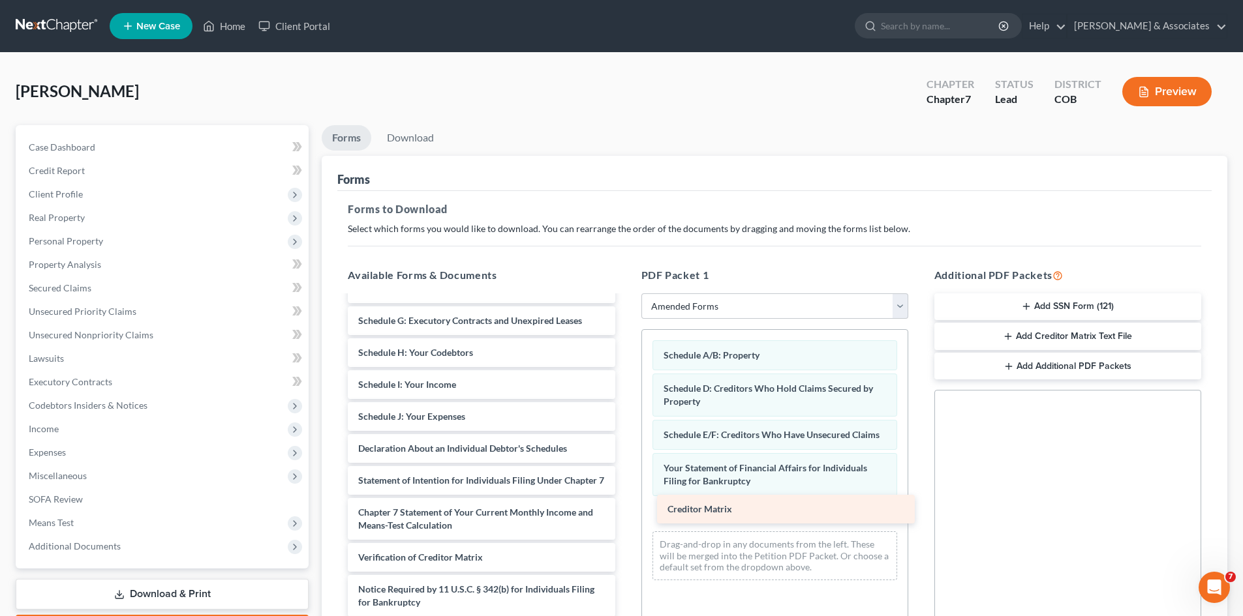
drag, startPoint x: 371, startPoint y: 543, endPoint x: 679, endPoint y: 513, distance: 310.1
click at [625, 513] on div "Creditor Matrix Voluntary Petition for Individuals Filing for Bankruptcy Summar…" at bounding box center [481, 430] width 288 height 438
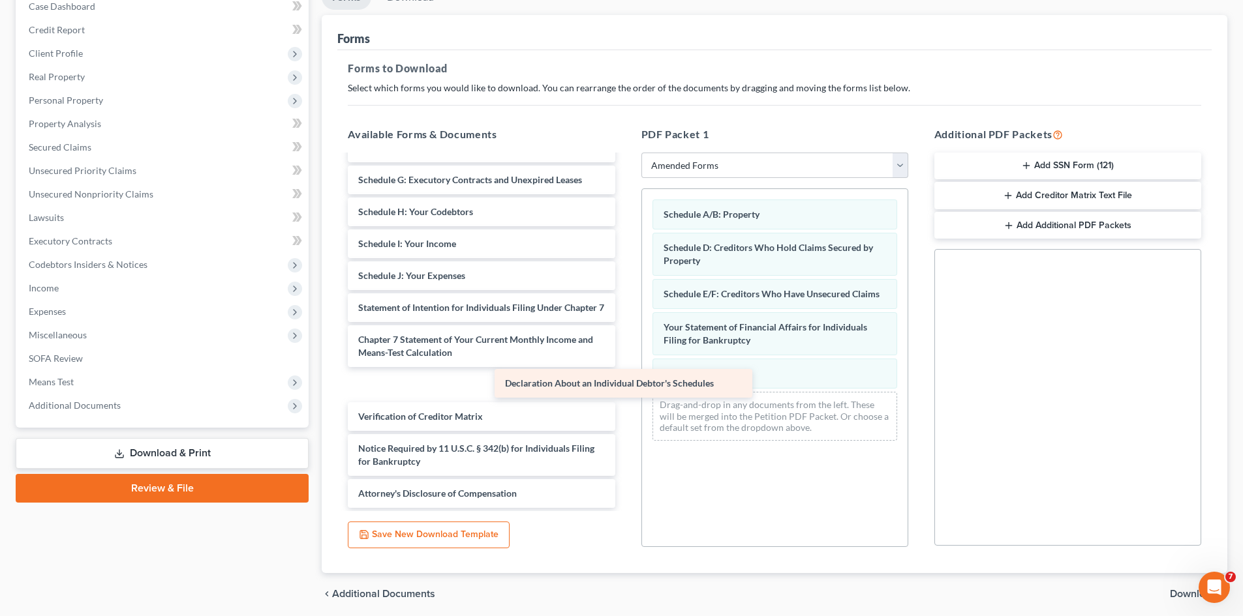
scroll to position [67, 0]
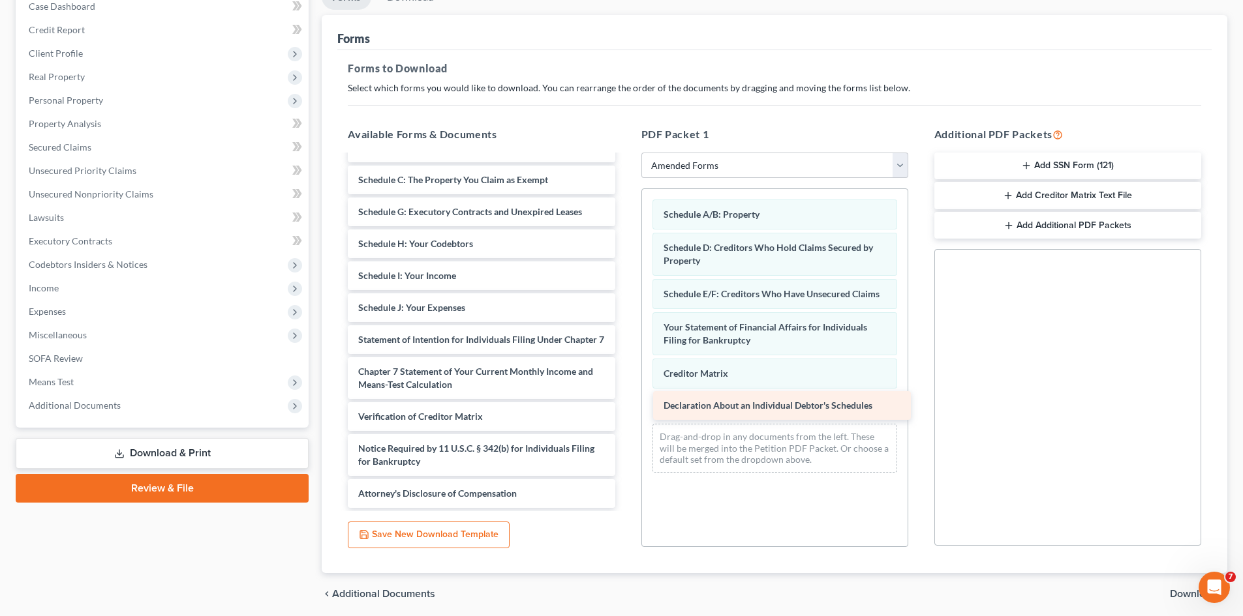
drag, startPoint x: 389, startPoint y: 292, endPoint x: 694, endPoint y: 403, distance: 324.8
click at [625, 403] on div "Declaration About an Individual Debtor's Schedules Voluntary Petition for Indiv…" at bounding box center [481, 305] width 288 height 406
click at [1194, 595] on span "Download" at bounding box center [1193, 594] width 47 height 10
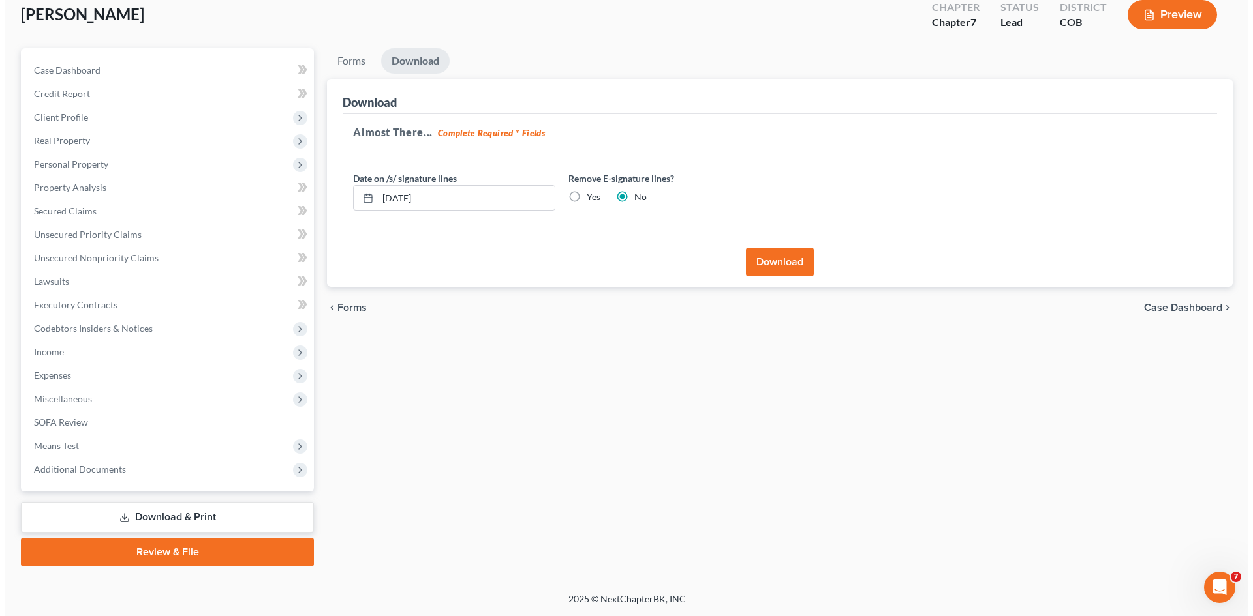
scroll to position [77, 0]
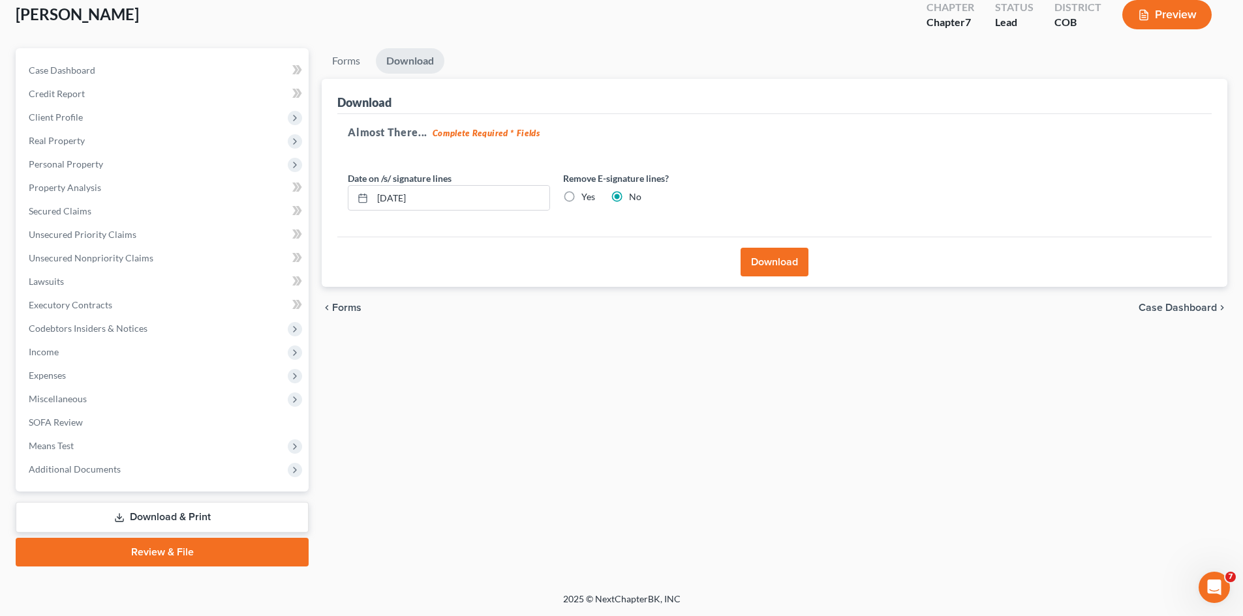
click at [763, 269] on button "Download" at bounding box center [774, 262] width 68 height 29
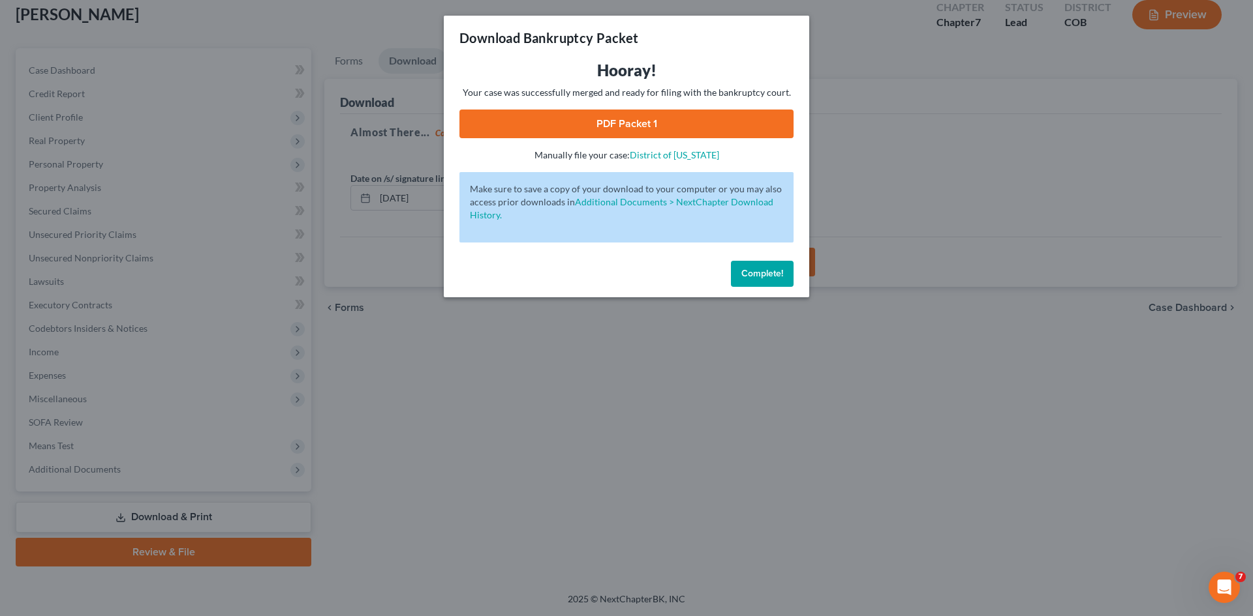
click at [603, 119] on link "PDF Packet 1" at bounding box center [626, 124] width 334 height 29
